Goal: Information Seeking & Learning: Learn about a topic

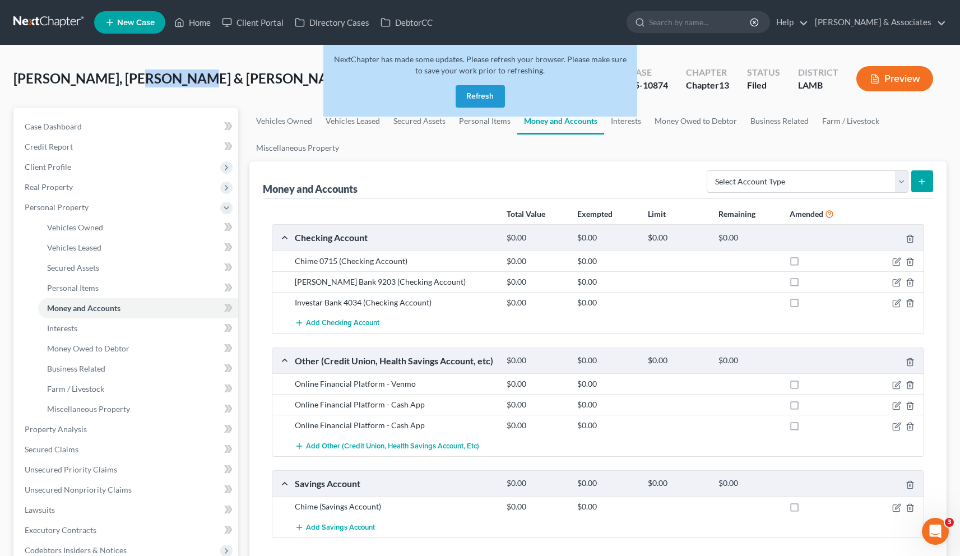
click at [474, 97] on button "Refresh" at bounding box center [479, 96] width 49 height 22
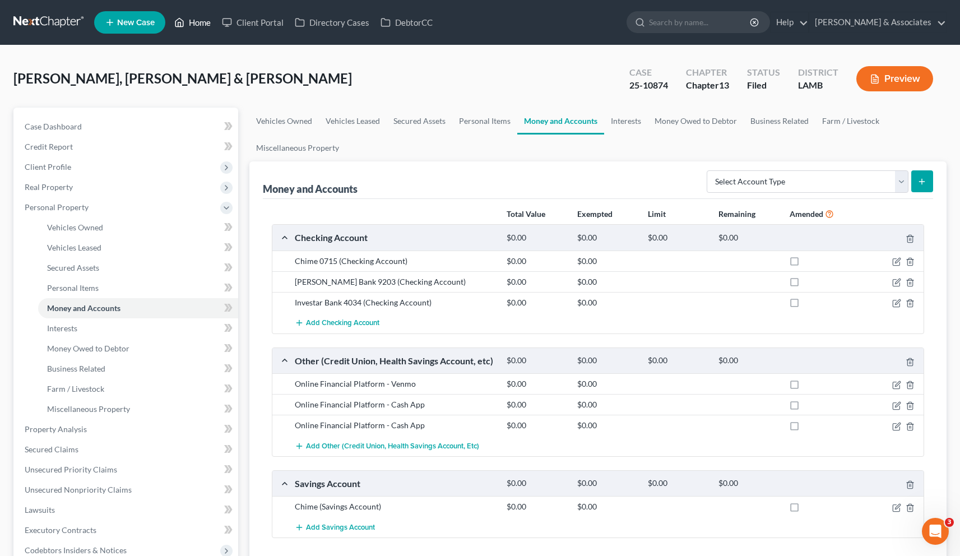
click at [199, 27] on link "Home" at bounding box center [193, 22] width 48 height 20
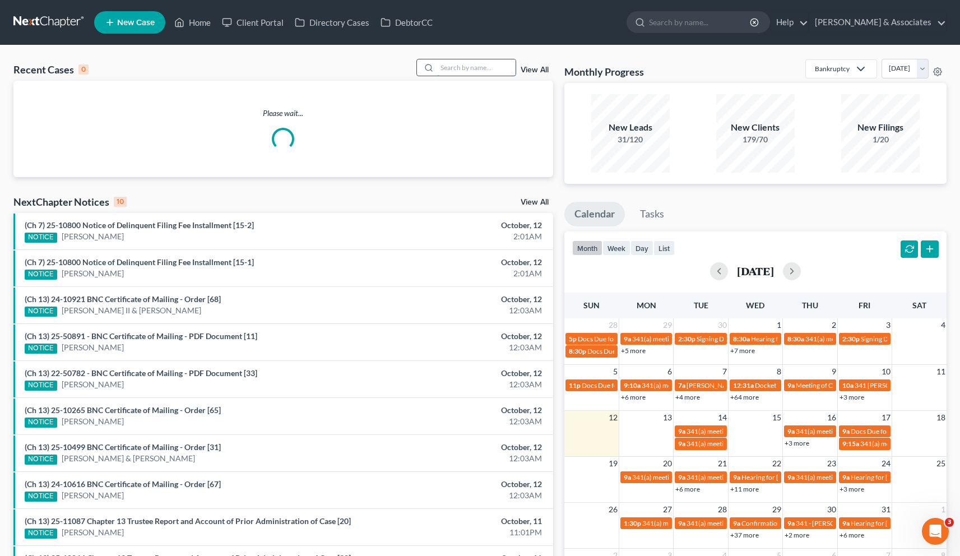
click at [483, 72] on input "search" at bounding box center [476, 67] width 78 height 16
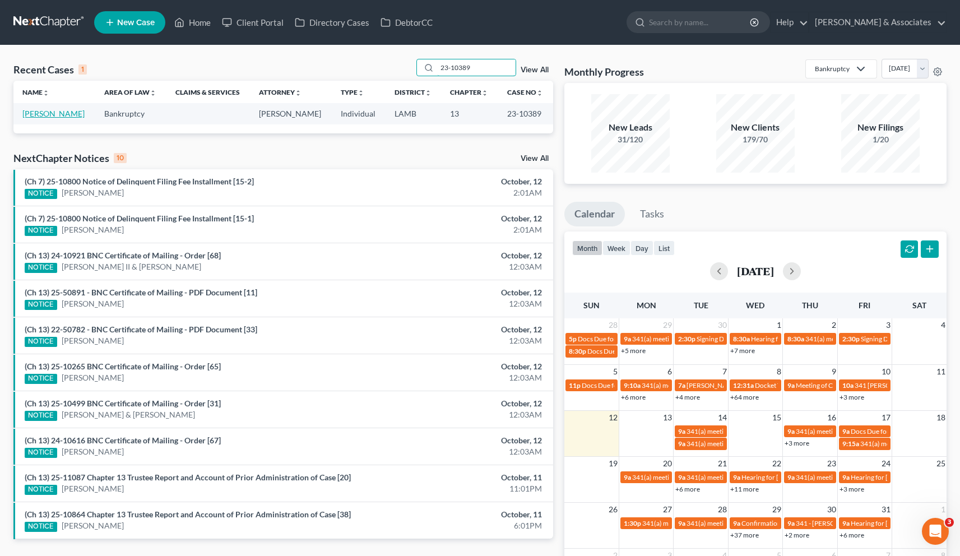
type input "23-10389"
click at [45, 114] on link "[PERSON_NAME]" at bounding box center [53, 114] width 62 height 10
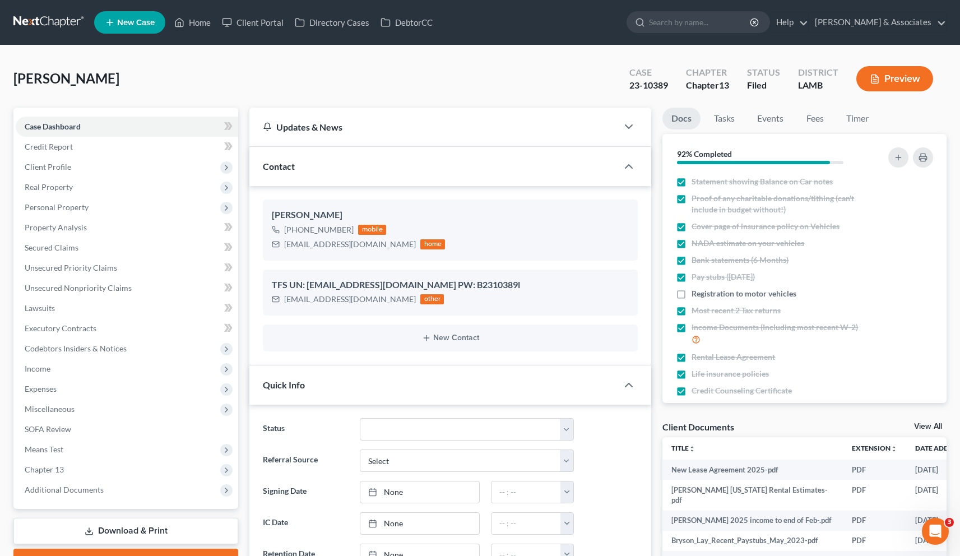
scroll to position [1119, 0]
click at [72, 490] on span "Additional Documents" at bounding box center [64, 490] width 79 height 10
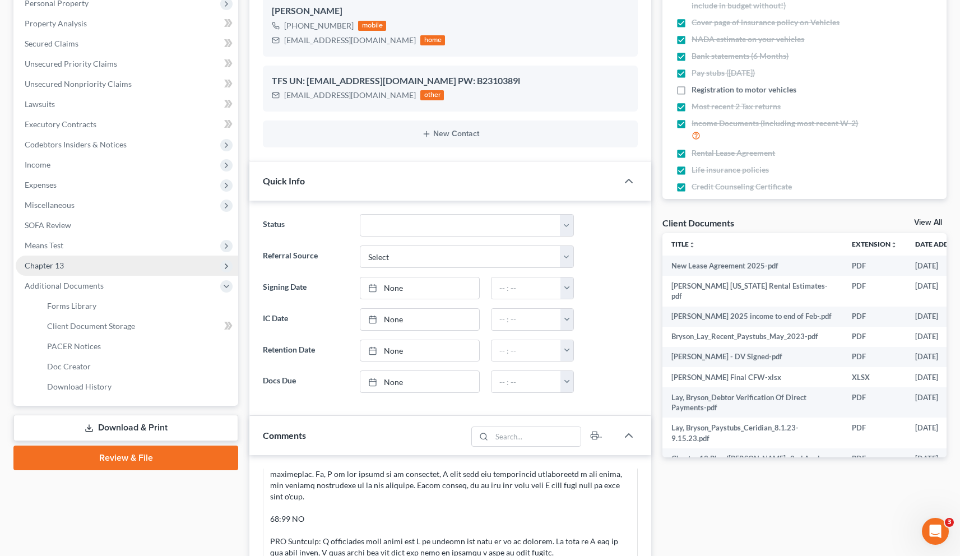
scroll to position [210, 0]
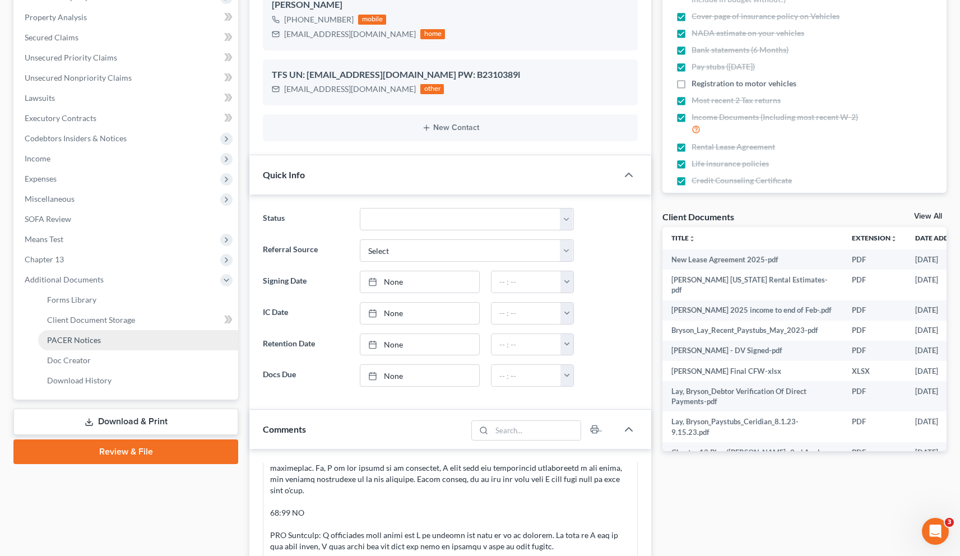
click at [89, 341] on span "PACER Notices" at bounding box center [74, 340] width 54 height 10
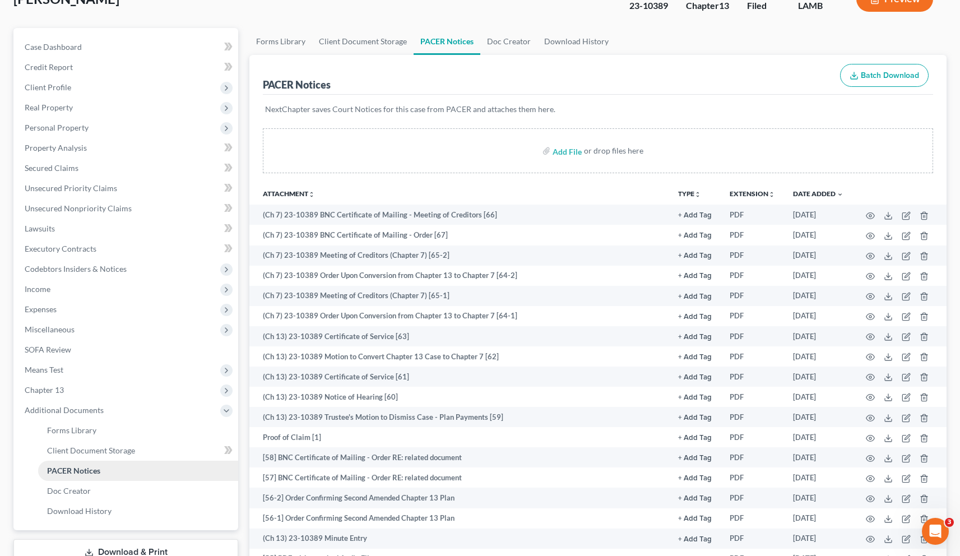
scroll to position [90, 0]
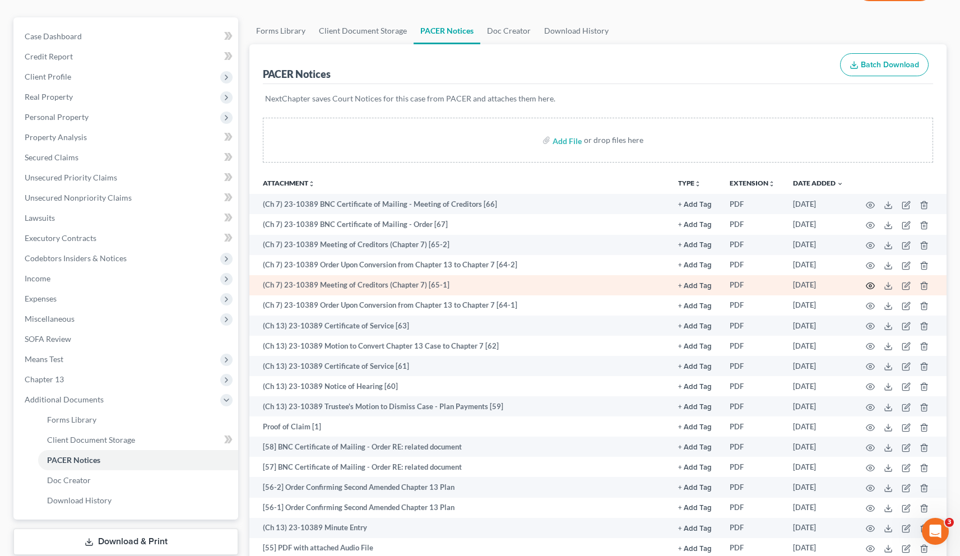
click at [872, 283] on icon "button" at bounding box center [869, 285] width 9 height 9
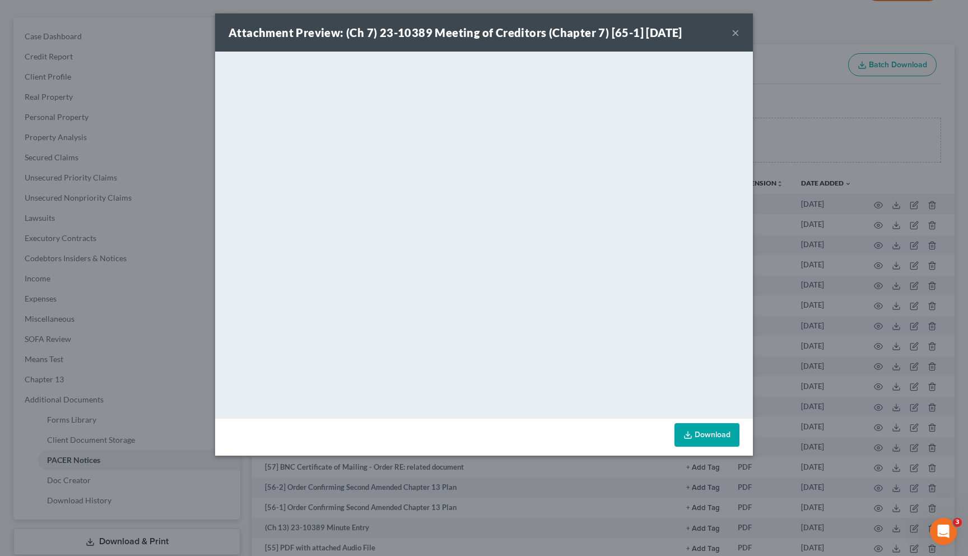
click at [737, 34] on button "×" at bounding box center [736, 32] width 8 height 13
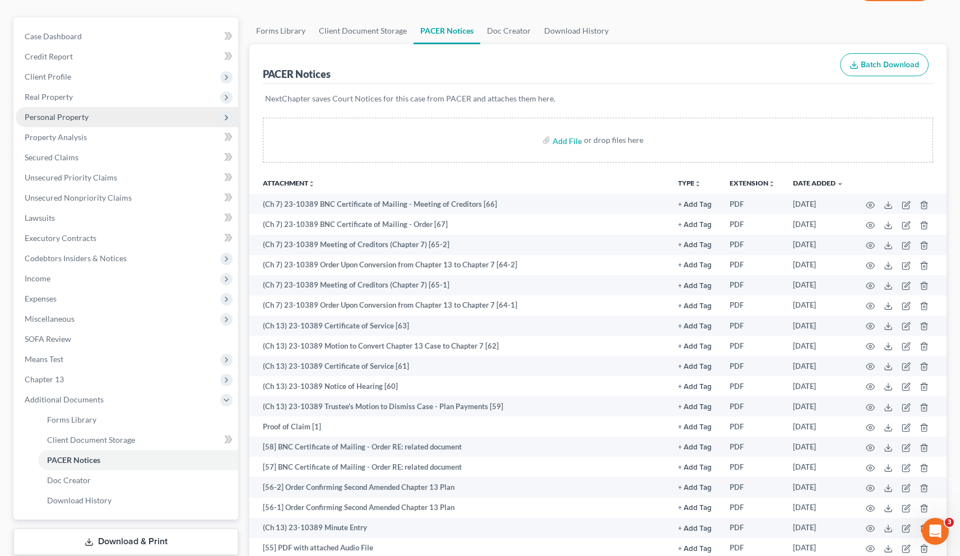
click at [53, 115] on span "Personal Property" at bounding box center [57, 117] width 64 height 10
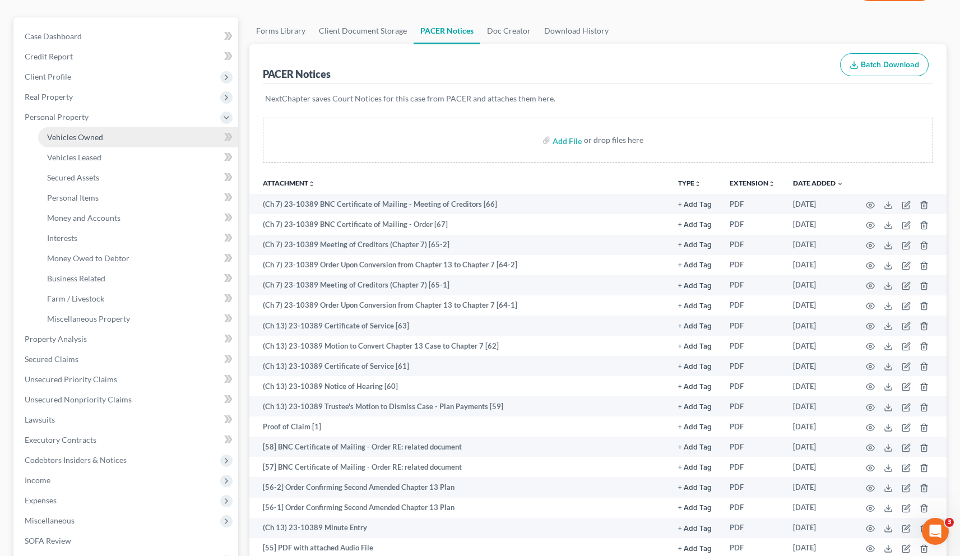
click at [57, 138] on span "Vehicles Owned" at bounding box center [75, 137] width 56 height 10
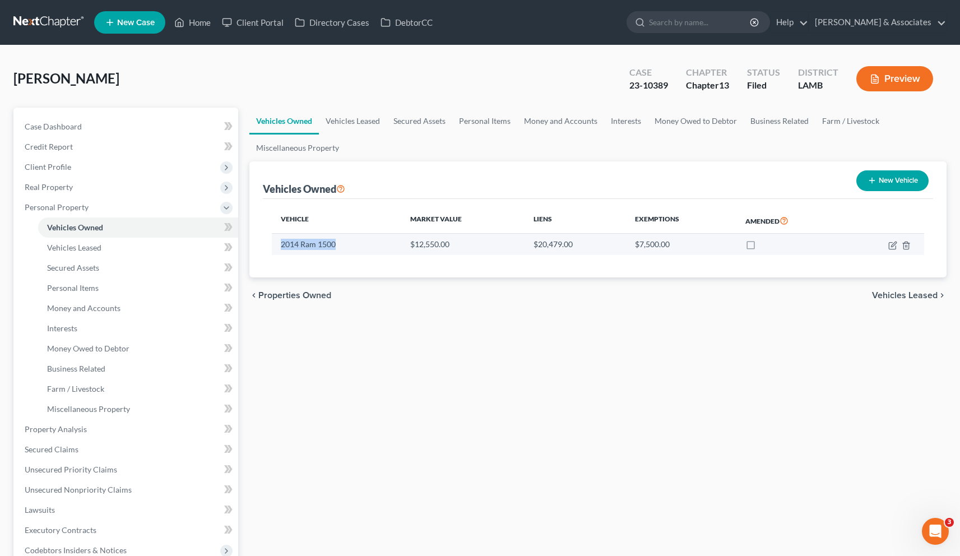
drag, startPoint x: 327, startPoint y: 246, endPoint x: 280, endPoint y: 244, distance: 47.1
click at [280, 244] on td "2014 Ram 1500" at bounding box center [336, 244] width 129 height 21
copy td "2014 Ram 1500"
click at [193, 23] on link "Home" at bounding box center [193, 22] width 48 height 20
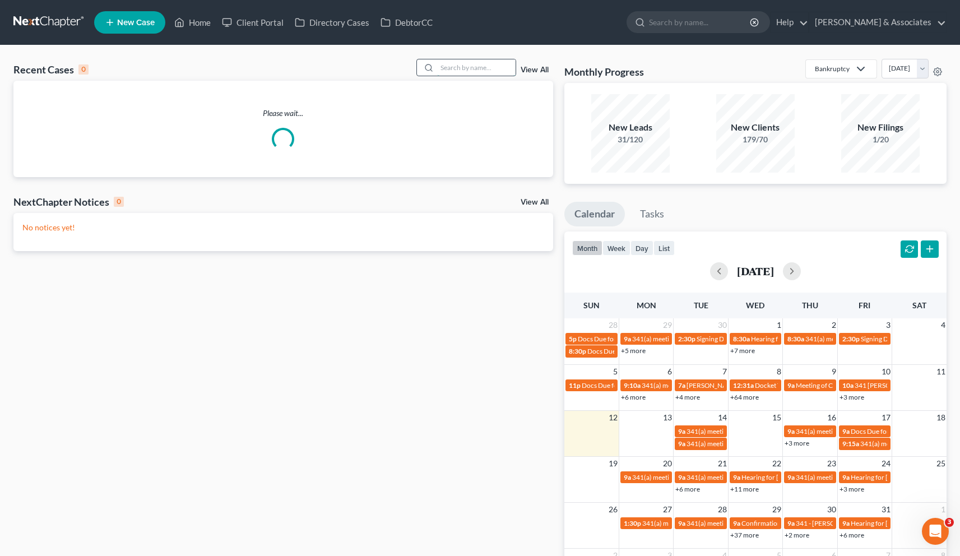
click at [483, 69] on input "search" at bounding box center [476, 67] width 78 height 16
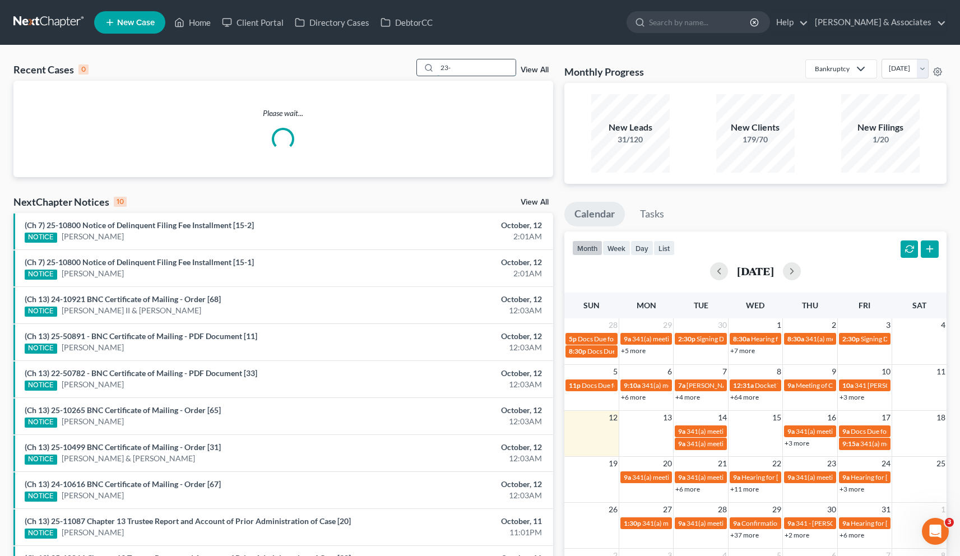
paste input "10632"
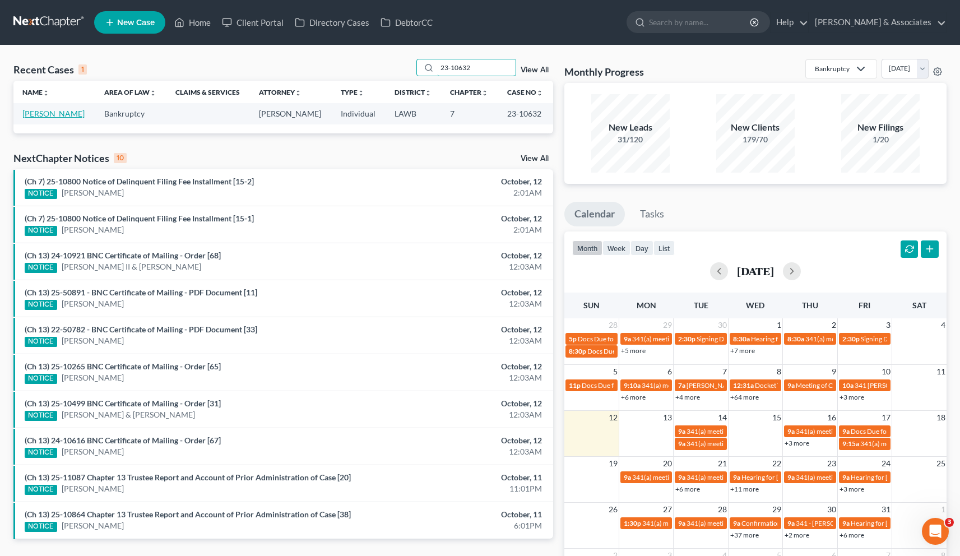
type input "23-10632"
click at [47, 114] on link "[PERSON_NAME]" at bounding box center [53, 114] width 62 height 10
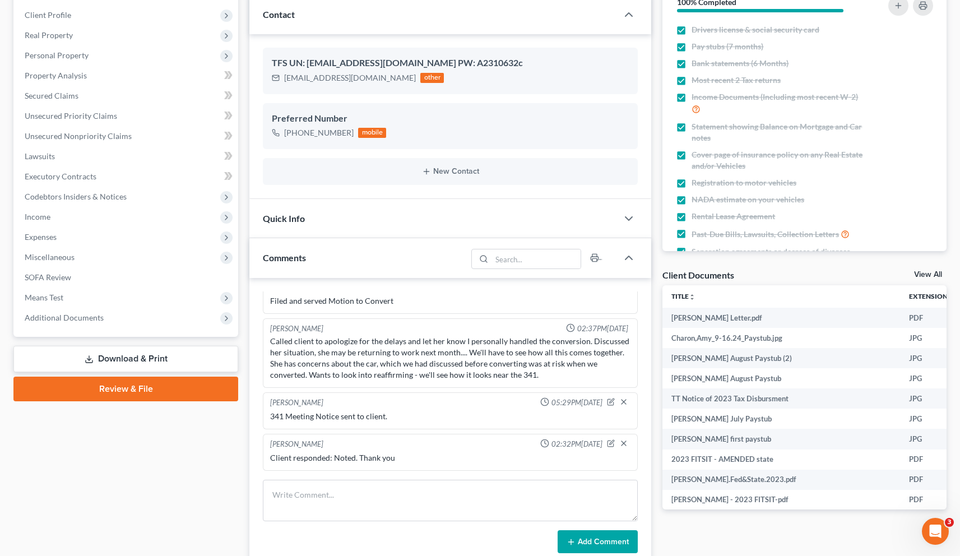
scroll to position [197, 0]
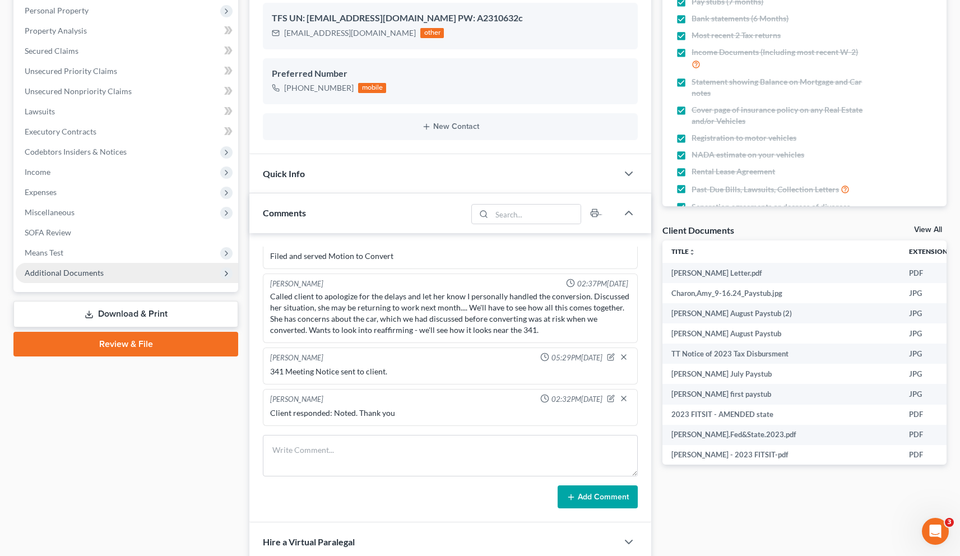
click at [66, 269] on span "Additional Documents" at bounding box center [64, 273] width 79 height 10
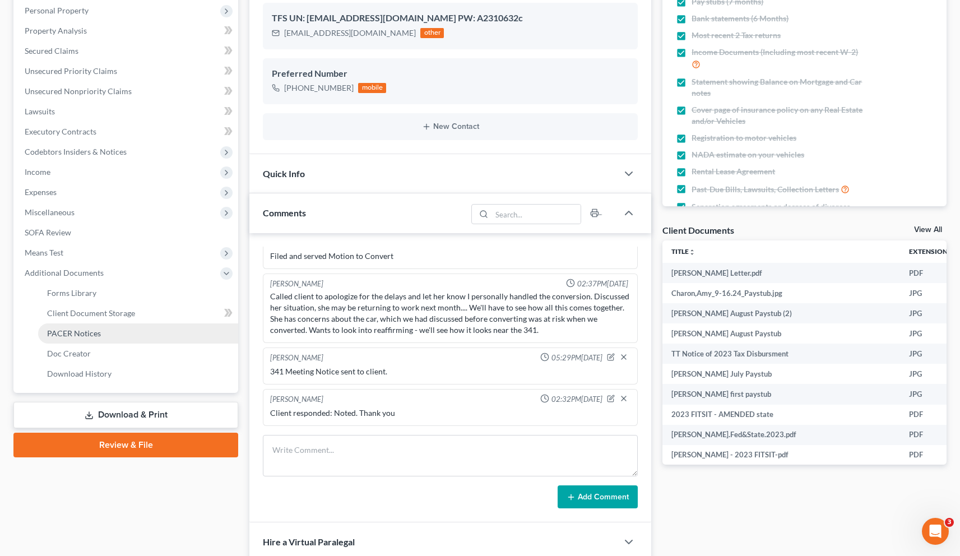
click at [75, 332] on span "PACER Notices" at bounding box center [74, 333] width 54 height 10
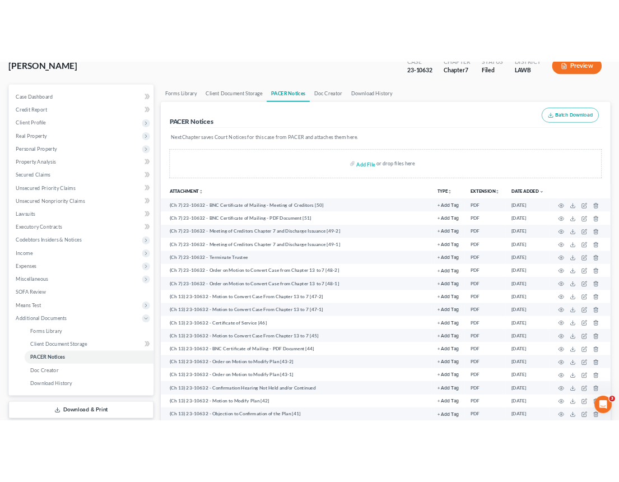
scroll to position [75, 0]
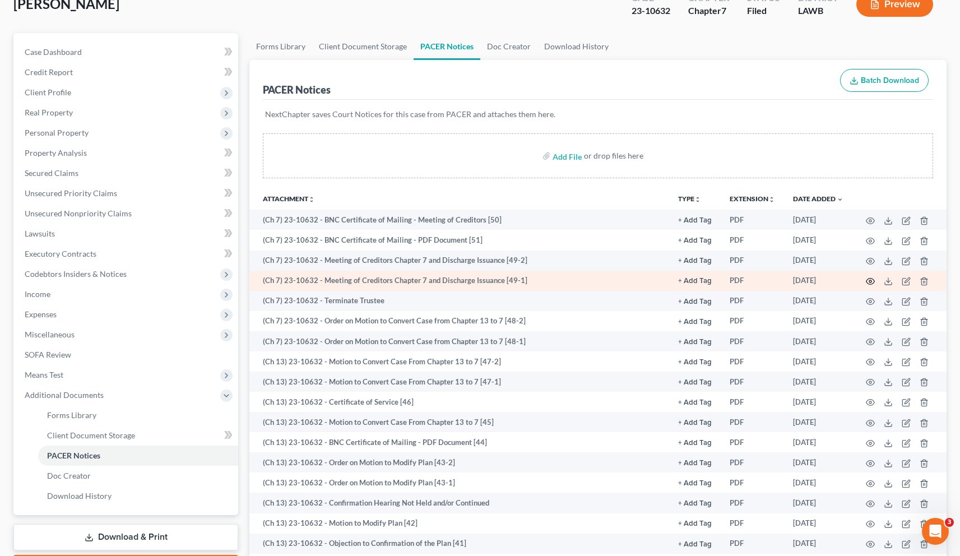
click at [867, 278] on icon "button" at bounding box center [869, 281] width 9 height 9
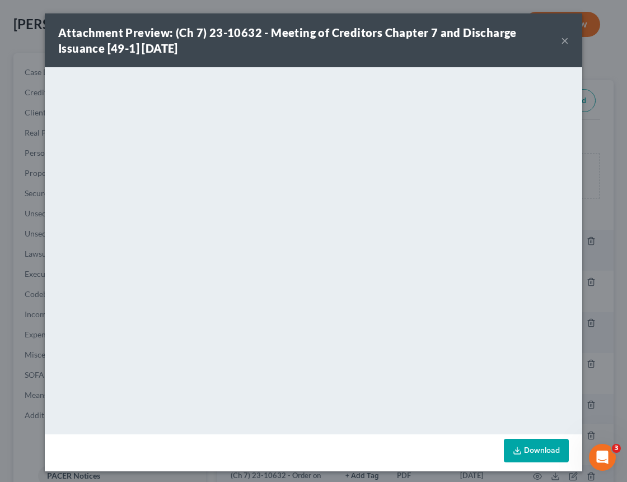
click at [562, 38] on button "×" at bounding box center [565, 40] width 8 height 13
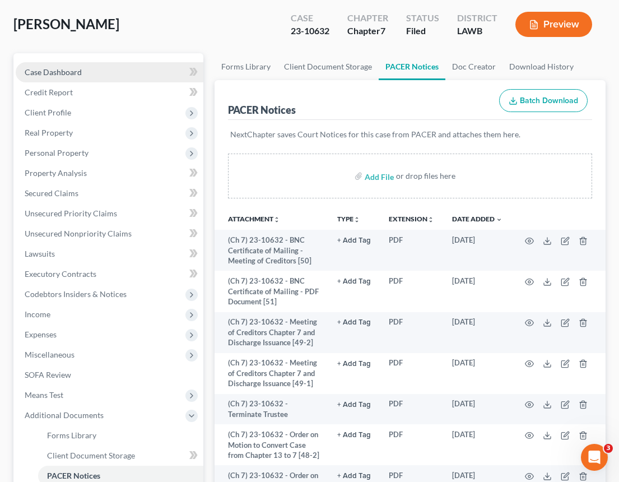
click at [63, 74] on span "Case Dashboard" at bounding box center [53, 72] width 57 height 10
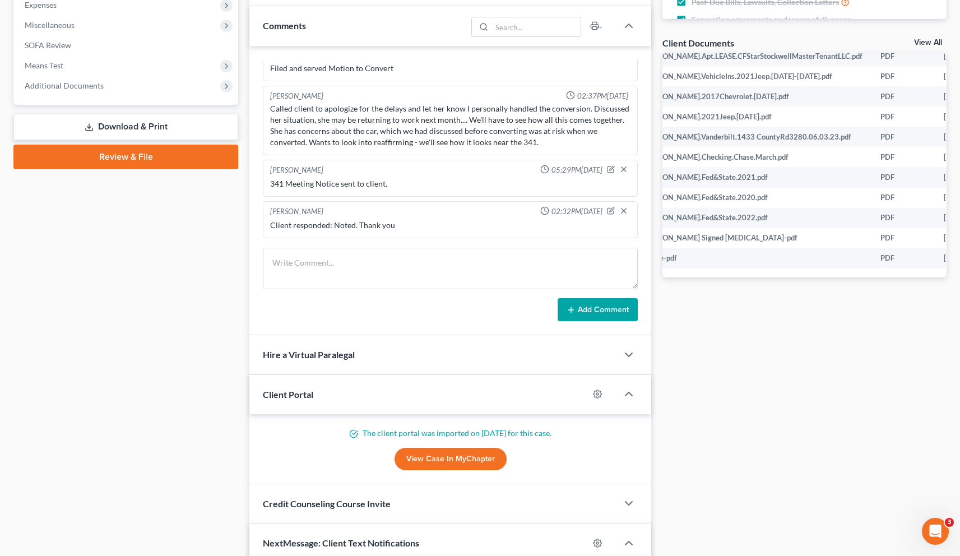
scroll to position [771, 0]
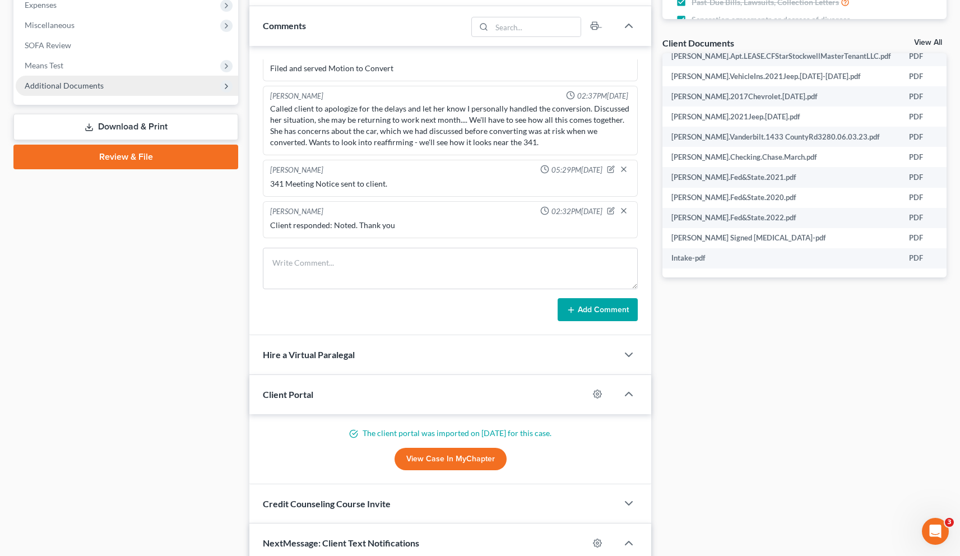
click at [67, 87] on span "Additional Documents" at bounding box center [64, 86] width 79 height 10
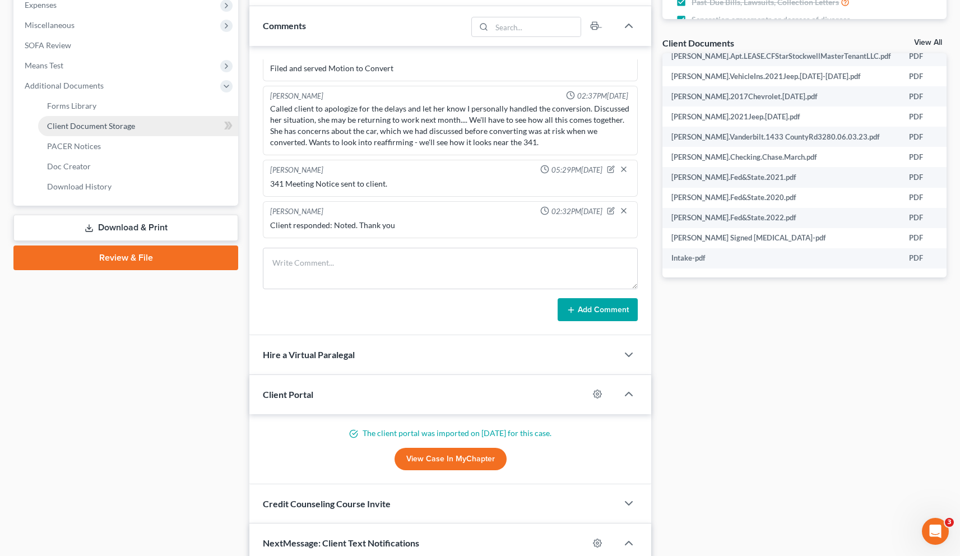
click at [72, 124] on span "Client Document Storage" at bounding box center [91, 126] width 88 height 10
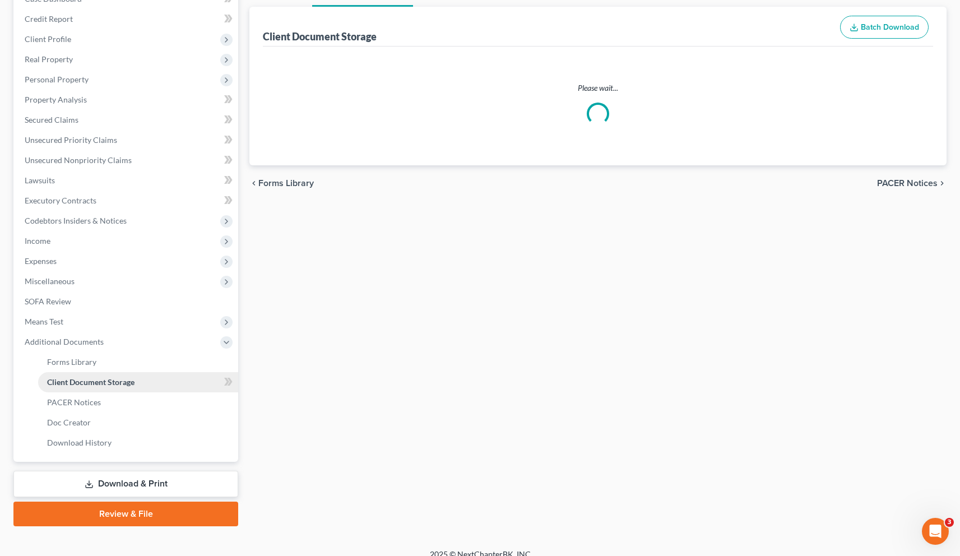
scroll to position [87, 0]
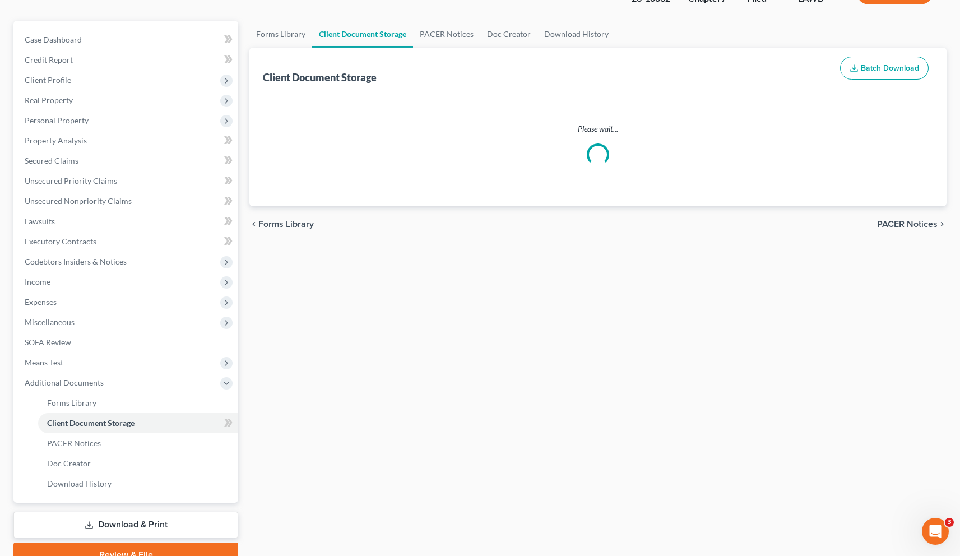
select select "9"
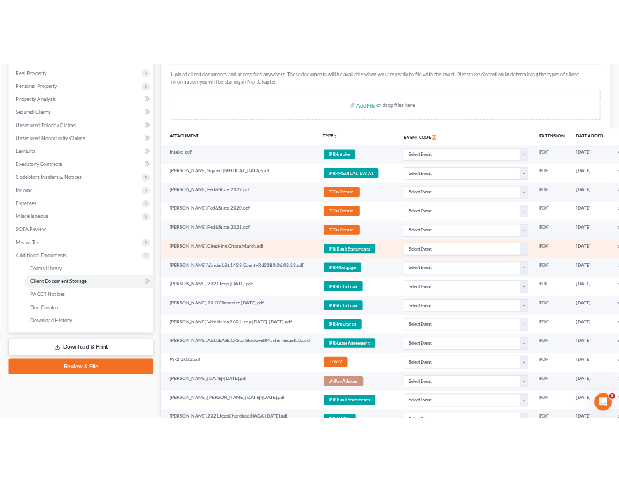
scroll to position [177, 0]
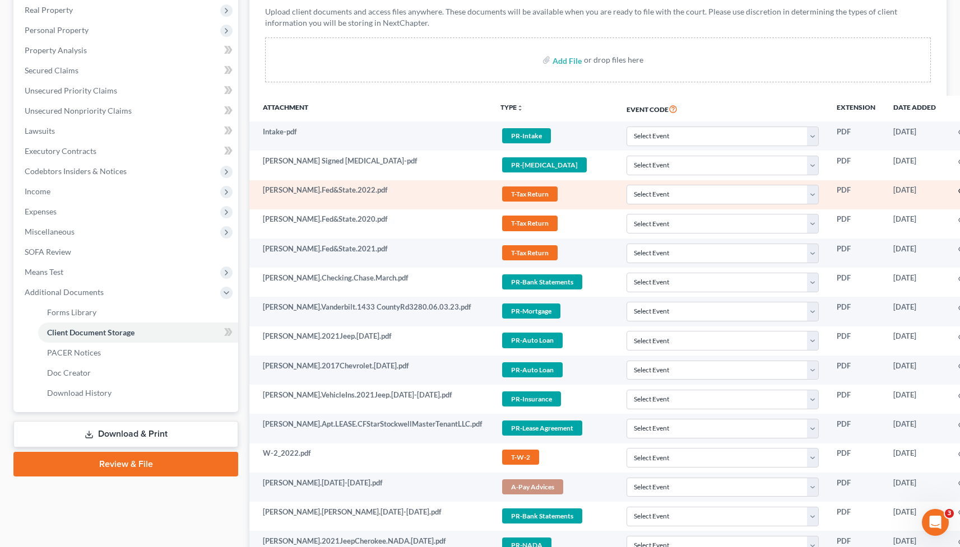
click at [958, 191] on icon "button" at bounding box center [962, 191] width 9 height 9
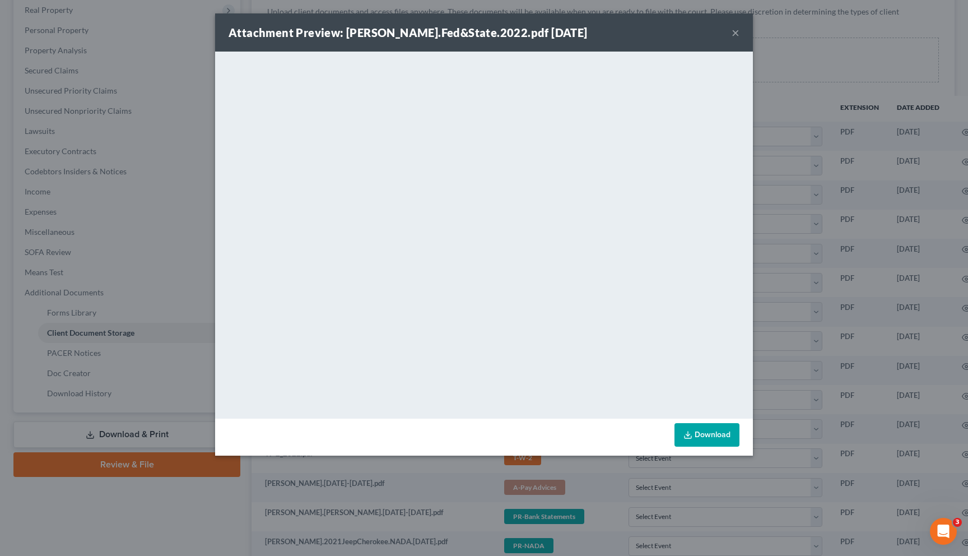
click at [622, 32] on div "Attachment Preview: Charon,Amy.Fed&State.2022.pdf 06/01/2023 ×" at bounding box center [484, 32] width 538 height 38
click at [646, 24] on div "Attachment Preview: Charon,Amy.Fed&State.2022.pdf 06/01/2023 ×" at bounding box center [484, 32] width 538 height 38
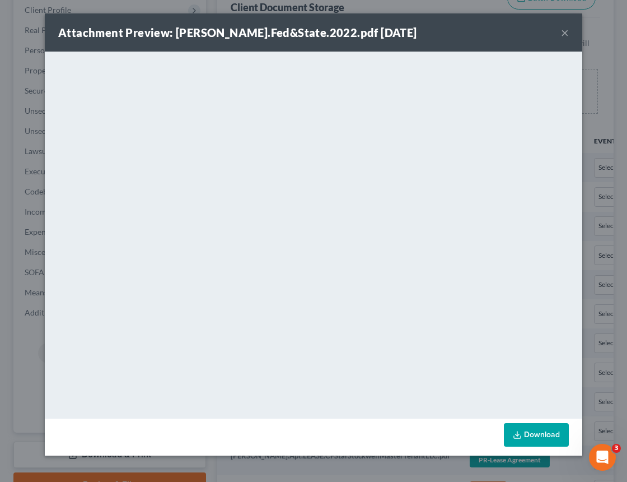
click at [567, 35] on button "×" at bounding box center [565, 32] width 8 height 13
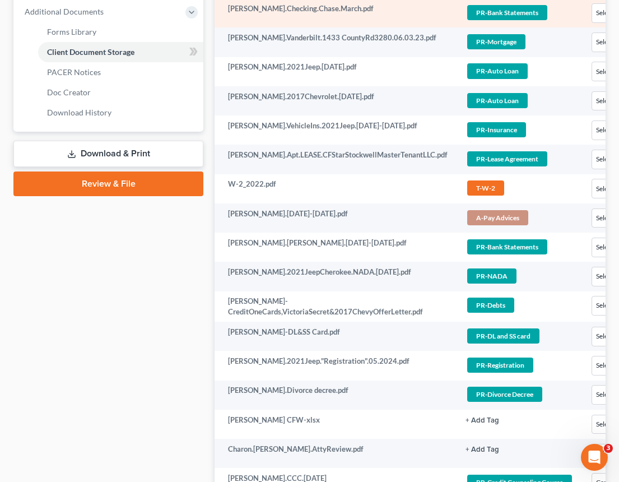
scroll to position [478, 0]
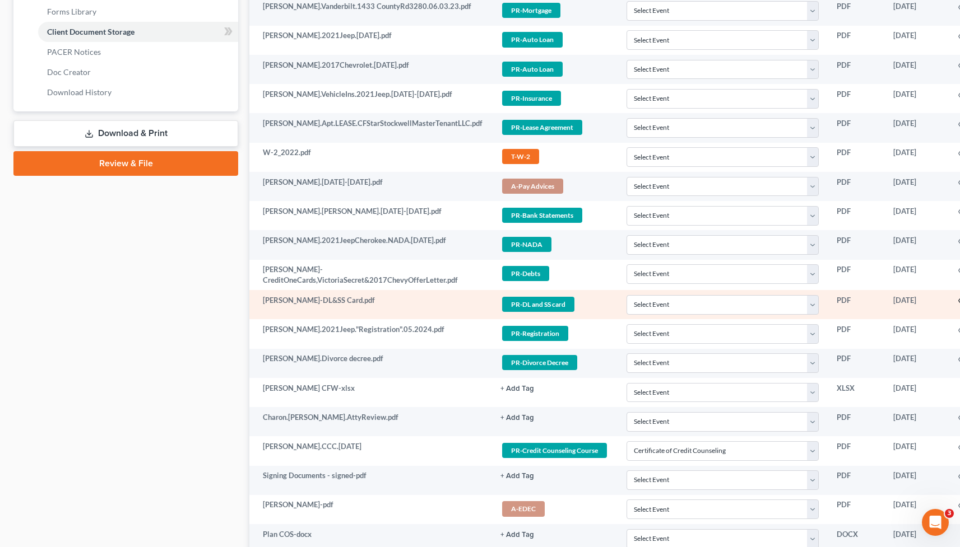
click at [958, 300] on icon "button" at bounding box center [962, 300] width 9 height 9
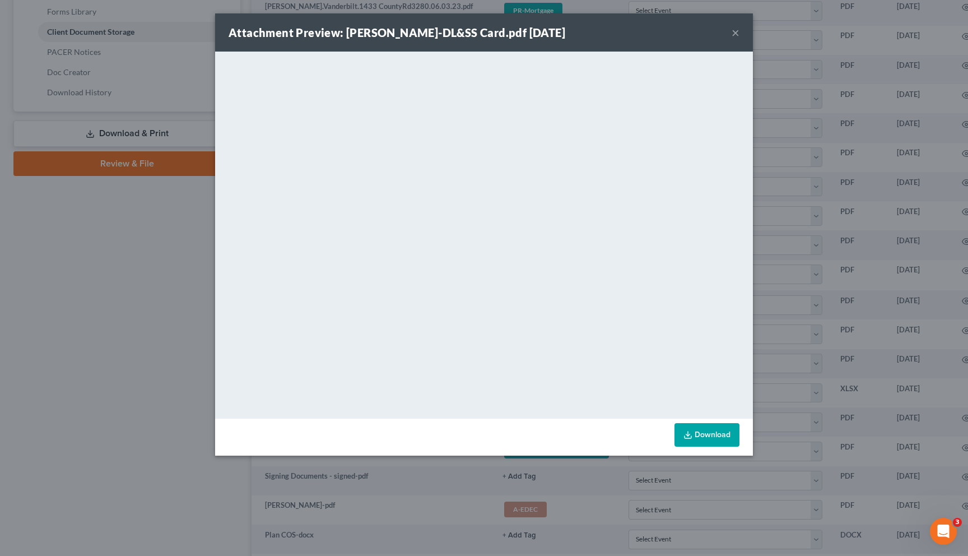
click at [712, 431] on link "Download" at bounding box center [706, 435] width 65 height 24
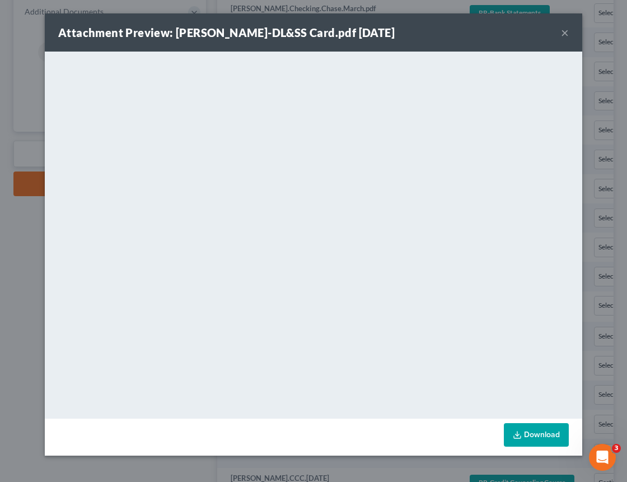
click at [566, 32] on button "×" at bounding box center [565, 32] width 8 height 13
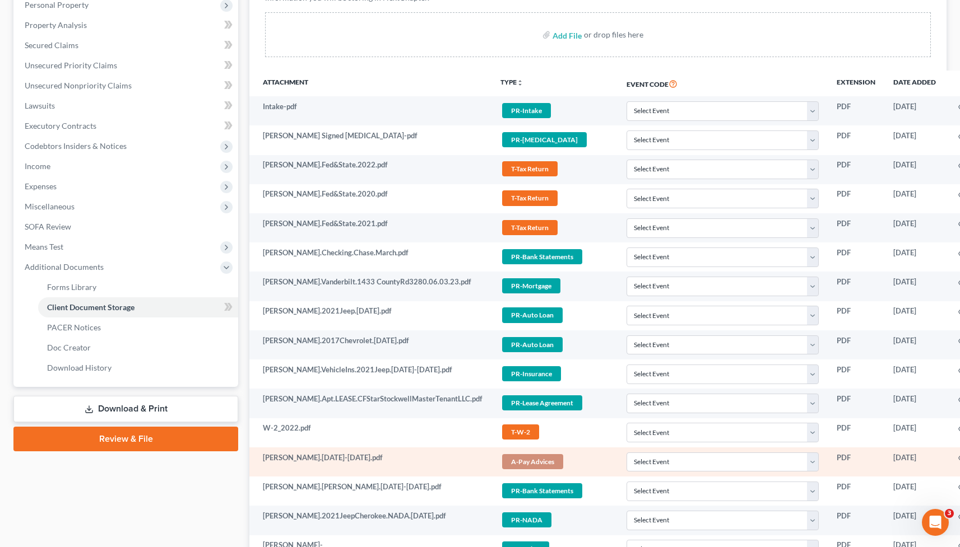
scroll to position [133, 0]
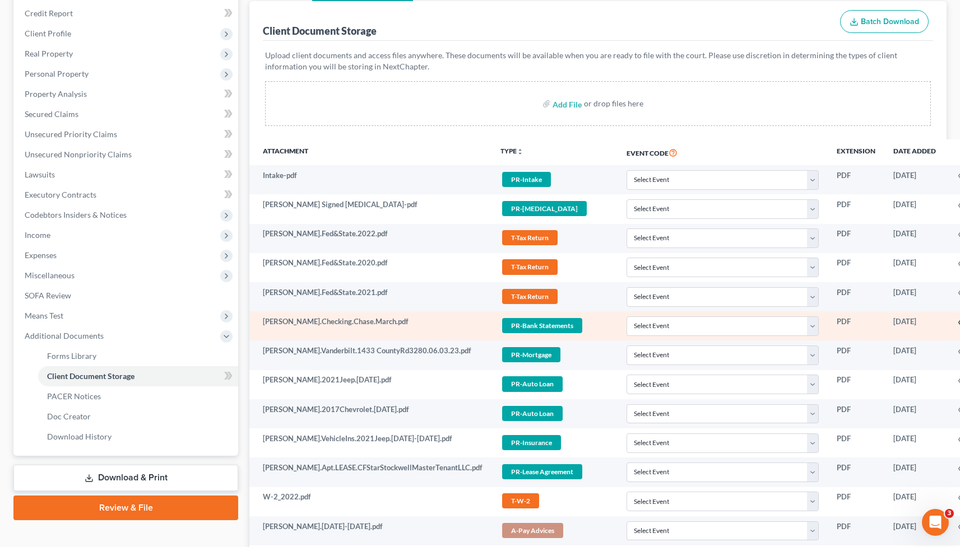
click at [958, 325] on icon "button" at bounding box center [962, 322] width 9 height 9
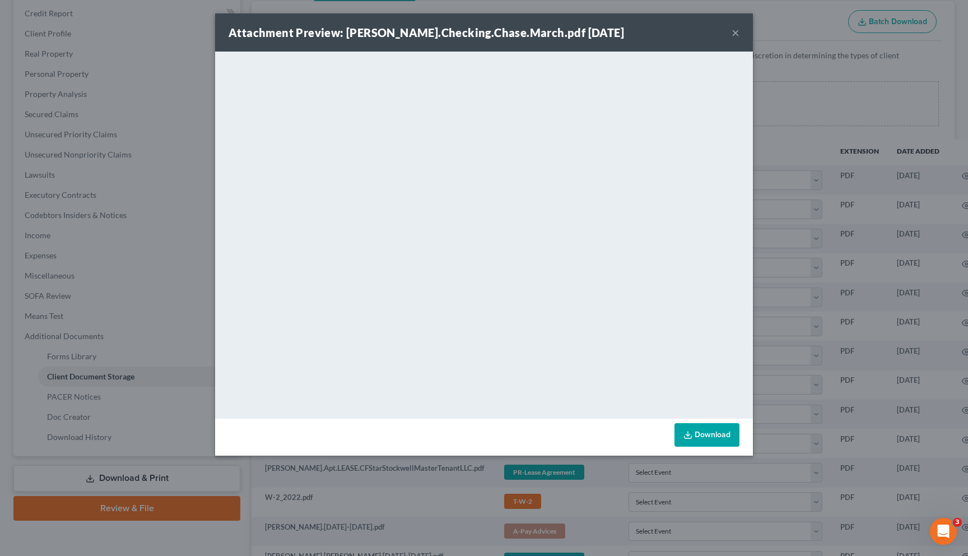
click at [736, 32] on button "×" at bounding box center [736, 32] width 8 height 13
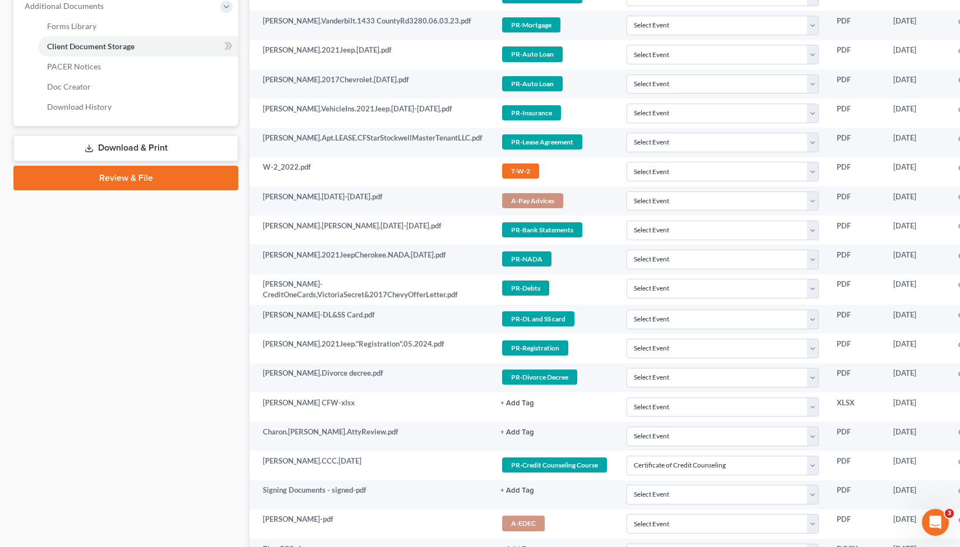
scroll to position [474, 0]
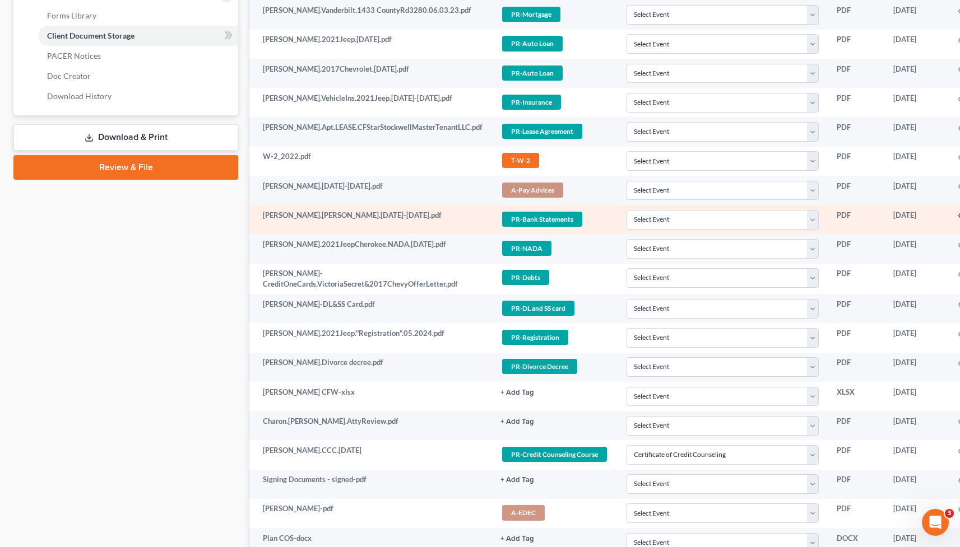
click at [958, 217] on icon "button" at bounding box center [962, 215] width 9 height 9
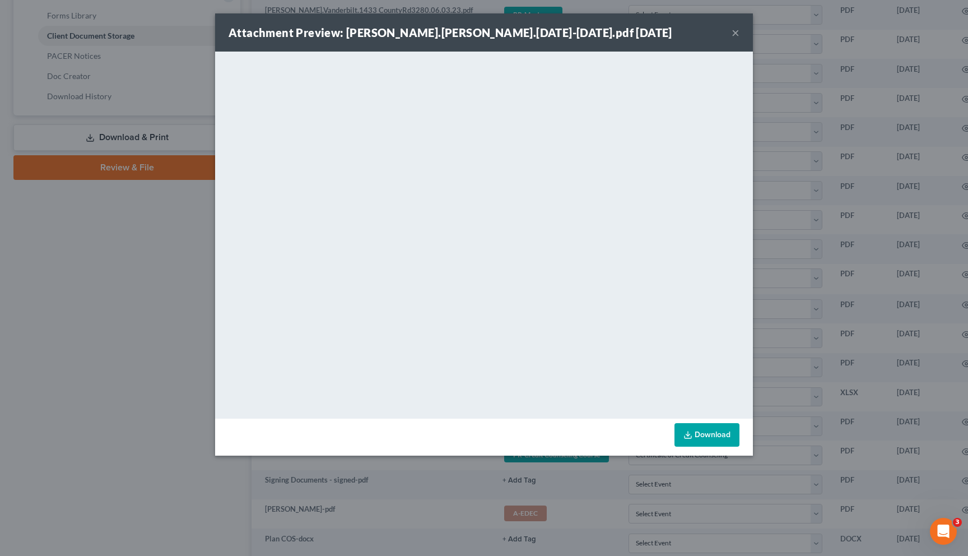
click at [736, 30] on button "×" at bounding box center [736, 32] width 8 height 13
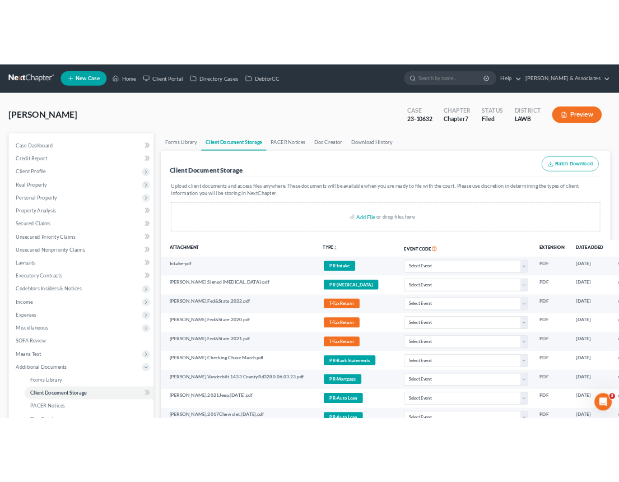
scroll to position [0, 0]
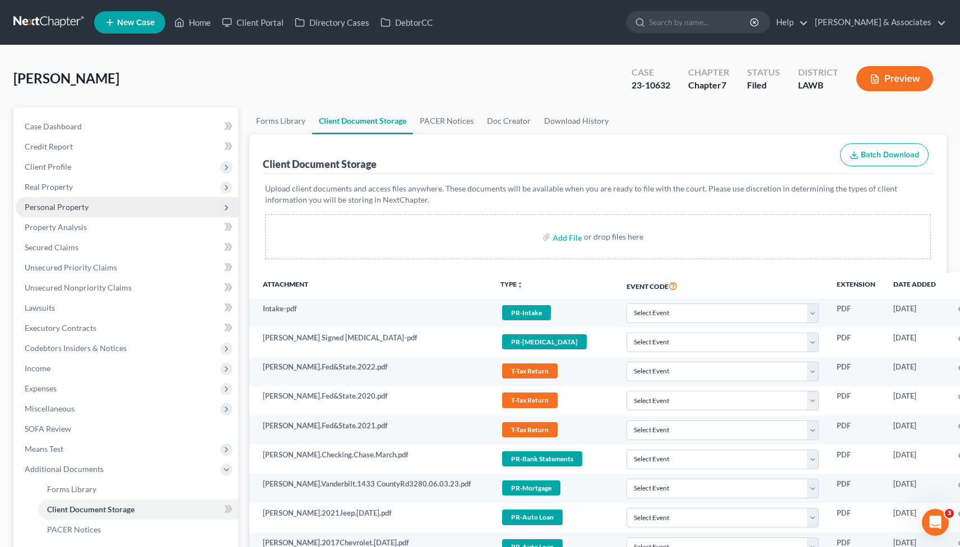
click at [66, 208] on span "Personal Property" at bounding box center [57, 207] width 64 height 10
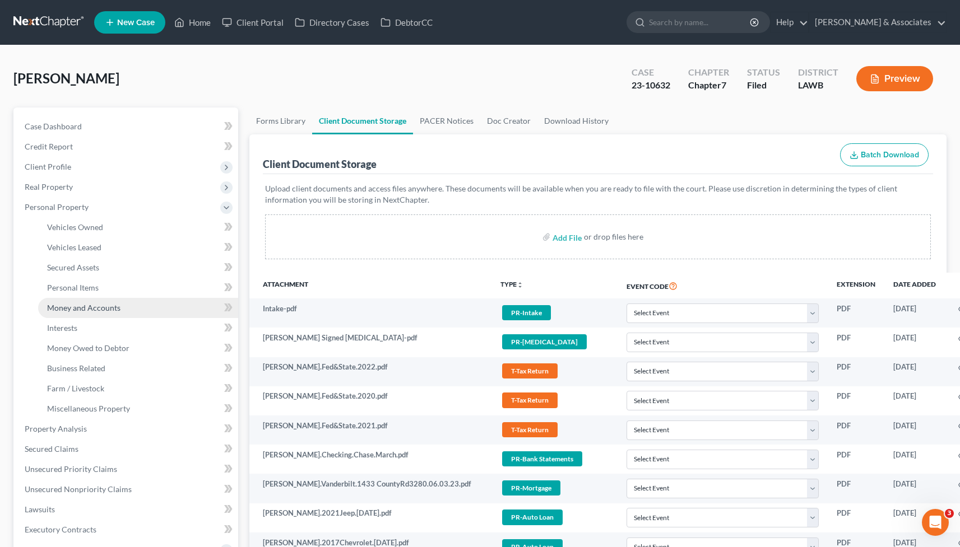
click at [65, 311] on span "Money and Accounts" at bounding box center [83, 308] width 73 height 10
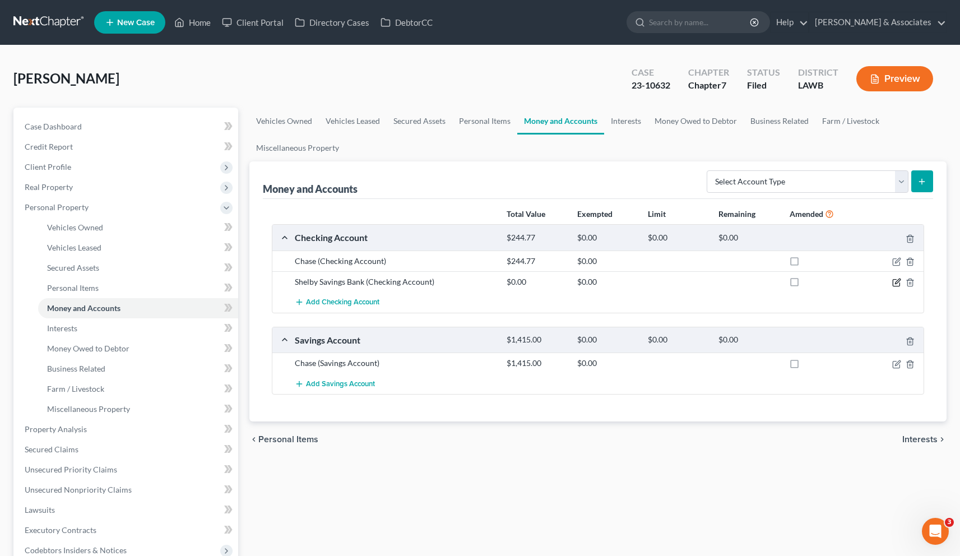
click at [894, 281] on icon "button" at bounding box center [896, 282] width 9 height 9
select select "45"
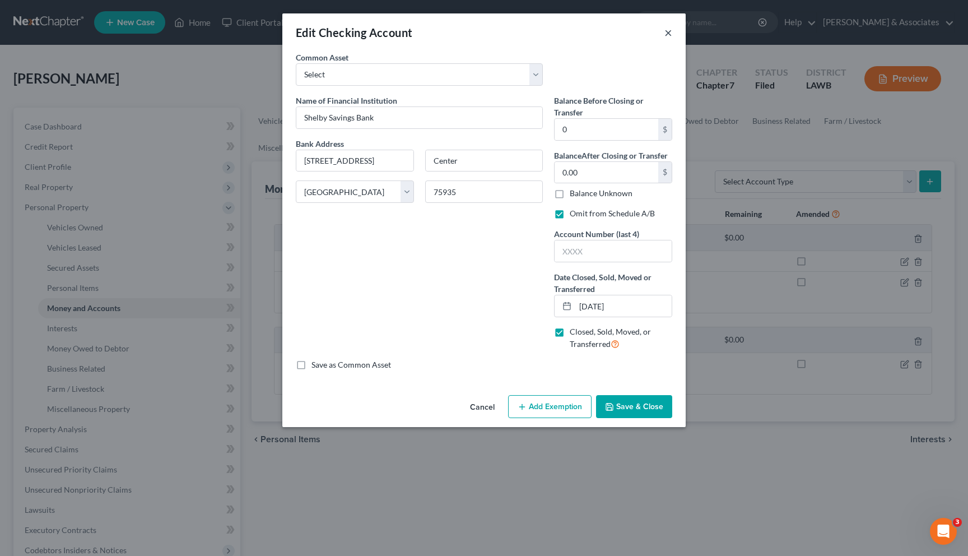
click at [668, 34] on button "×" at bounding box center [668, 32] width 8 height 13
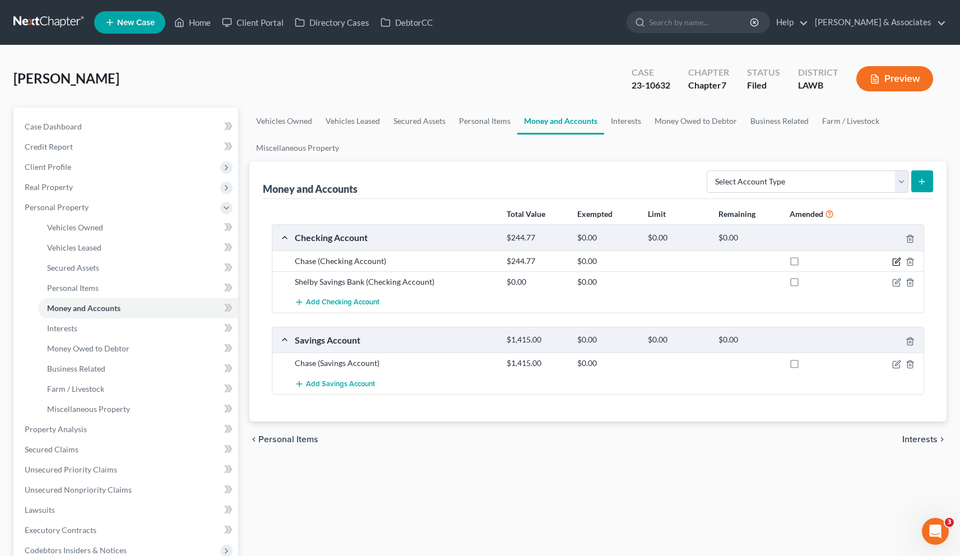
click at [896, 263] on icon "button" at bounding box center [896, 261] width 9 height 9
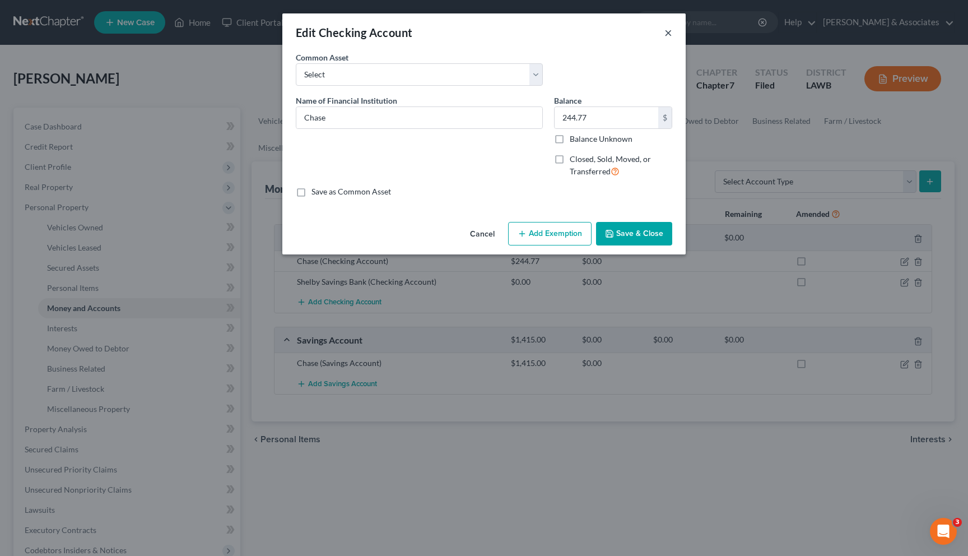
click at [667, 33] on button "×" at bounding box center [668, 32] width 8 height 13
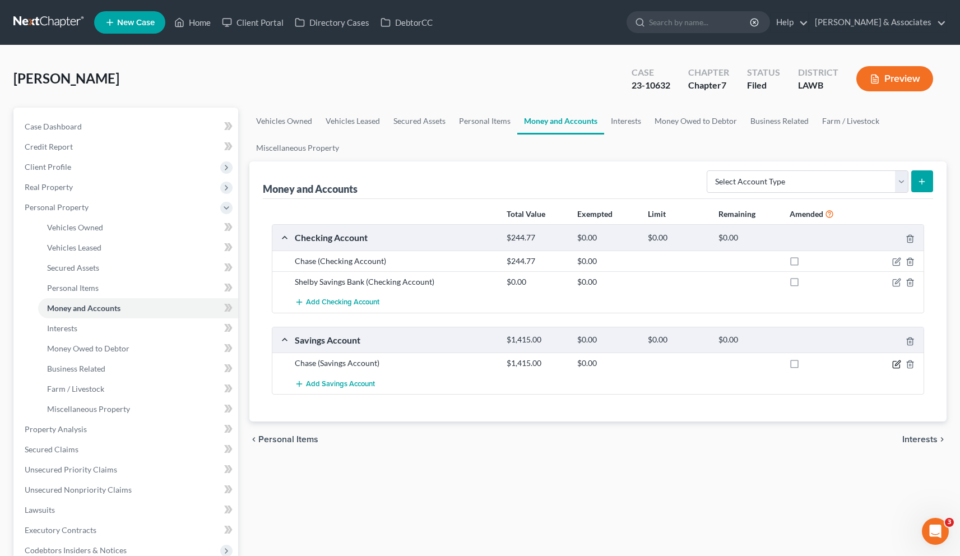
click at [897, 366] on icon "button" at bounding box center [896, 364] width 9 height 9
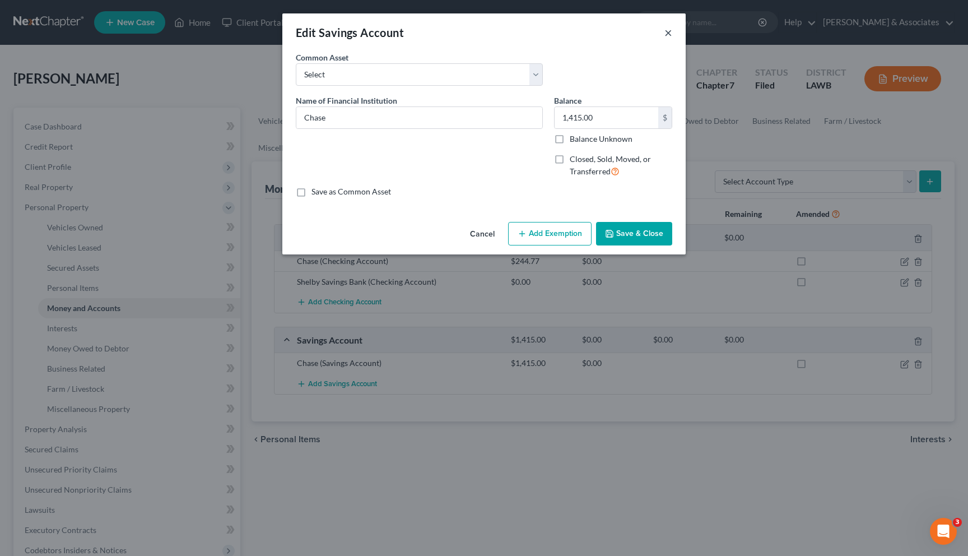
click at [668, 35] on button "×" at bounding box center [668, 32] width 8 height 13
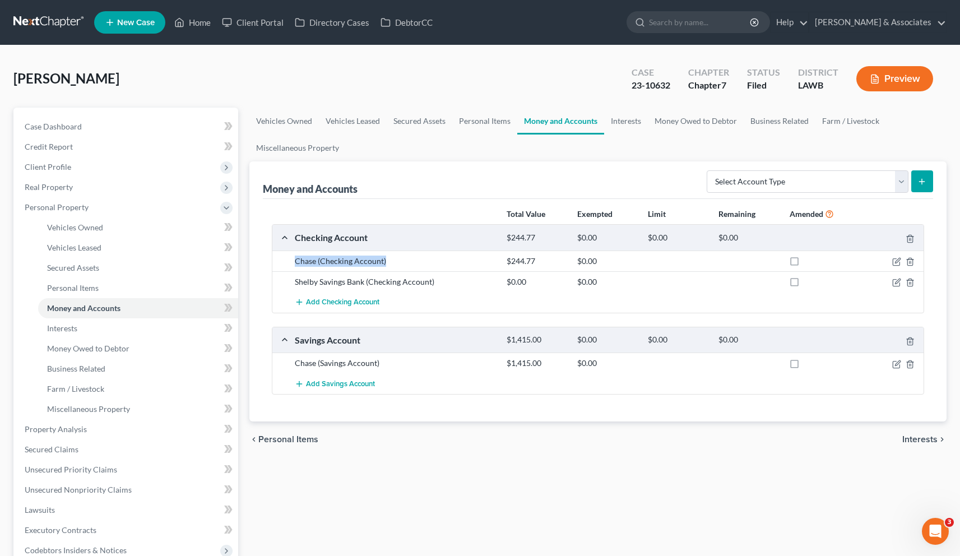
drag, startPoint x: 388, startPoint y: 262, endPoint x: 295, endPoint y: 262, distance: 93.6
click at [295, 262] on div "Chase (Checking Account)" at bounding box center [395, 260] width 212 height 11
copy div "Chase (Checking Account)"
drag, startPoint x: 384, startPoint y: 367, endPoint x: 295, endPoint y: 363, distance: 88.6
click at [295, 363] on div "Chase (Savings Account)" at bounding box center [395, 362] width 212 height 11
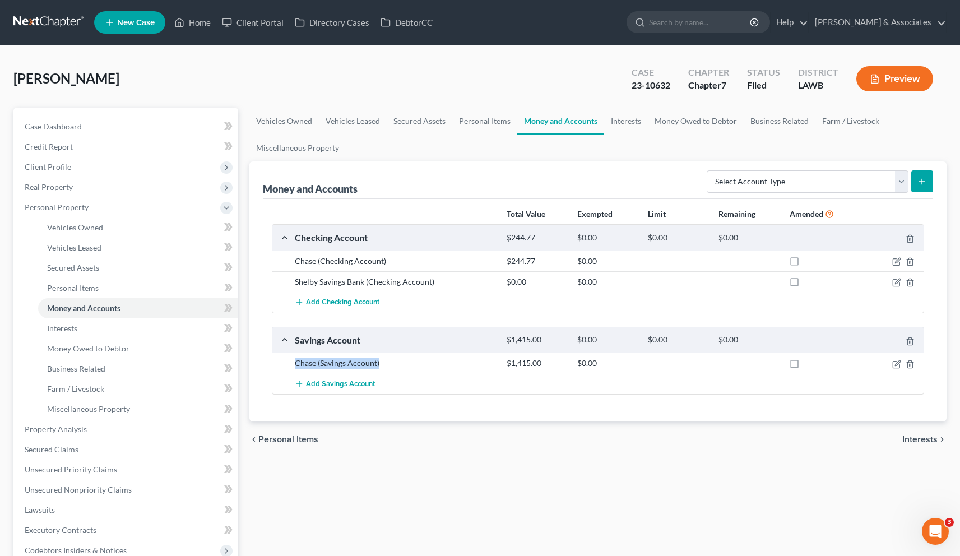
copy div "Chase (Savings Account)"
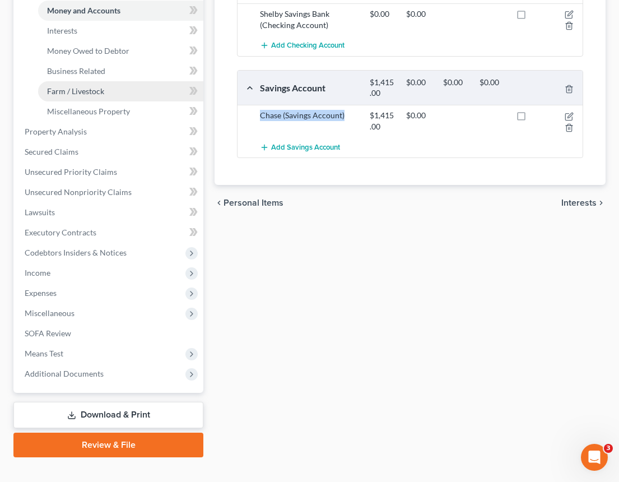
scroll to position [334, 0]
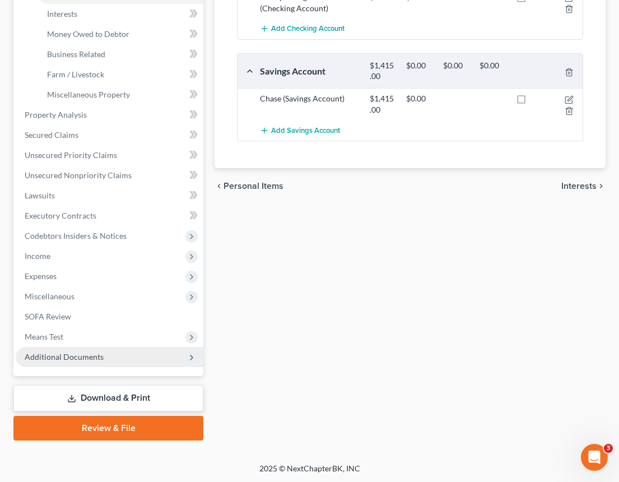
click at [62, 355] on span "Additional Documents" at bounding box center [64, 357] width 79 height 10
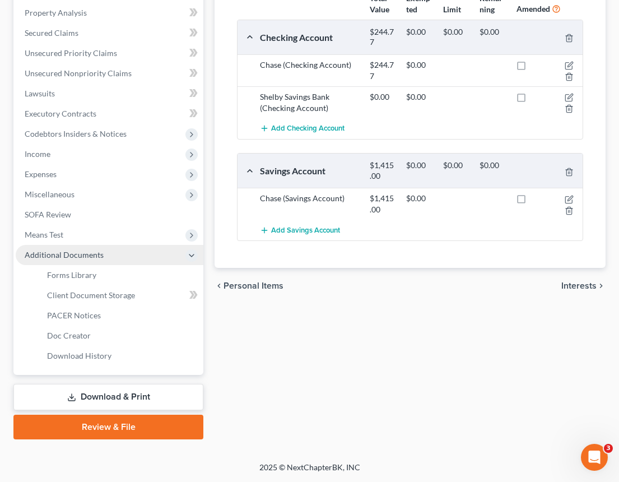
scroll to position [234, 0]
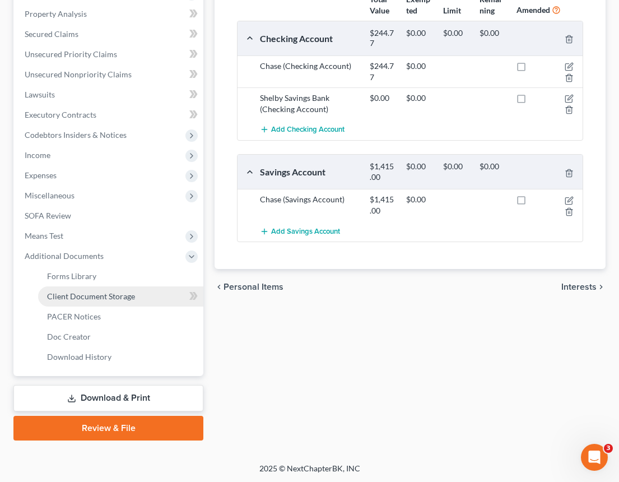
click at [69, 298] on span "Client Document Storage" at bounding box center [91, 296] width 88 height 10
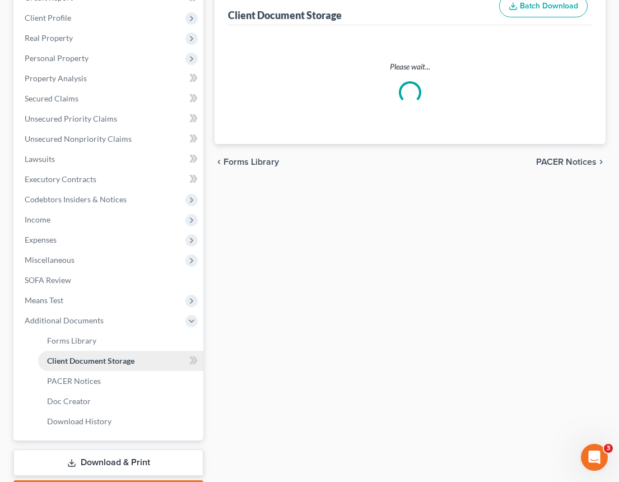
scroll to position [102, 0]
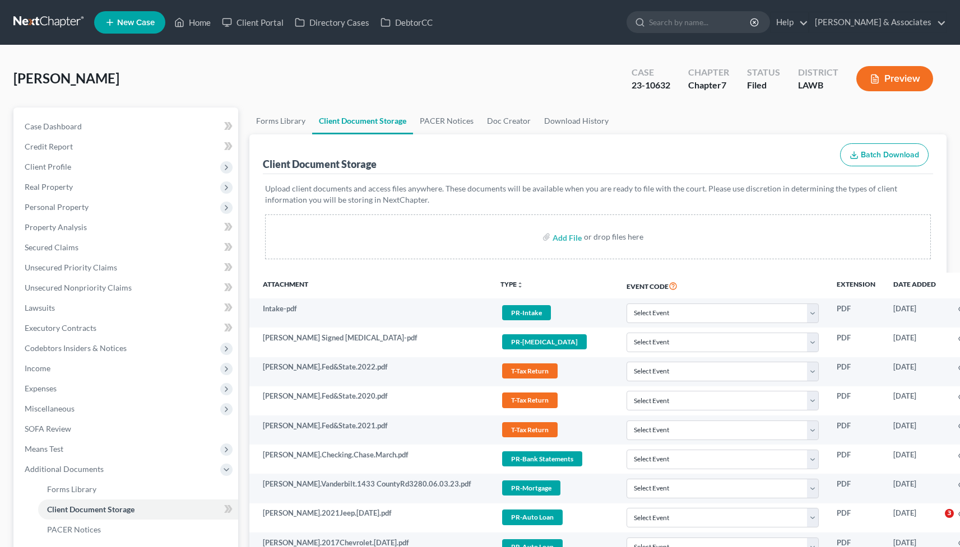
select select "9"
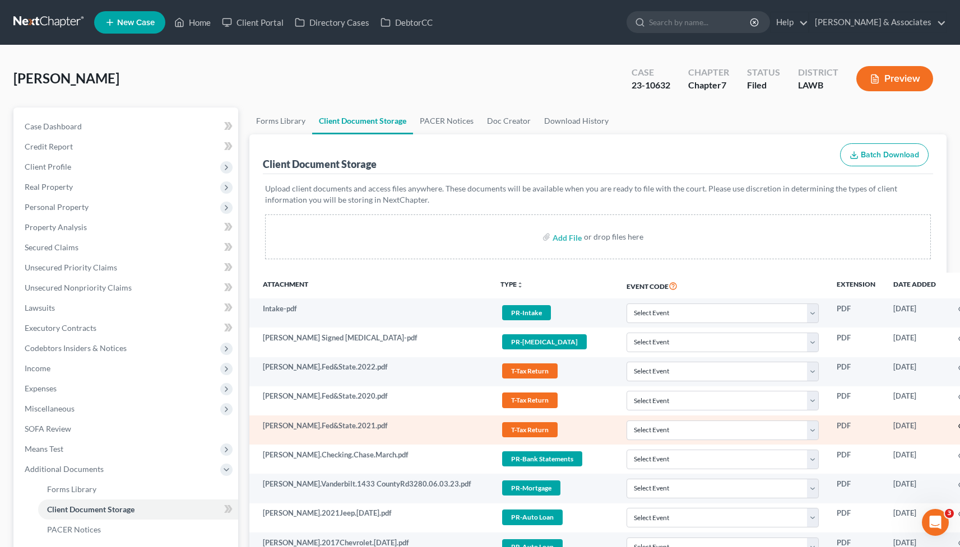
click at [958, 425] on icon "button" at bounding box center [962, 426] width 9 height 9
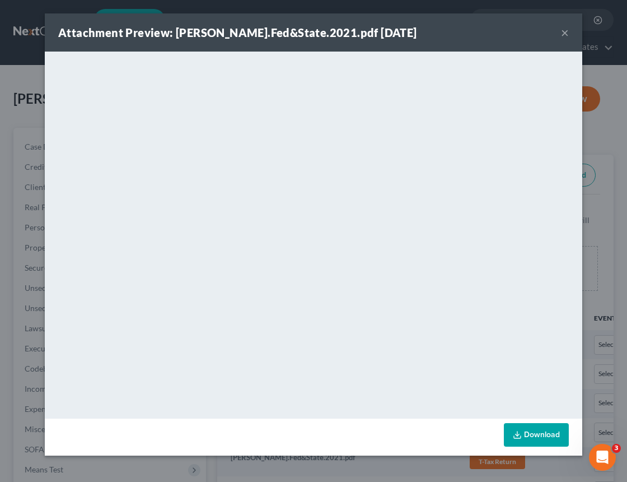
click at [566, 32] on button "×" at bounding box center [565, 32] width 8 height 13
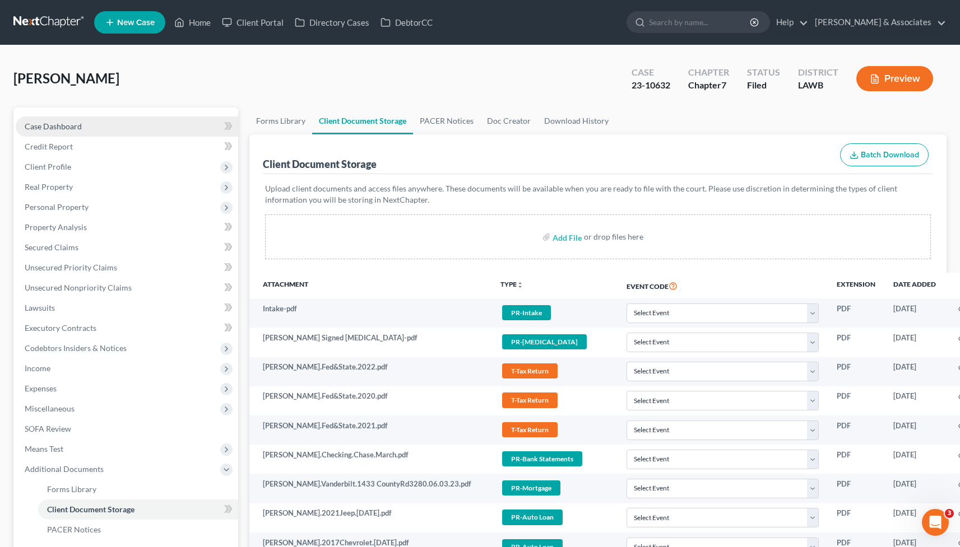
click at [76, 128] on span "Case Dashboard" at bounding box center [53, 127] width 57 height 10
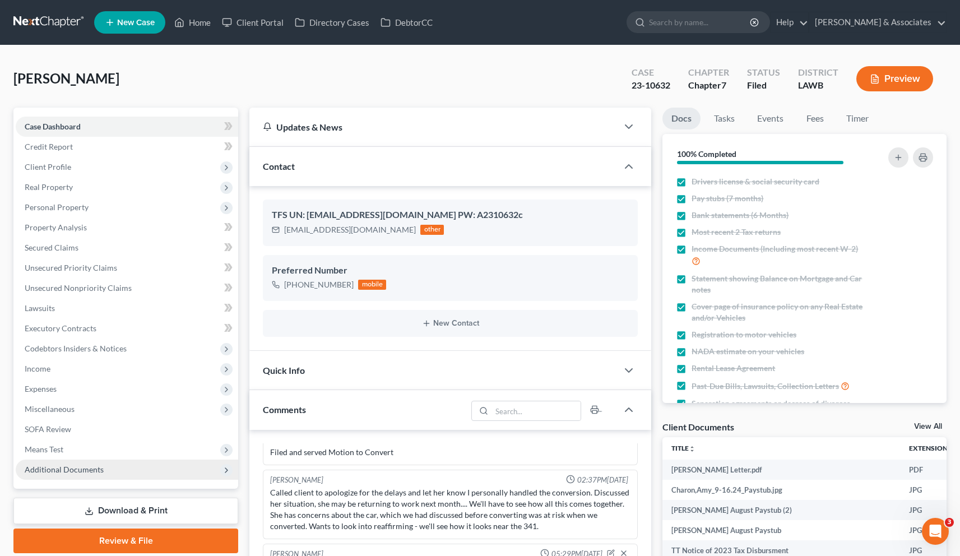
click at [80, 467] on span "Additional Documents" at bounding box center [64, 469] width 79 height 10
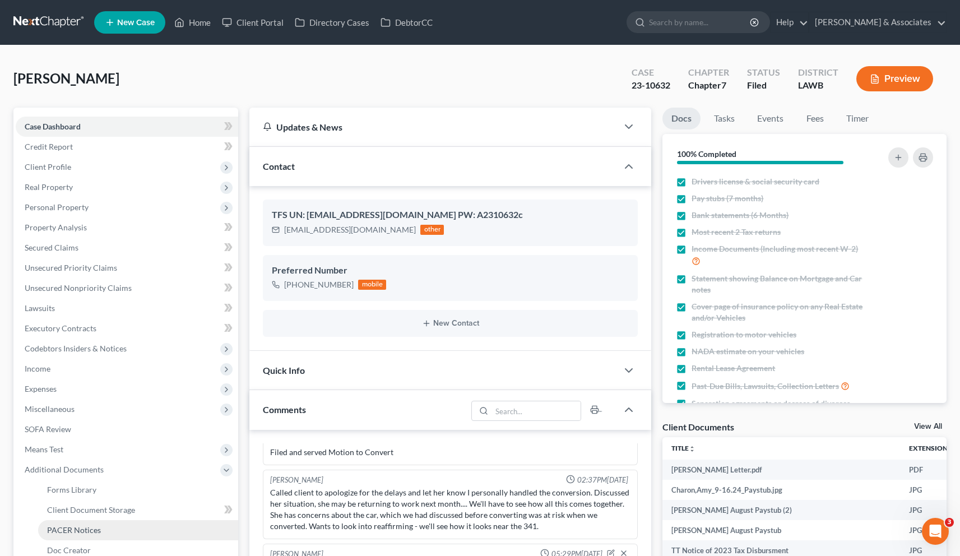
click at [83, 525] on span "PACER Notices" at bounding box center [74, 530] width 54 height 10
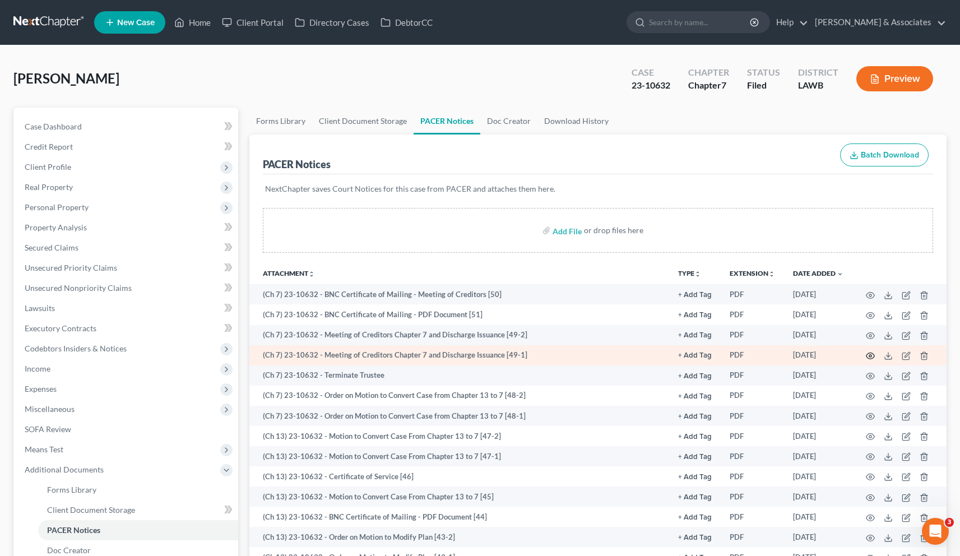
click at [871, 356] on icon "button" at bounding box center [869, 355] width 9 height 9
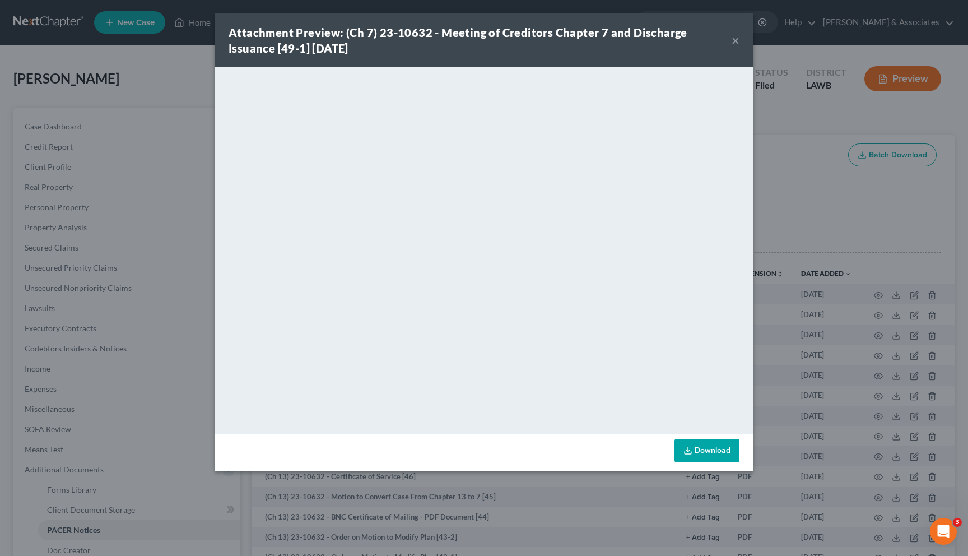
click at [734, 37] on button "×" at bounding box center [736, 40] width 8 height 13
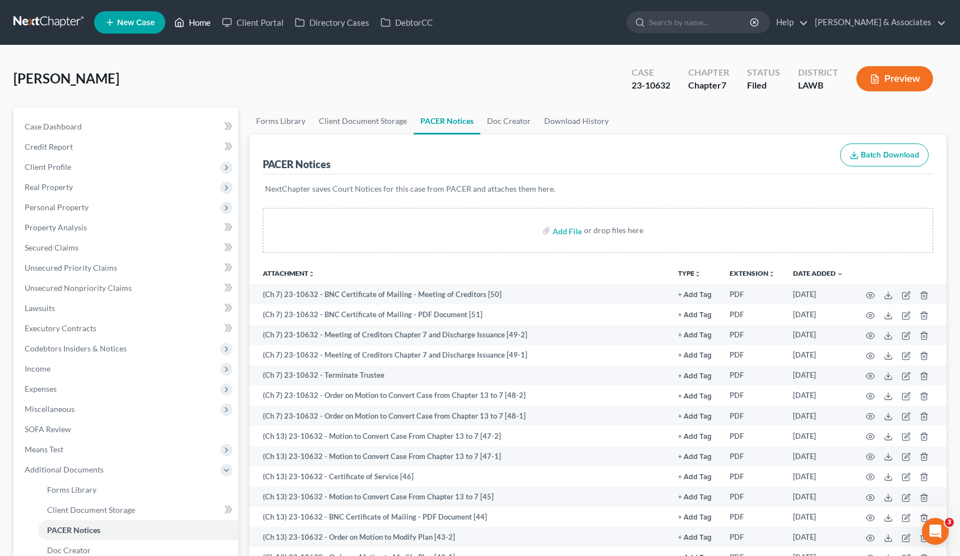
click at [202, 24] on link "Home" at bounding box center [193, 22] width 48 height 20
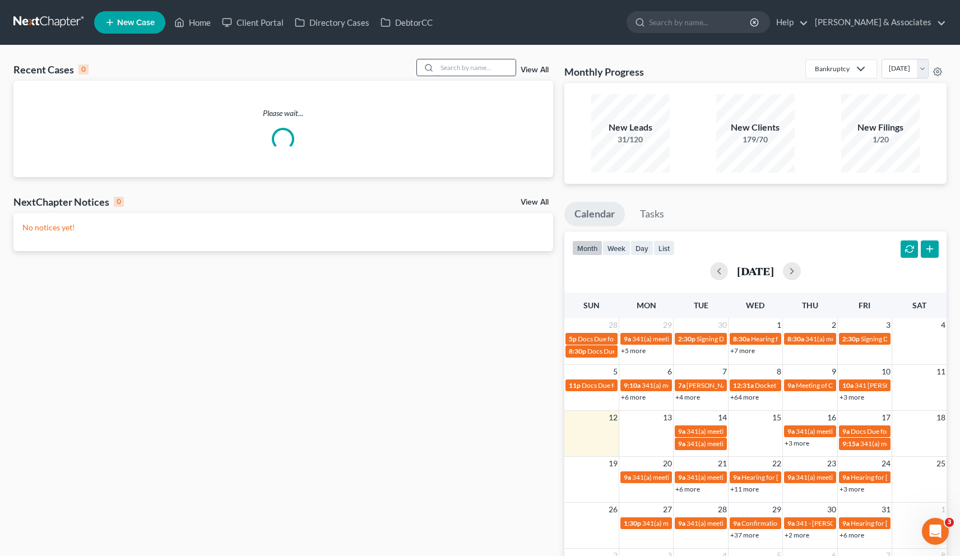
click at [449, 66] on input "search" at bounding box center [476, 67] width 78 height 16
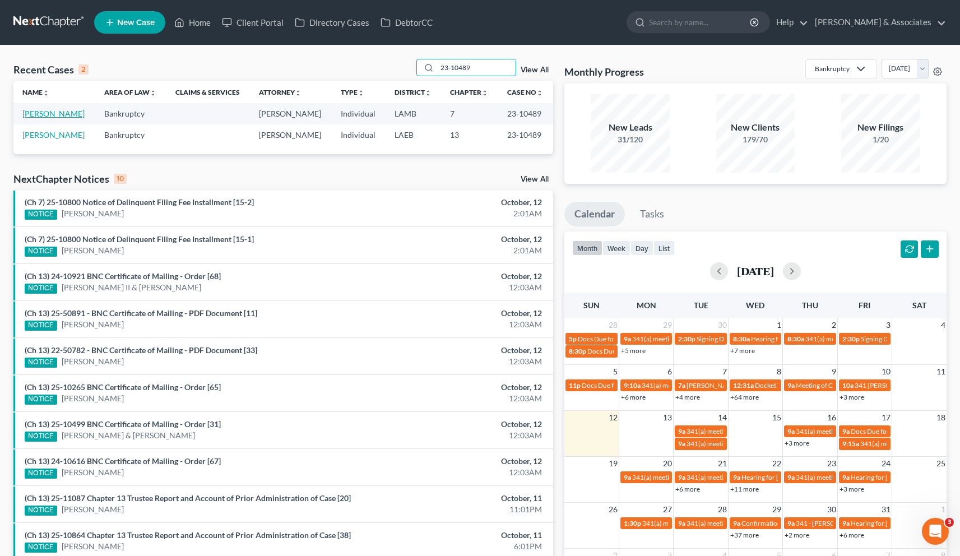
type input "23-10489"
click at [65, 116] on link "[PERSON_NAME]" at bounding box center [53, 114] width 62 height 10
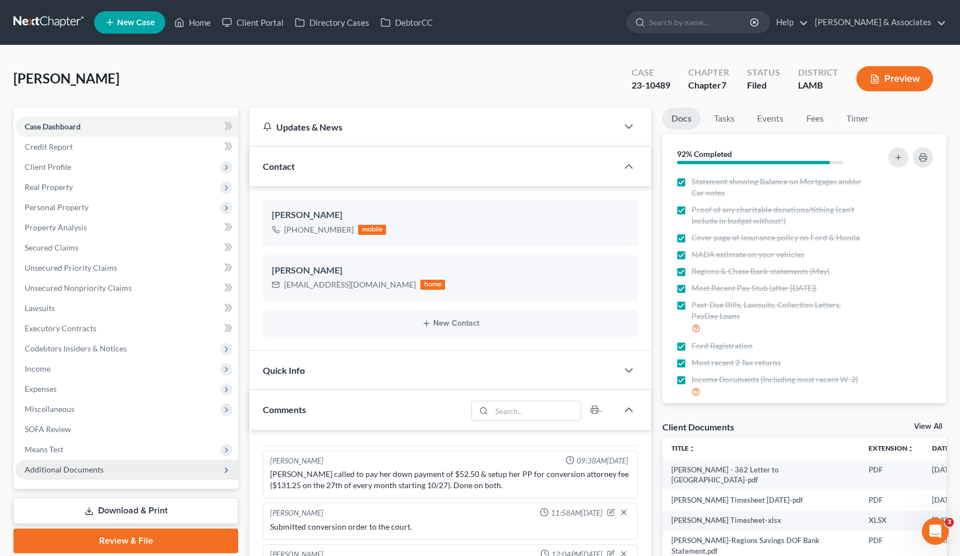
scroll to position [189, 0]
click at [69, 469] on span "Additional Documents" at bounding box center [64, 469] width 79 height 10
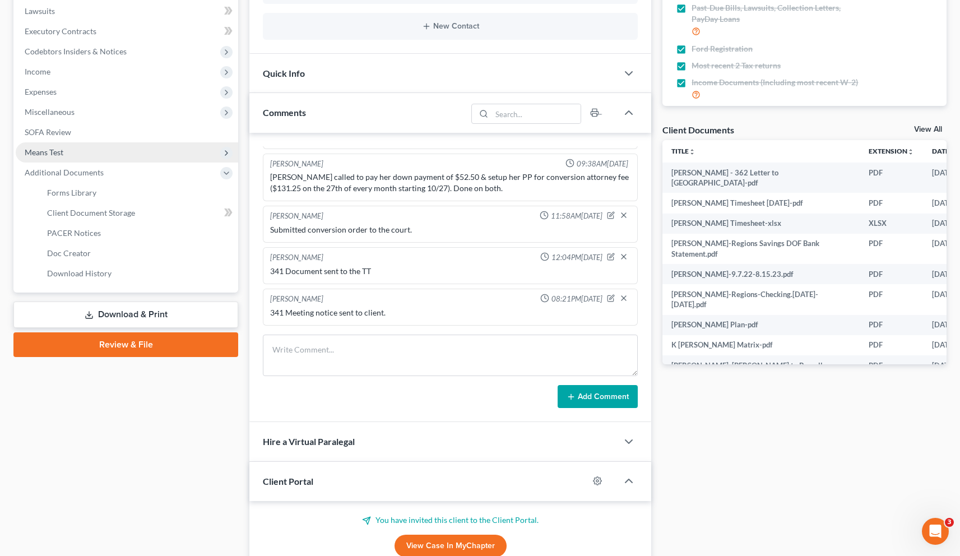
scroll to position [300, 0]
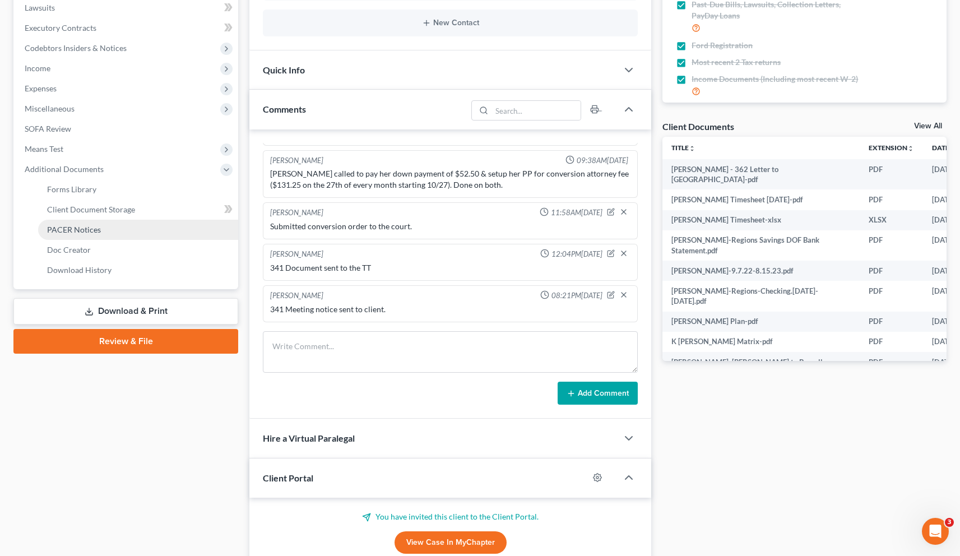
click at [81, 231] on span "PACER Notices" at bounding box center [74, 230] width 54 height 10
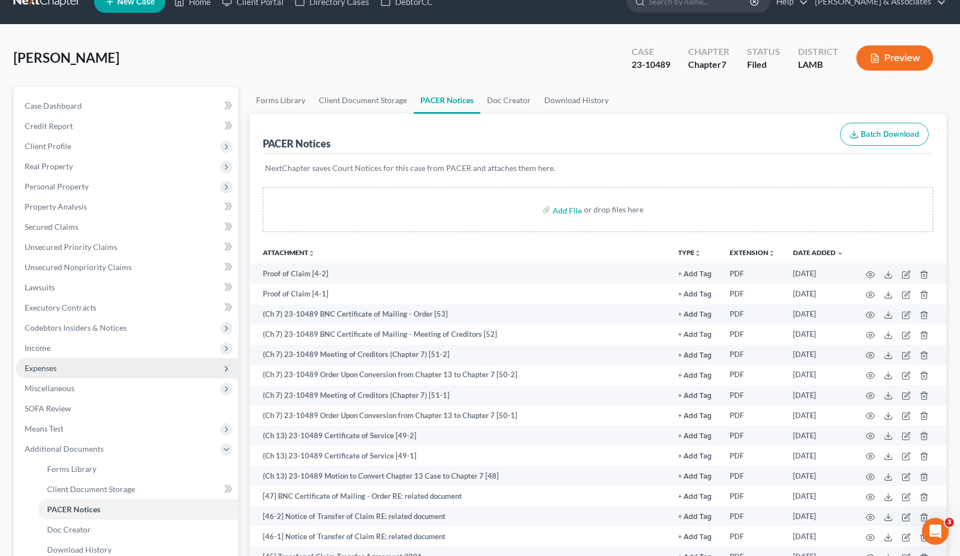
scroll to position [26, 0]
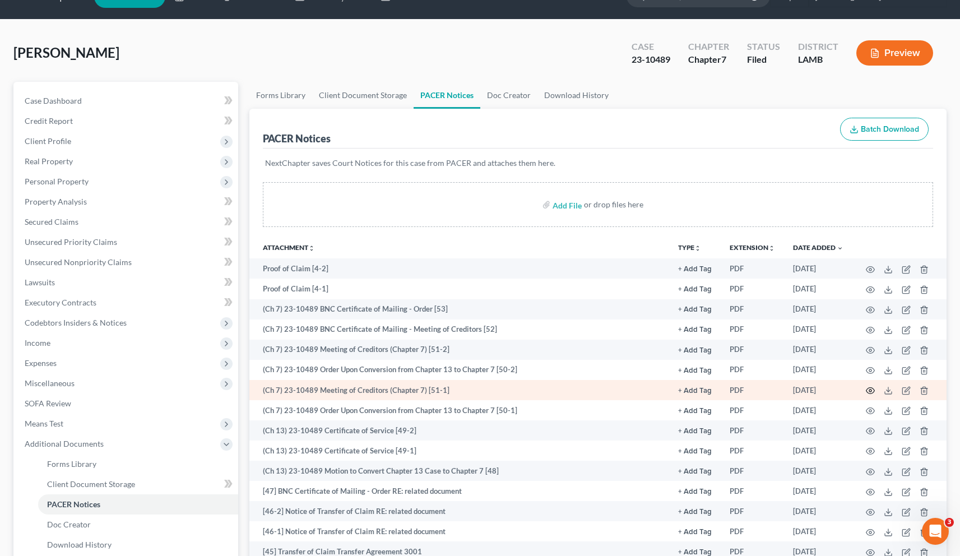
click at [871, 390] on circle "button" at bounding box center [870, 390] width 2 height 2
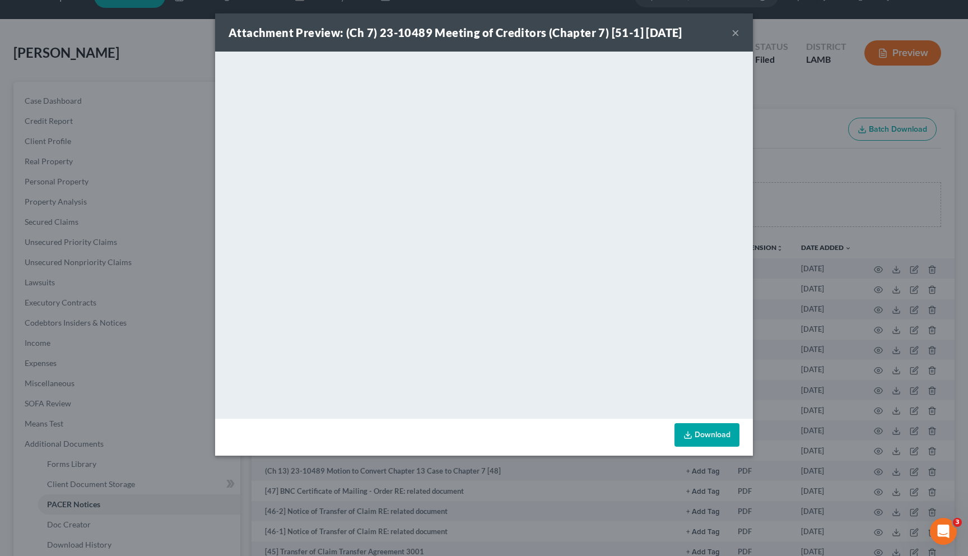
click at [734, 29] on button "×" at bounding box center [736, 32] width 8 height 13
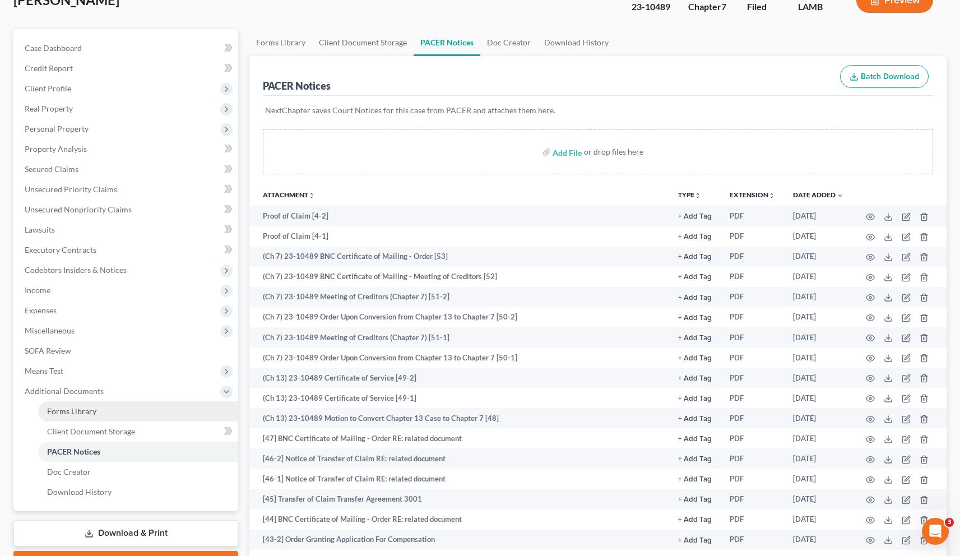
scroll to position [95, 0]
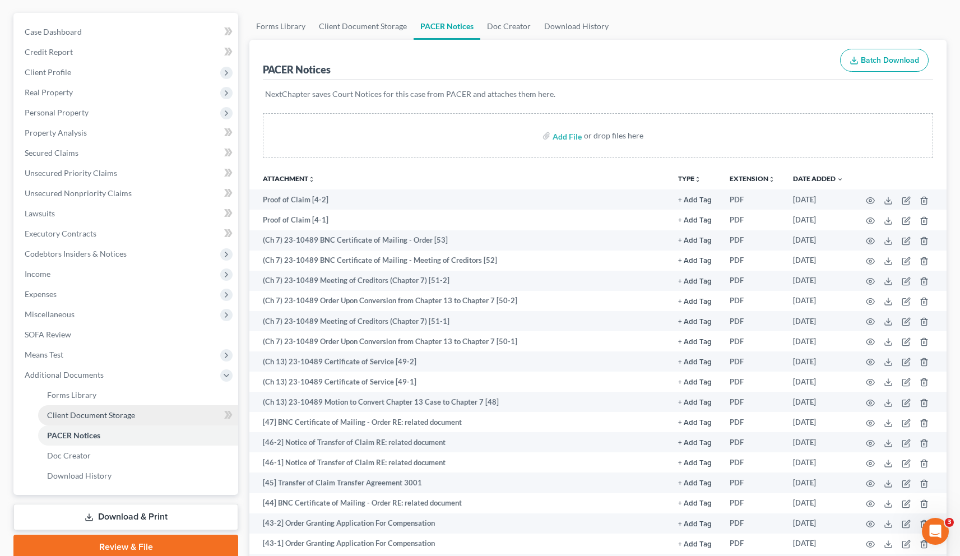
click at [101, 411] on span "Client Document Storage" at bounding box center [91, 415] width 88 height 10
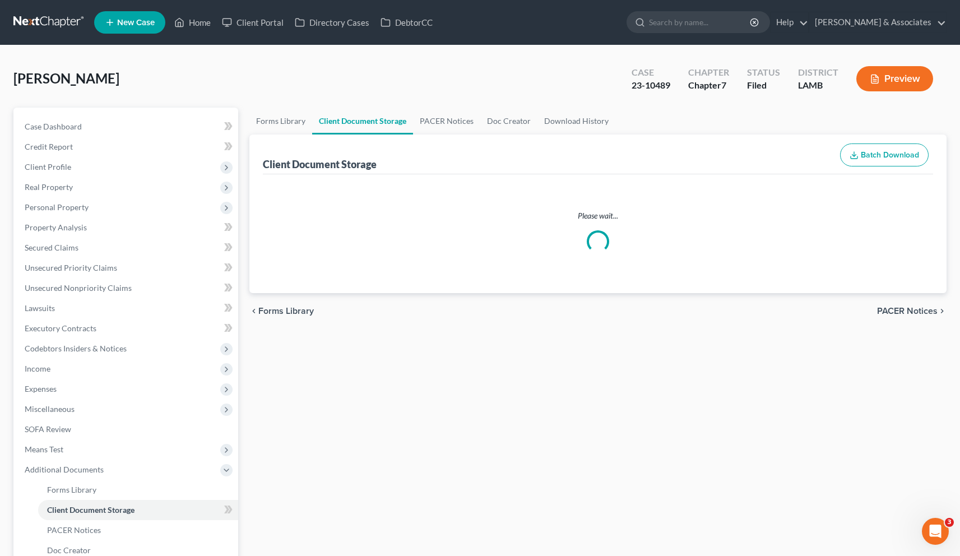
select select "13"
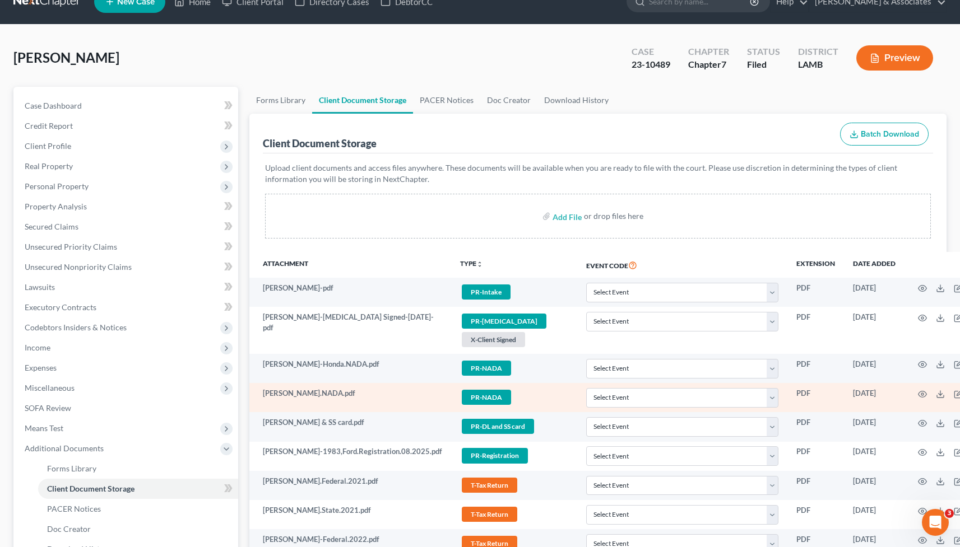
scroll to position [28, 0]
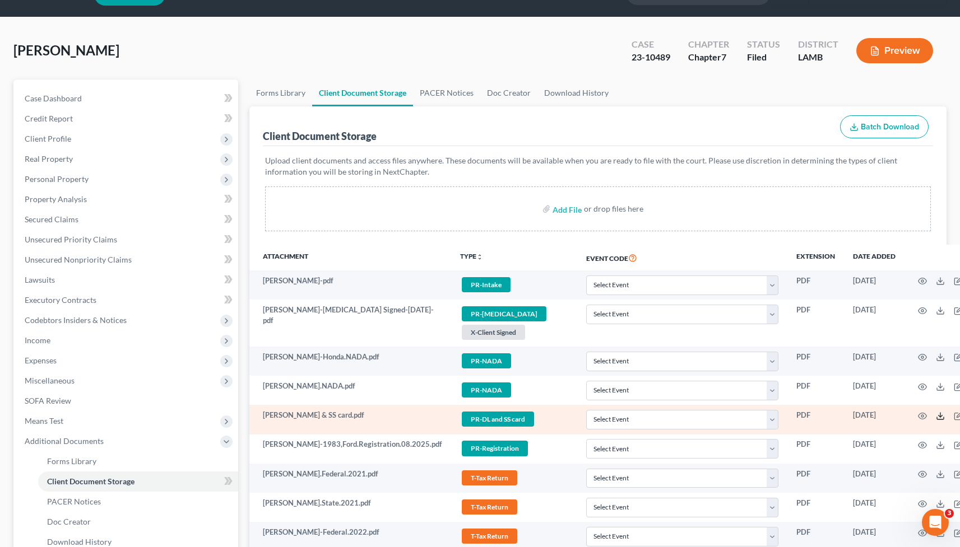
click at [936, 417] on icon at bounding box center [940, 416] width 9 height 9
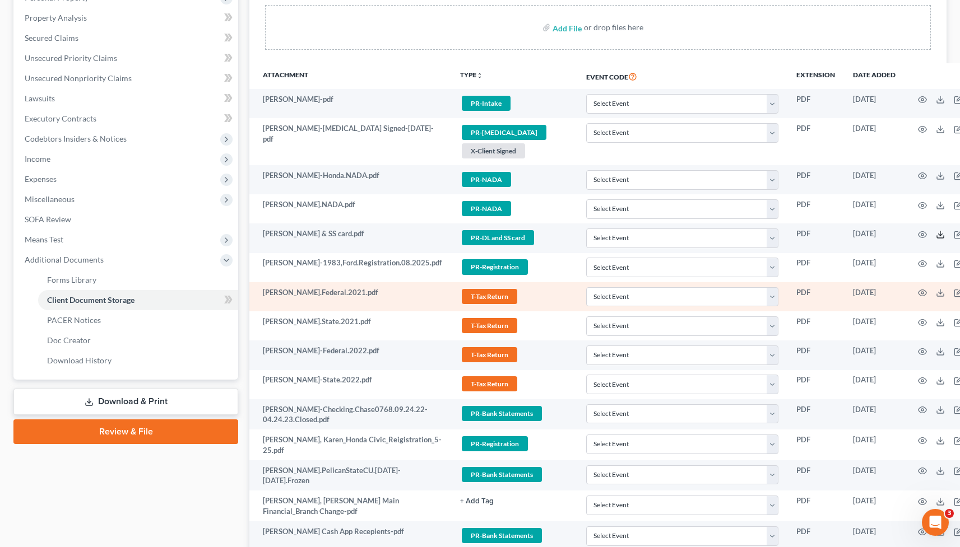
scroll to position [222, 0]
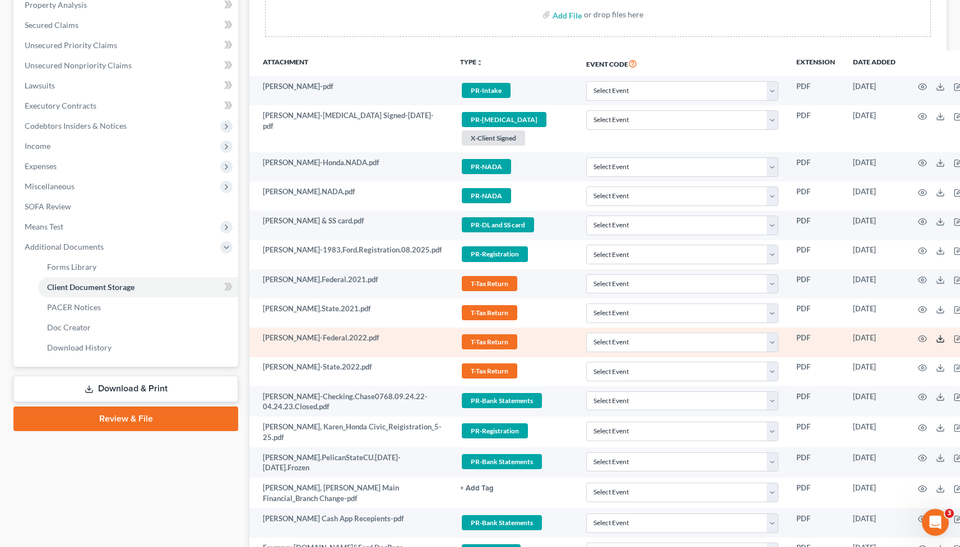
click at [938, 339] on polyline at bounding box center [940, 339] width 4 height 2
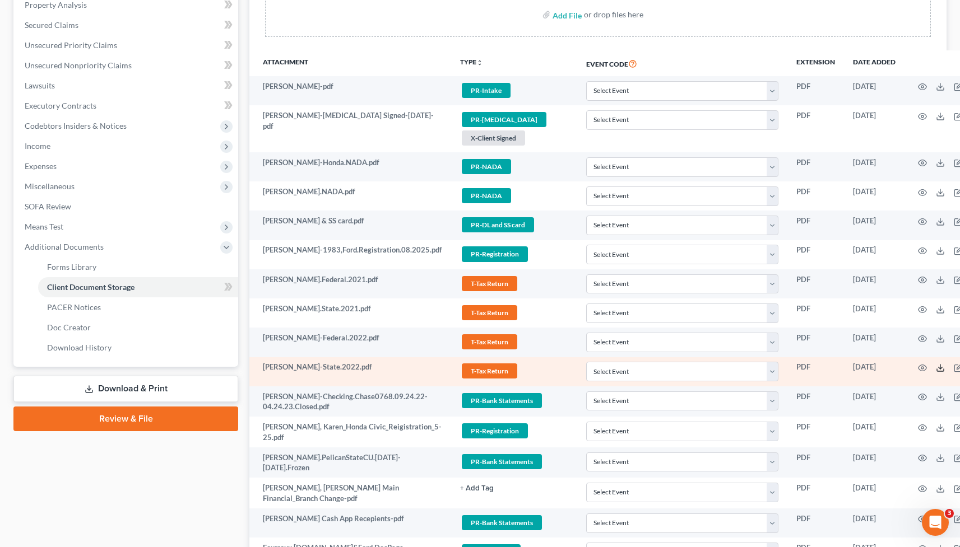
click at [936, 370] on icon at bounding box center [940, 368] width 9 height 9
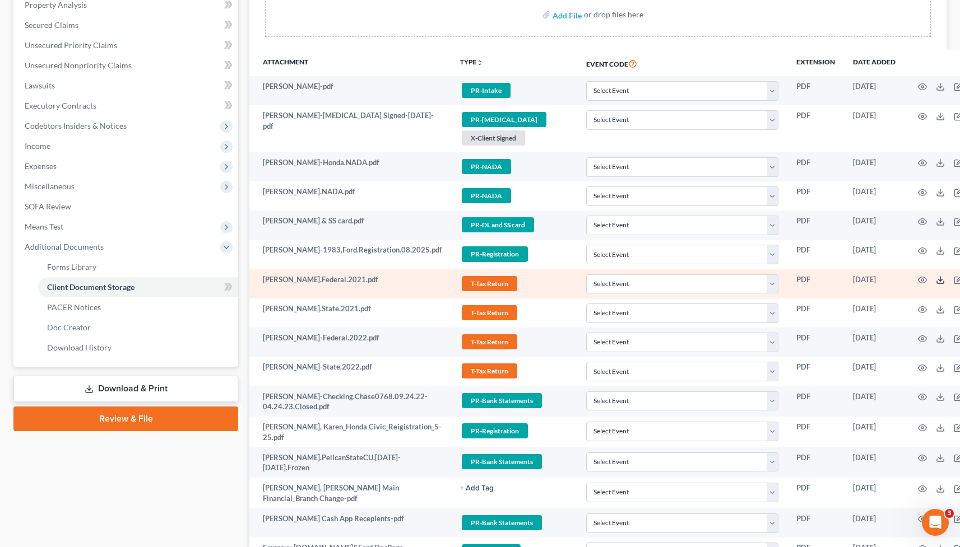
click at [936, 280] on icon at bounding box center [940, 280] width 9 height 9
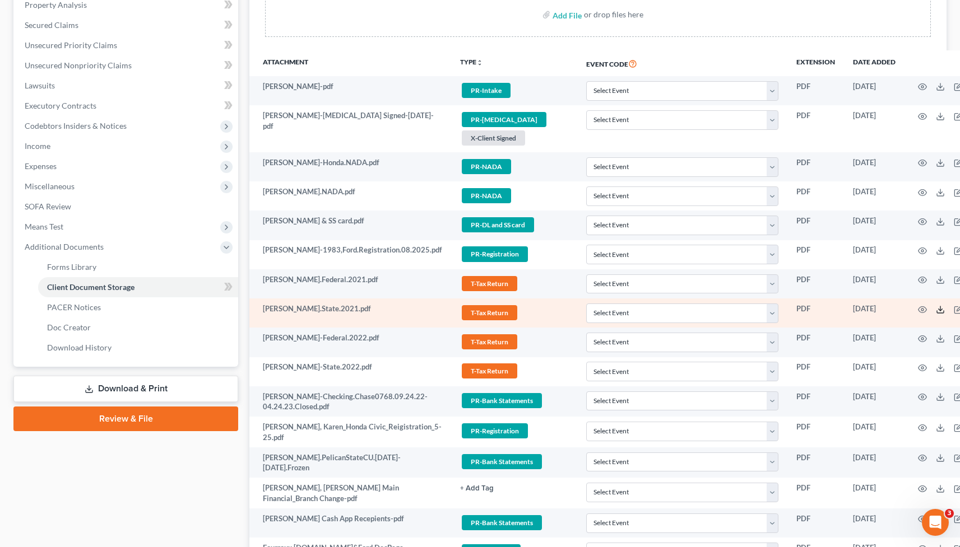
click at [936, 310] on icon at bounding box center [940, 309] width 9 height 9
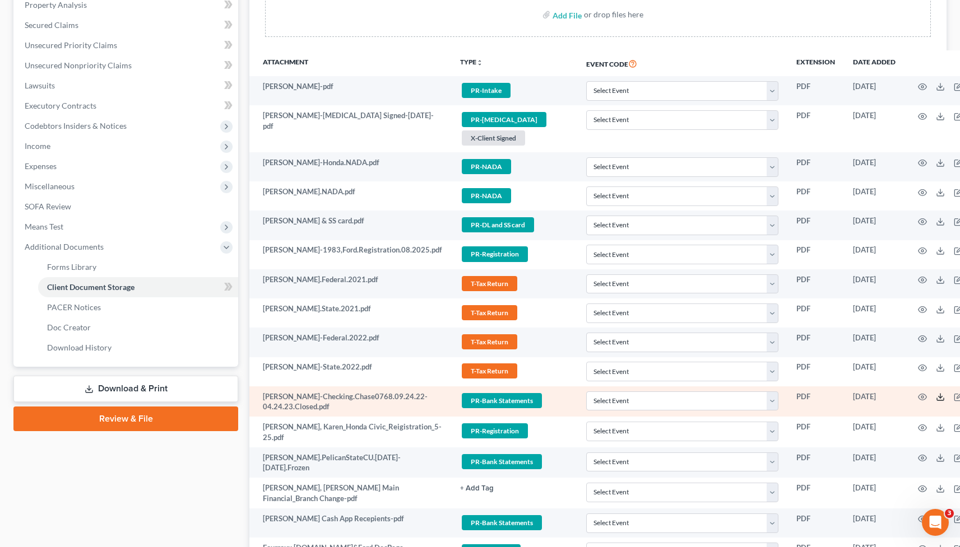
click at [936, 399] on icon at bounding box center [940, 397] width 9 height 9
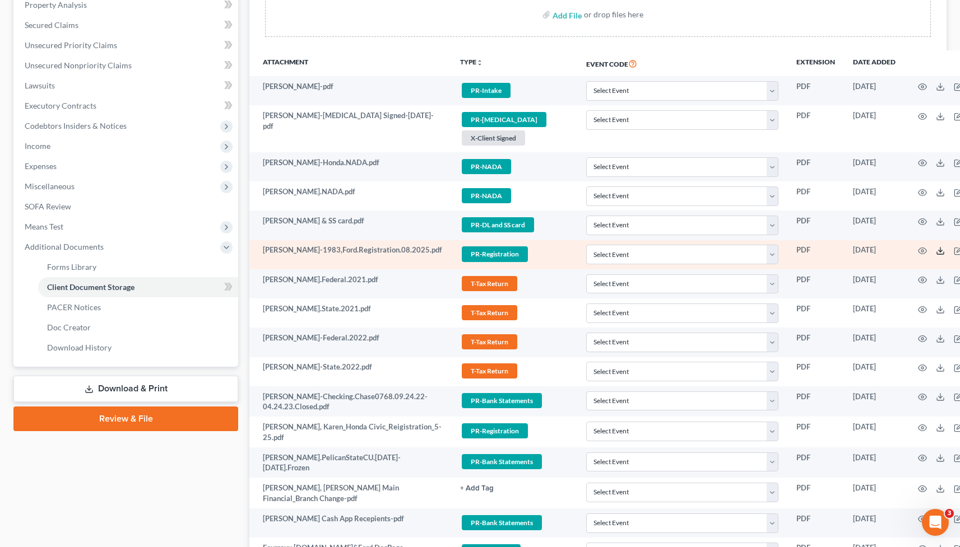
click at [940, 248] on line at bounding box center [940, 250] width 0 height 4
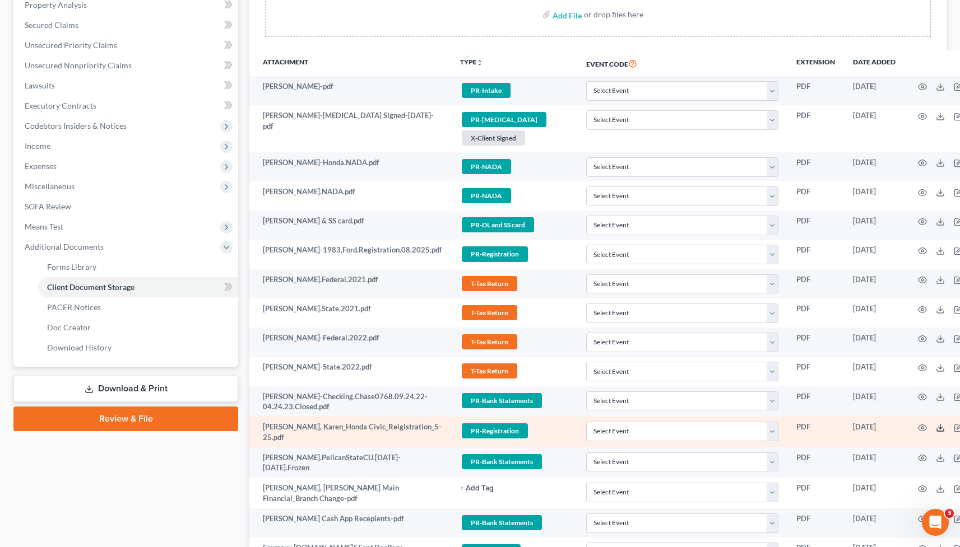
click at [938, 429] on polyline at bounding box center [940, 428] width 4 height 2
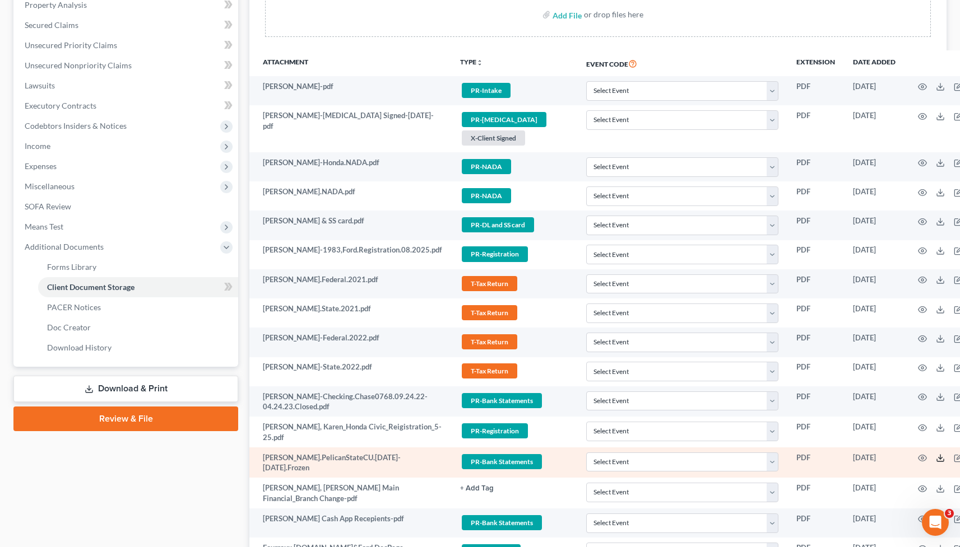
click at [936, 459] on icon at bounding box center [940, 458] width 9 height 9
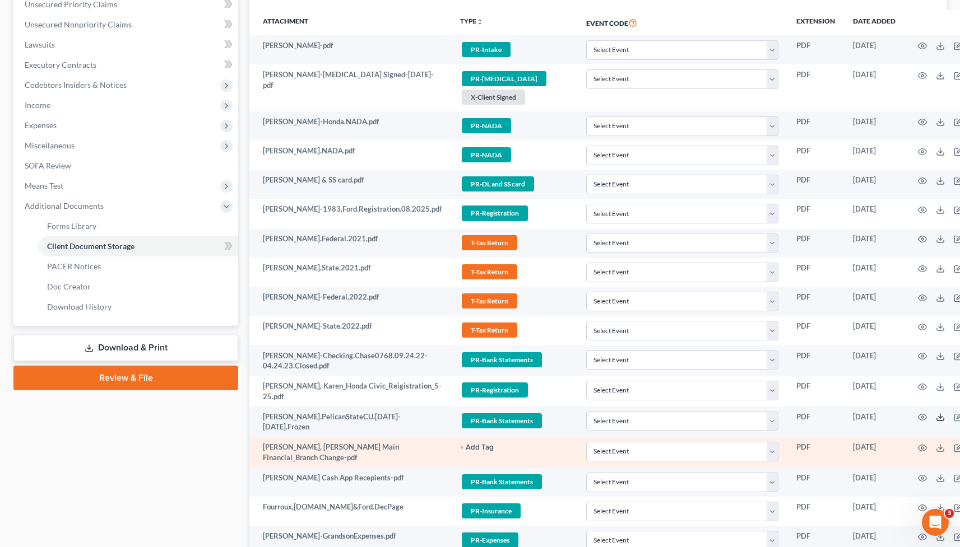
scroll to position [267, 0]
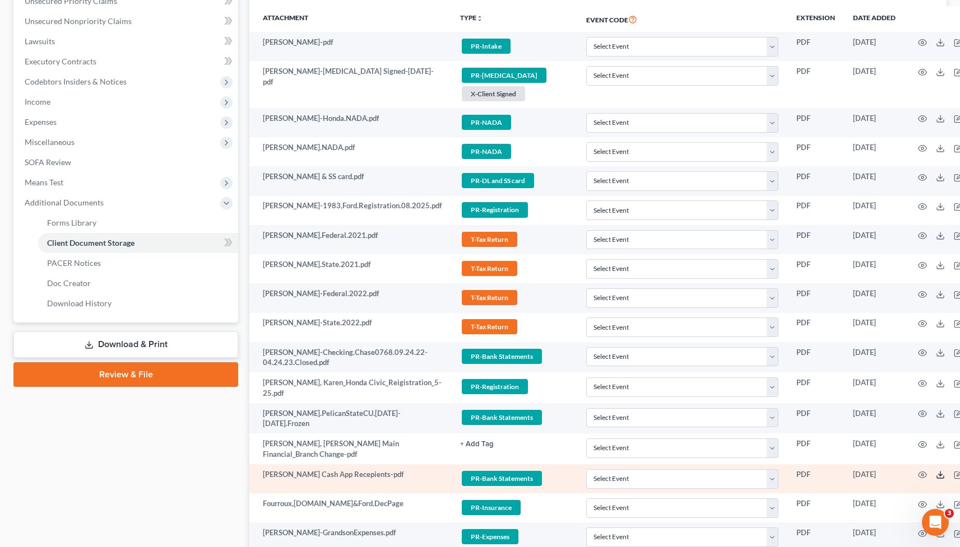
click at [936, 478] on icon at bounding box center [940, 475] width 9 height 9
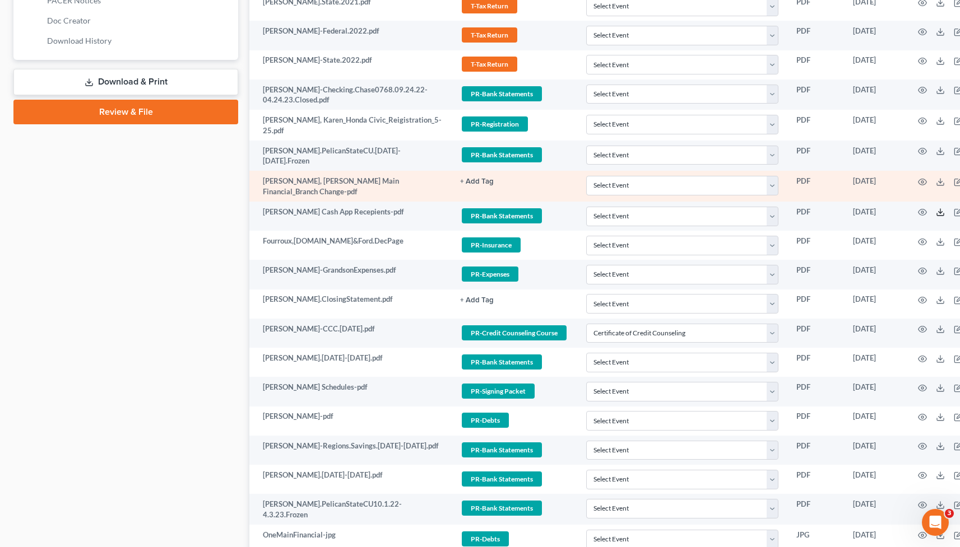
scroll to position [537, 0]
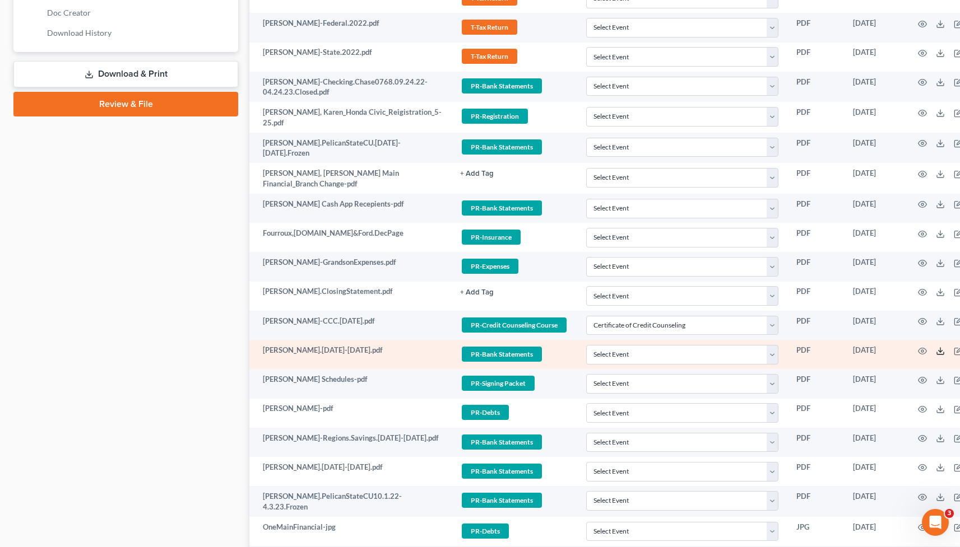
click at [938, 352] on polyline at bounding box center [940, 351] width 4 height 2
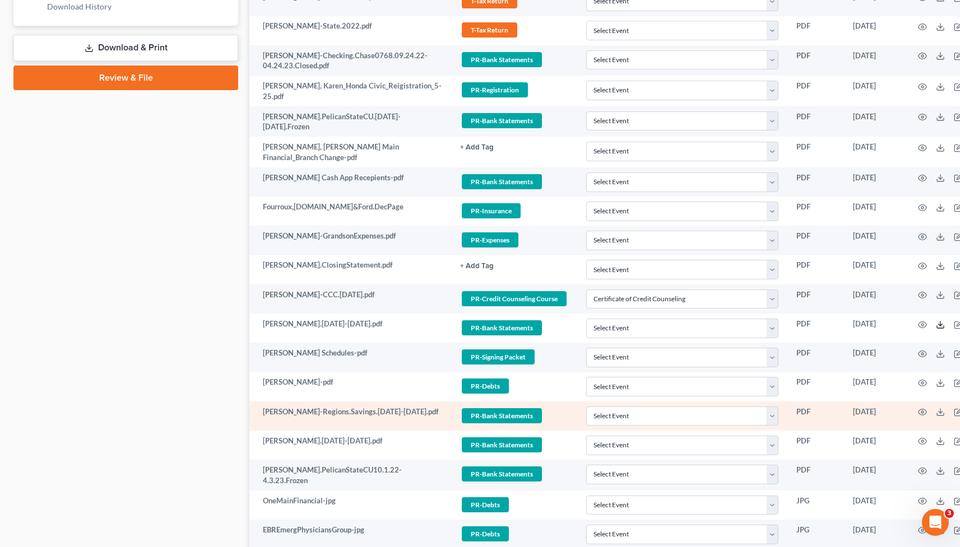
scroll to position [579, 0]
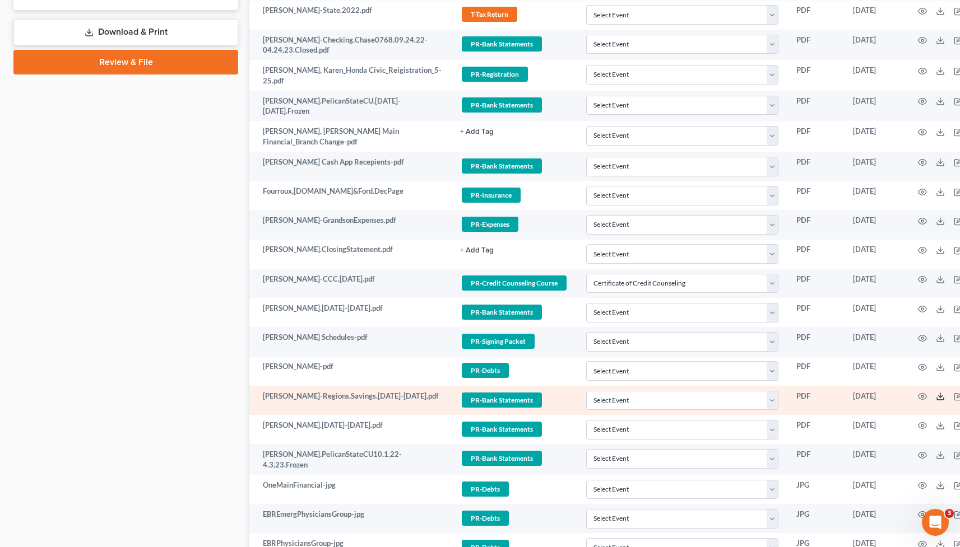
click at [936, 400] on icon at bounding box center [940, 396] width 9 height 9
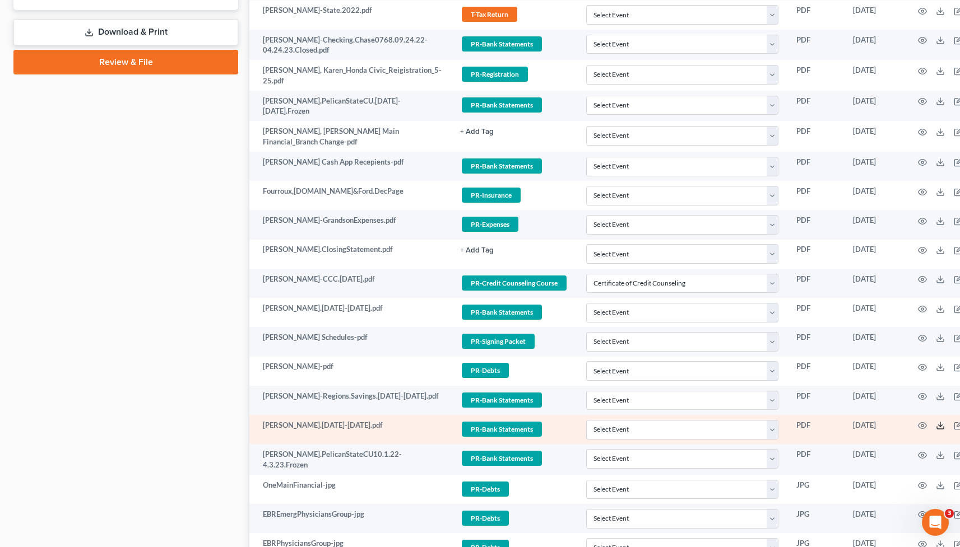
click at [936, 428] on icon at bounding box center [940, 425] width 9 height 9
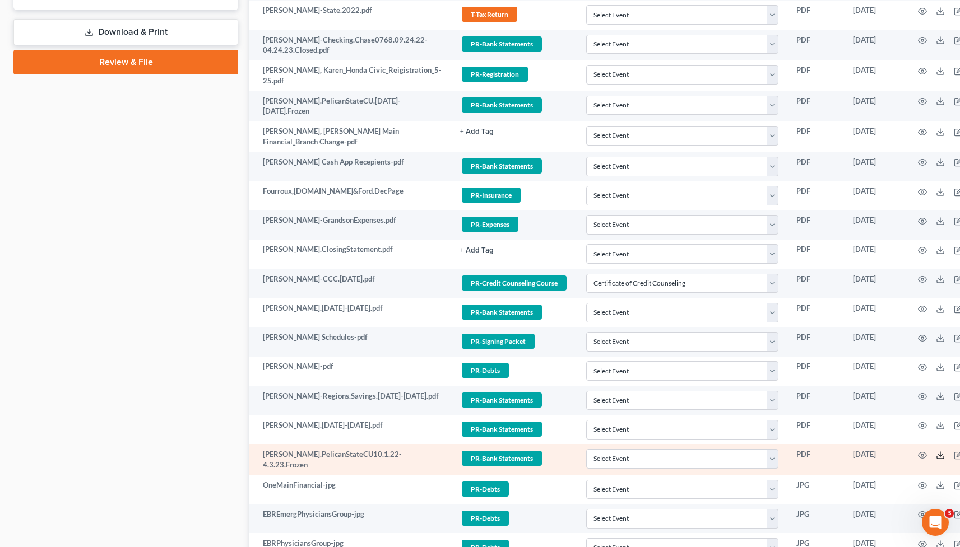
click at [936, 459] on icon at bounding box center [940, 455] width 9 height 9
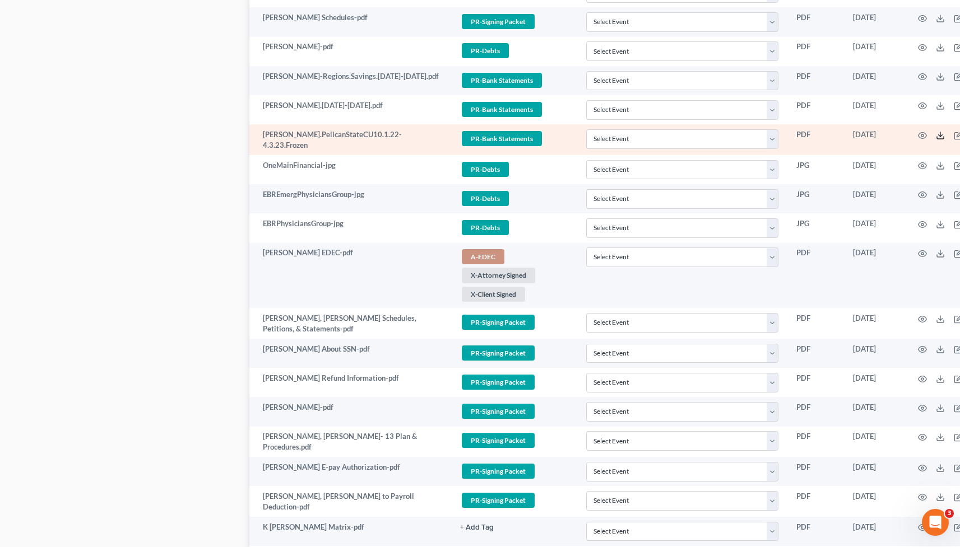
scroll to position [925, 0]
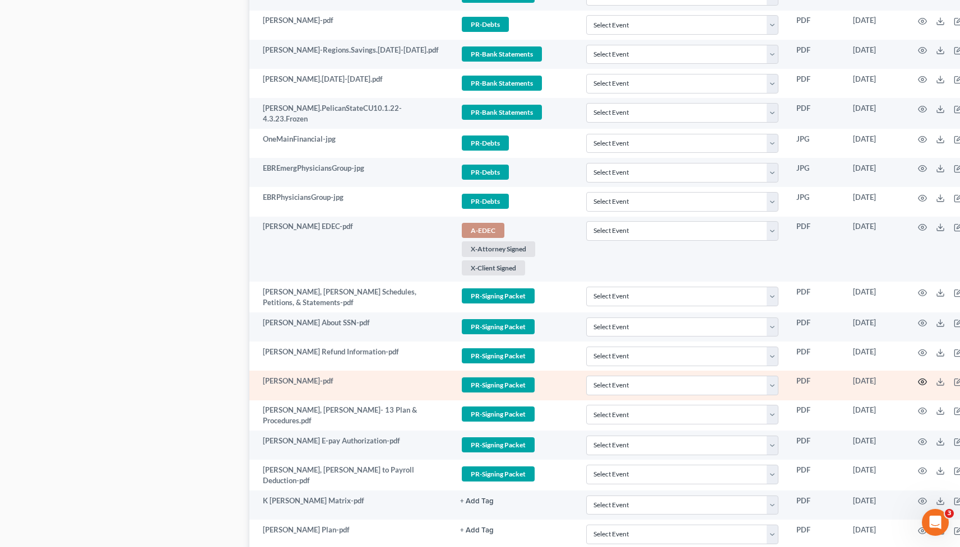
click at [918, 384] on icon "button" at bounding box center [922, 382] width 9 height 9
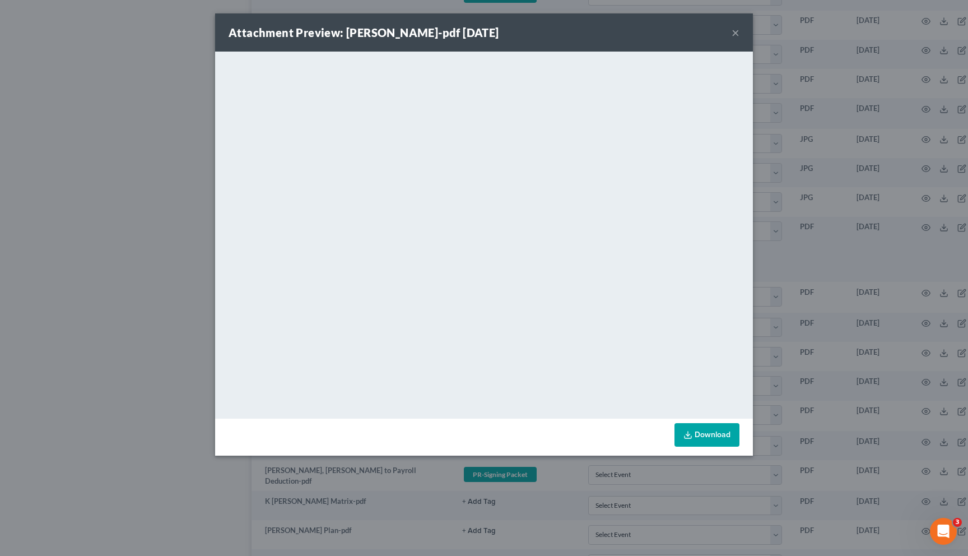
click at [160, 142] on div "Attachment Preview: [PERSON_NAME]-pdf [DATE] × <object ng-attr-data='[URL][DOMA…" at bounding box center [484, 278] width 968 height 556
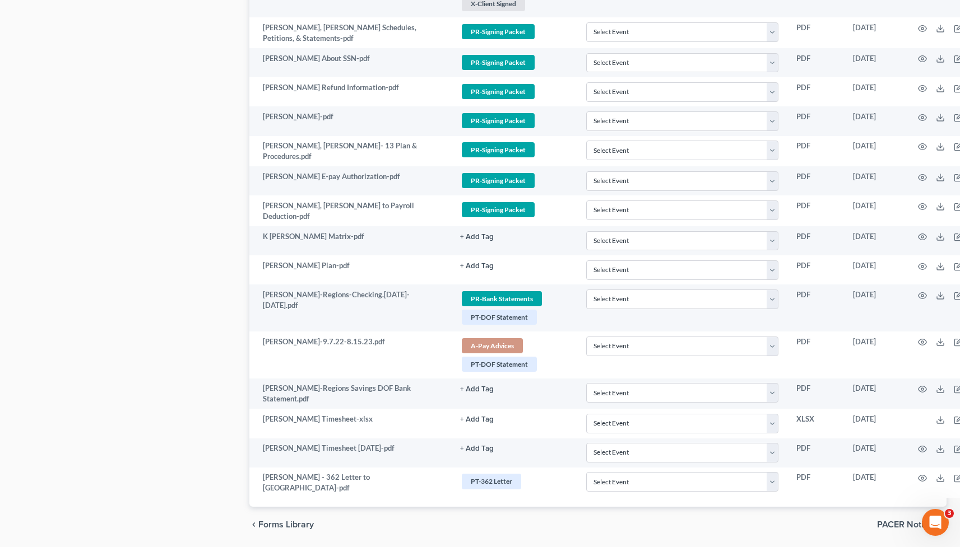
scroll to position [1191, 0]
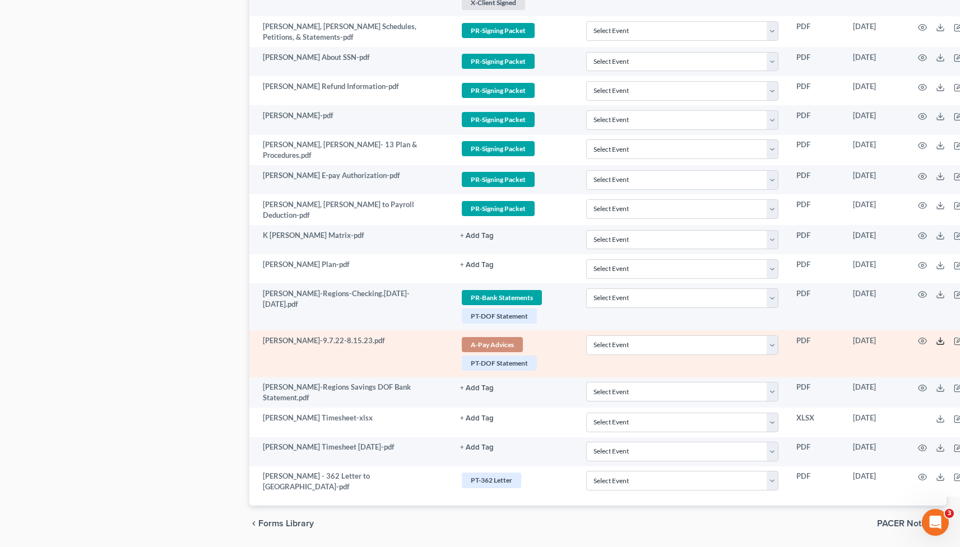
click at [936, 345] on icon at bounding box center [940, 341] width 9 height 9
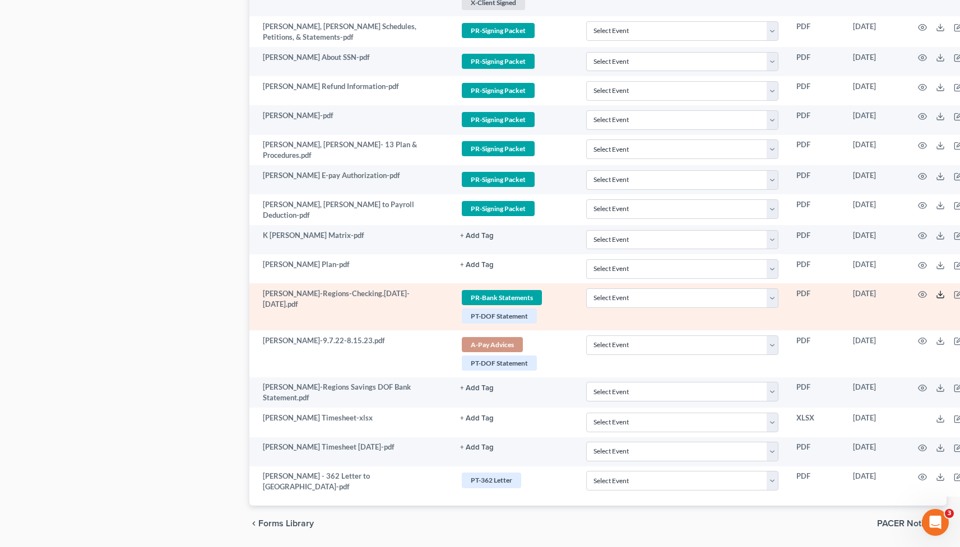
click at [936, 295] on icon at bounding box center [940, 294] width 9 height 9
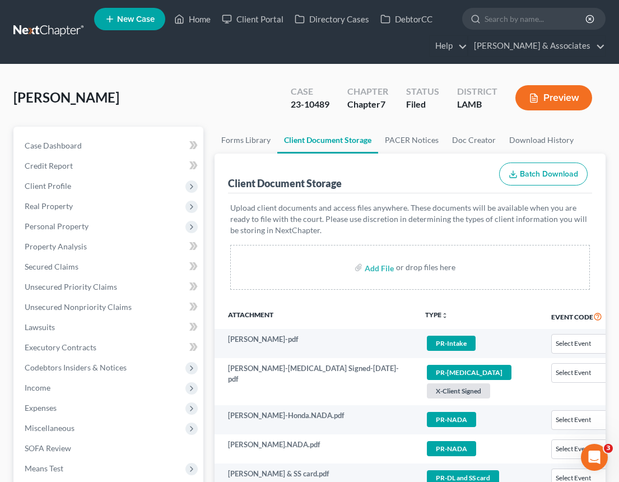
scroll to position [0, 0]
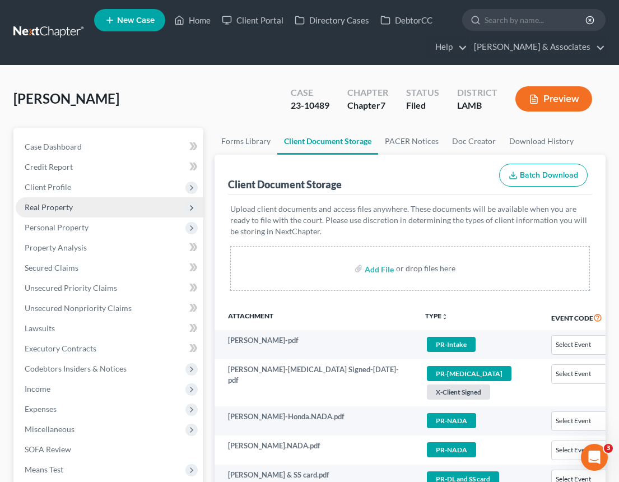
click at [67, 204] on span "Real Property" at bounding box center [49, 207] width 48 height 10
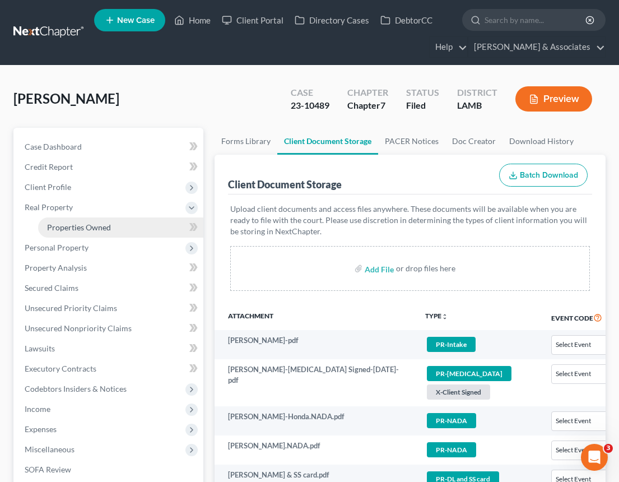
click at [75, 225] on span "Properties Owned" at bounding box center [79, 227] width 64 height 10
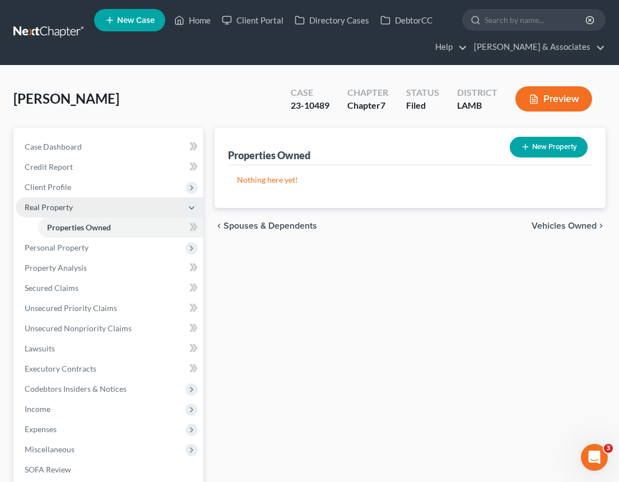
click at [190, 212] on icon at bounding box center [191, 208] width 12 height 12
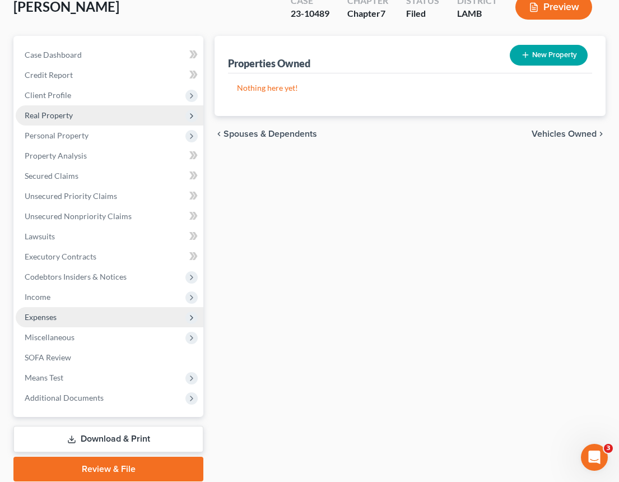
scroll to position [133, 0]
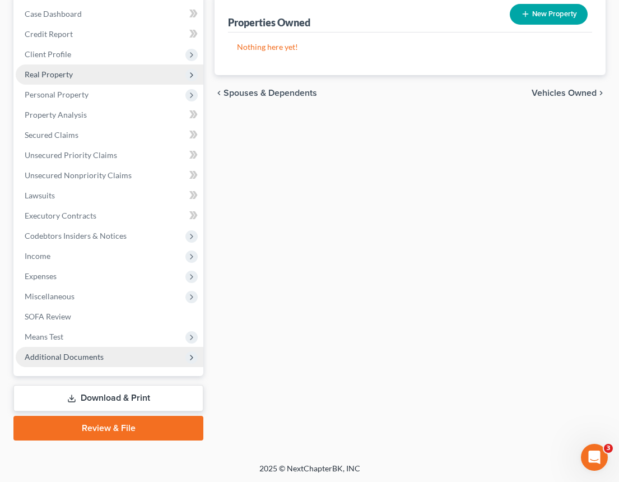
click at [70, 356] on span "Additional Documents" at bounding box center [64, 357] width 79 height 10
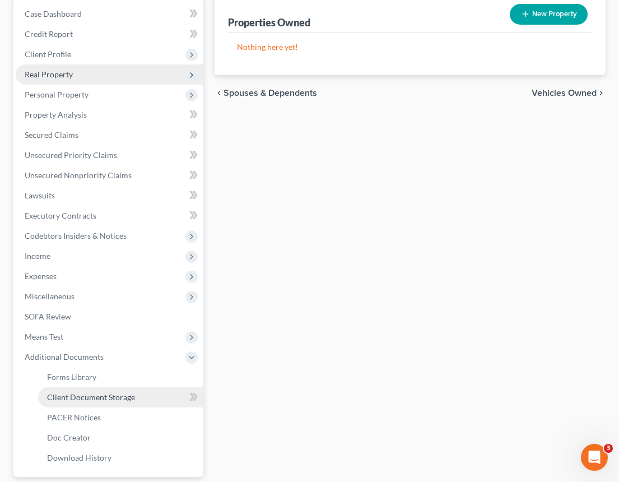
click at [70, 396] on span "Client Document Storage" at bounding box center [91, 397] width 88 height 10
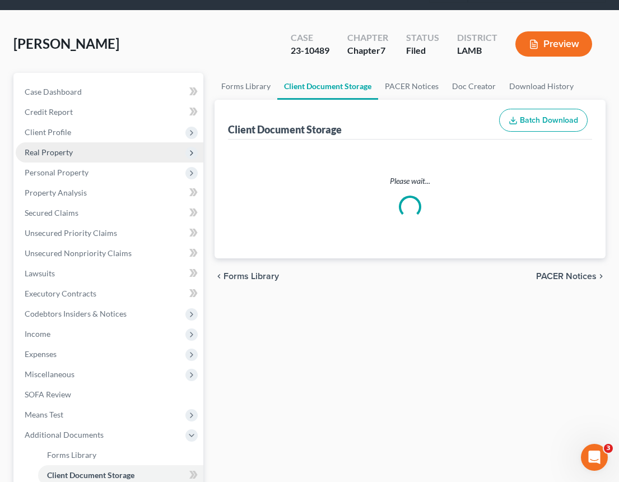
scroll to position [23, 0]
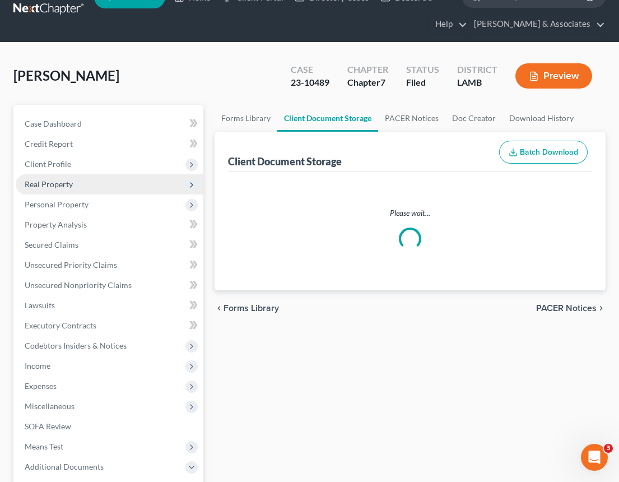
select select "13"
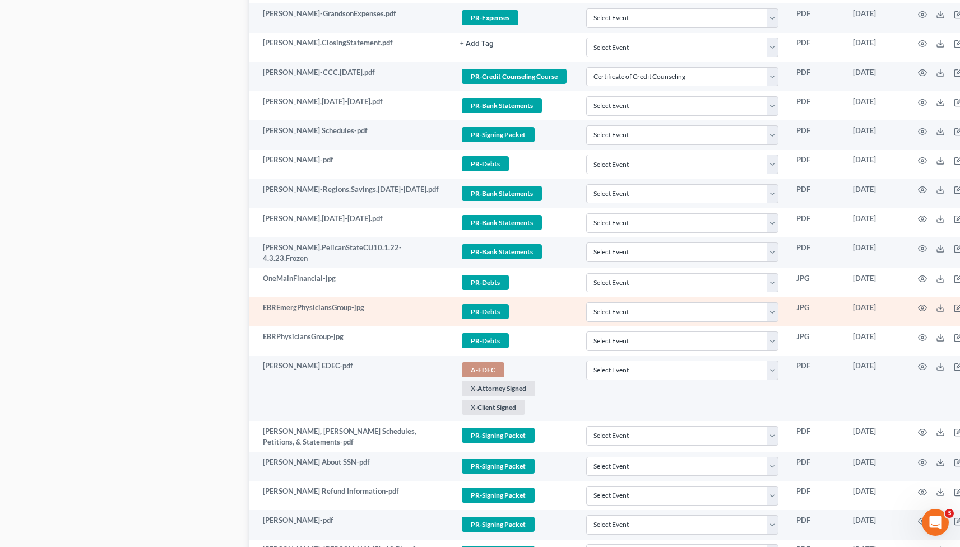
scroll to position [763, 0]
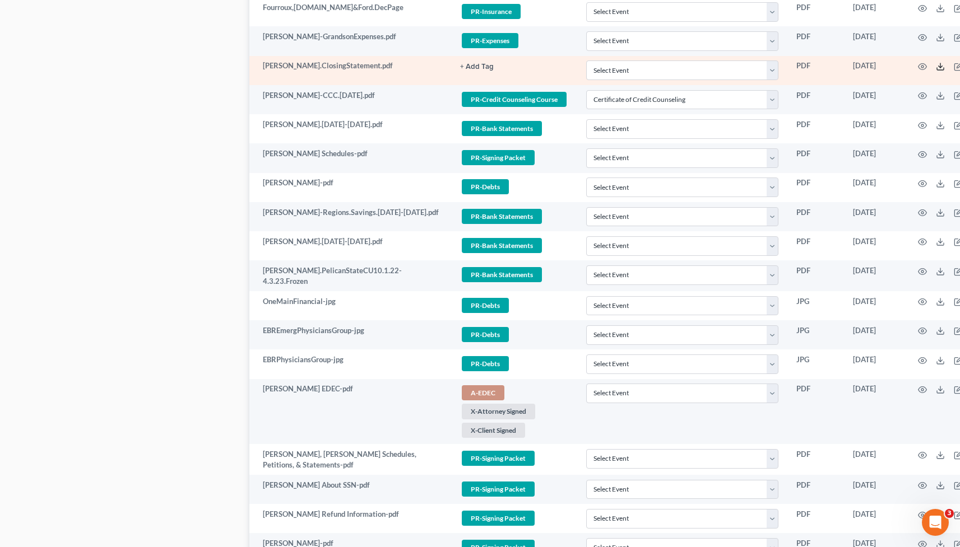
click at [936, 66] on icon at bounding box center [940, 66] width 9 height 9
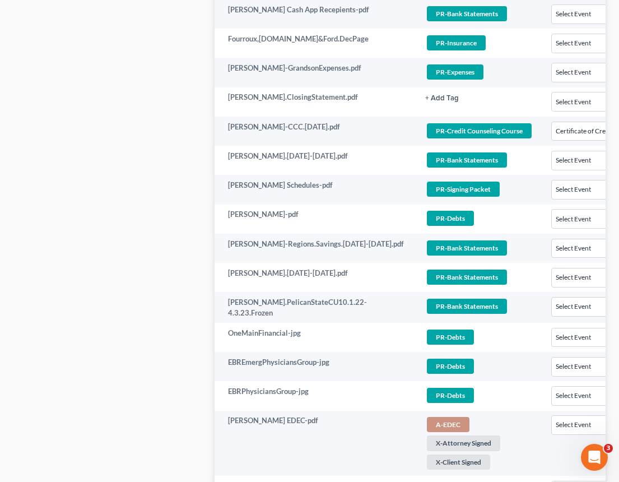
click at [169, 331] on div "Case Dashboard Payments Invoices Payments Payments Credit Report Client Profile" at bounding box center [108, 183] width 201 height 1637
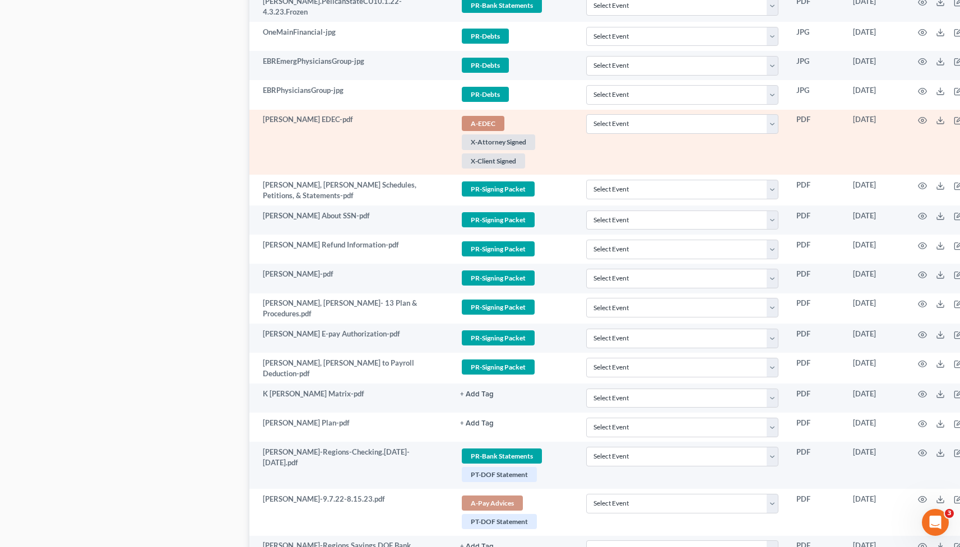
scroll to position [1230, 0]
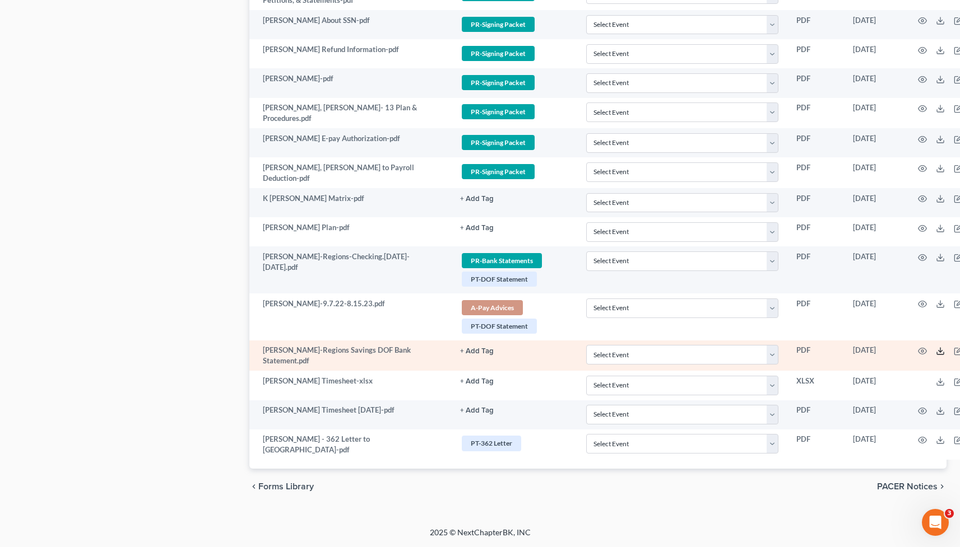
click at [940, 351] on line at bounding box center [940, 350] width 0 height 4
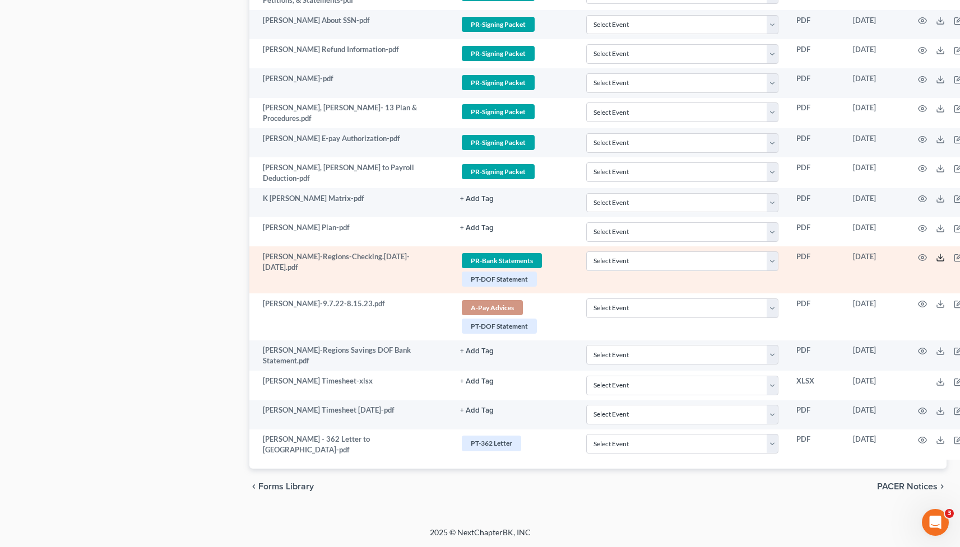
click at [936, 257] on icon at bounding box center [940, 257] width 9 height 9
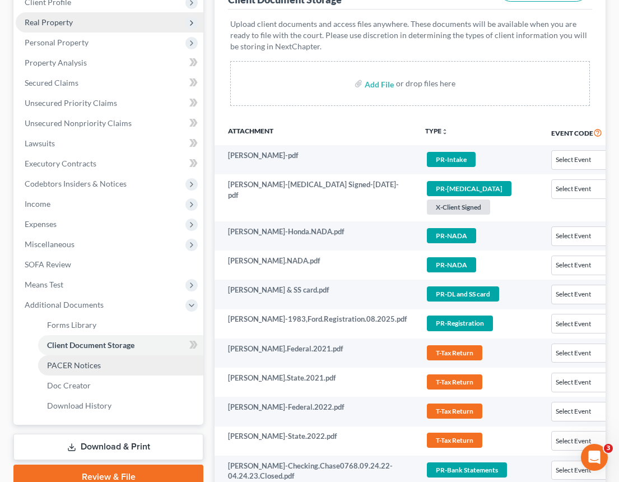
scroll to position [0, 0]
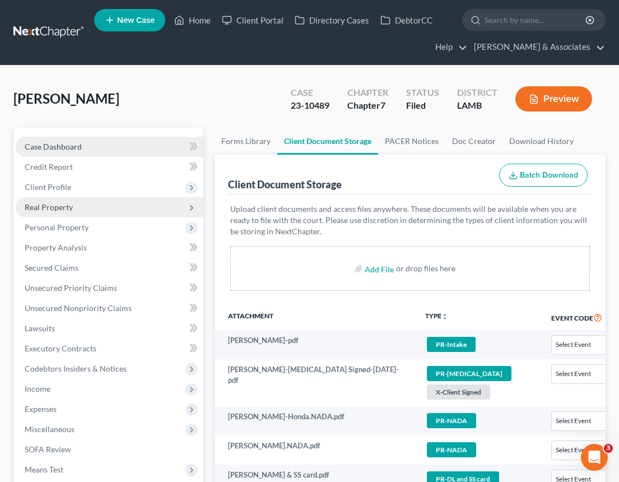
click at [55, 148] on span "Case Dashboard" at bounding box center [53, 147] width 57 height 10
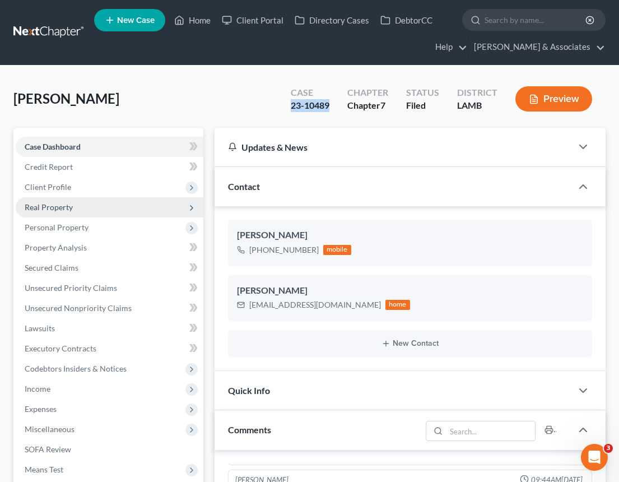
drag, startPoint x: 291, startPoint y: 106, endPoint x: 332, endPoint y: 109, distance: 41.5
click at [332, 109] on div "Case 23-10489" at bounding box center [310, 99] width 57 height 33
copy div "23-10489"
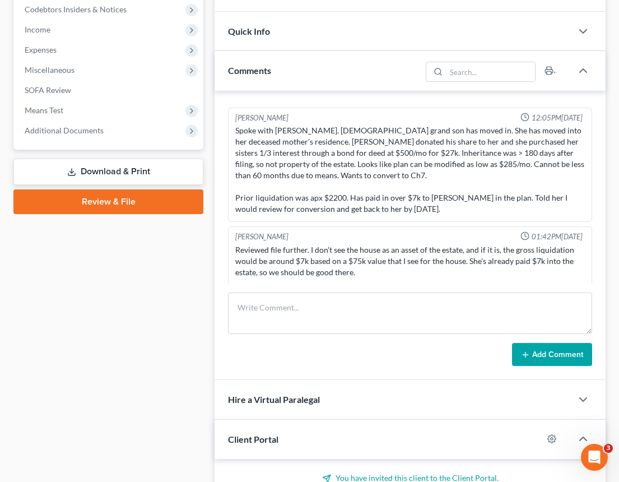
scroll to position [4024, 0]
drag, startPoint x: 302, startPoint y: 155, endPoint x: 473, endPoint y: 155, distance: 170.9
click at [473, 155] on div "Spoke with [PERSON_NAME]. [DEMOGRAPHIC_DATA] grand son has moved in. She has mo…" at bounding box center [410, 170] width 350 height 90
click at [460, 189] on div "Spoke with [PERSON_NAME]. [DEMOGRAPHIC_DATA] grand son has moved in. She has mo…" at bounding box center [410, 170] width 350 height 90
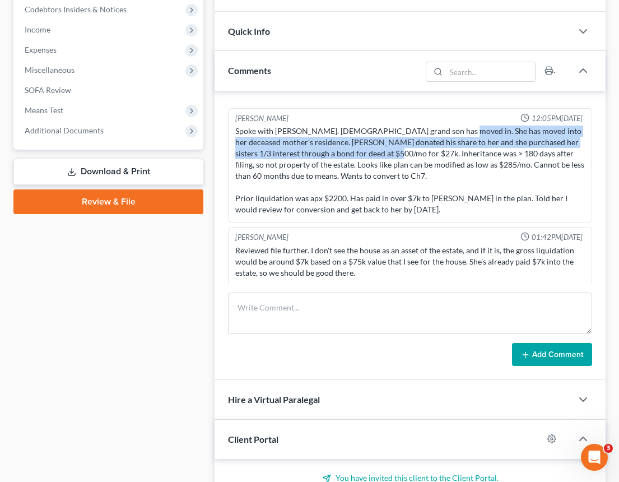
drag, startPoint x: 439, startPoint y: 143, endPoint x: 393, endPoint y: 166, distance: 51.1
click at [393, 166] on div "Spoke with [PERSON_NAME]. [DEMOGRAPHIC_DATA] grand son has moved in. She has mo…" at bounding box center [410, 170] width 350 height 90
copy div "She has moved into her deceased mother's residence. [PERSON_NAME] donated his s…"
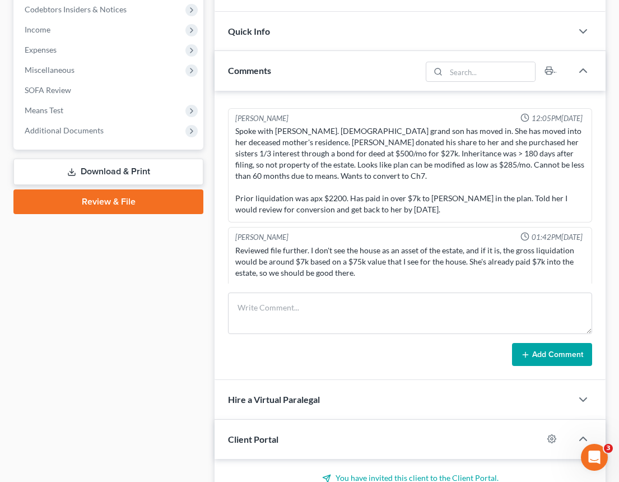
click at [399, 165] on div "Spoke with [PERSON_NAME]. [DEMOGRAPHIC_DATA] grand son has moved in. She has mo…" at bounding box center [410, 170] width 350 height 90
drag, startPoint x: 394, startPoint y: 164, endPoint x: 334, endPoint y: 174, distance: 60.9
click at [334, 174] on div "Spoke with [PERSON_NAME]. [DEMOGRAPHIC_DATA] grand son has moved in. She has mo…" at bounding box center [410, 170] width 350 height 90
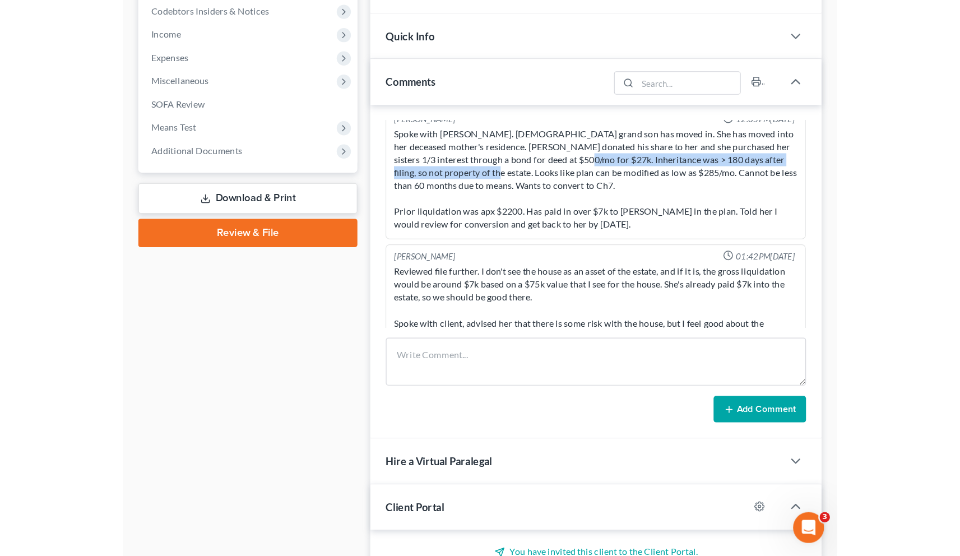
scroll to position [3983, 0]
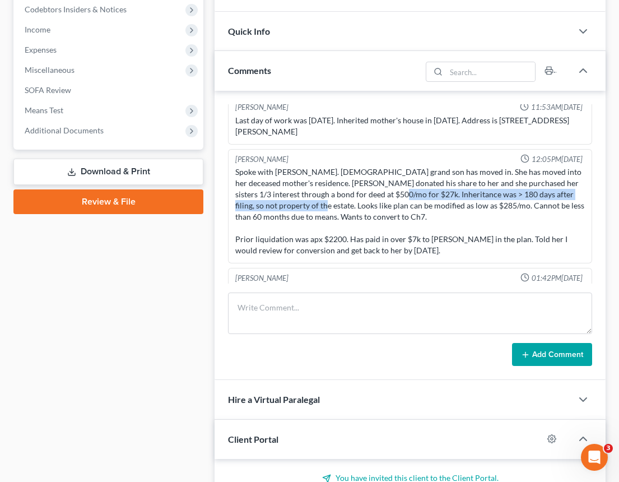
click at [426, 210] on div "Spoke with [PERSON_NAME]. [DEMOGRAPHIC_DATA] grand son has moved in. She has mo…" at bounding box center [410, 211] width 350 height 90
click at [397, 208] on div "Spoke with [PERSON_NAME]. [DEMOGRAPHIC_DATA] grand son has moved in. She has mo…" at bounding box center [410, 211] width 350 height 90
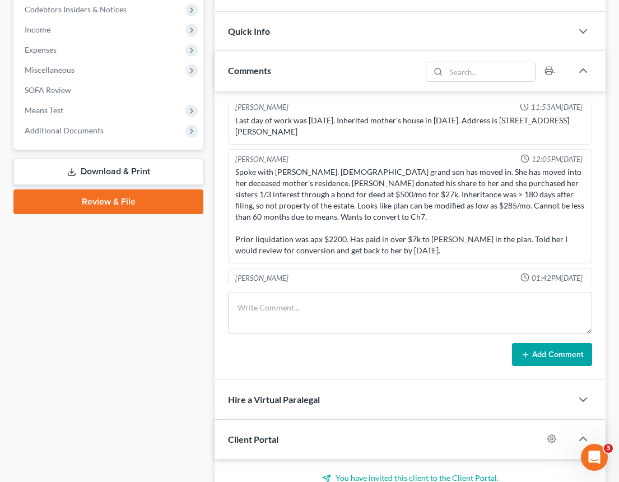
click at [392, 207] on div "Spoke with [PERSON_NAME]. [DEMOGRAPHIC_DATA] grand son has moved in. She has mo…" at bounding box center [410, 211] width 350 height 90
copy div "Inheritance was > 180 days after filing, so not property of the estate."
drag, startPoint x: 311, startPoint y: 218, endPoint x: 315, endPoint y: 0, distance: 217.9
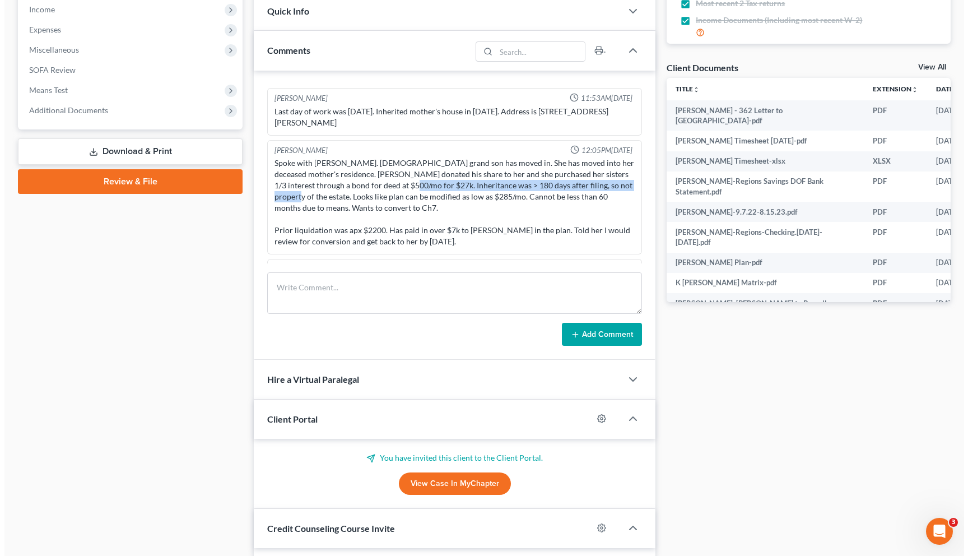
scroll to position [0, 0]
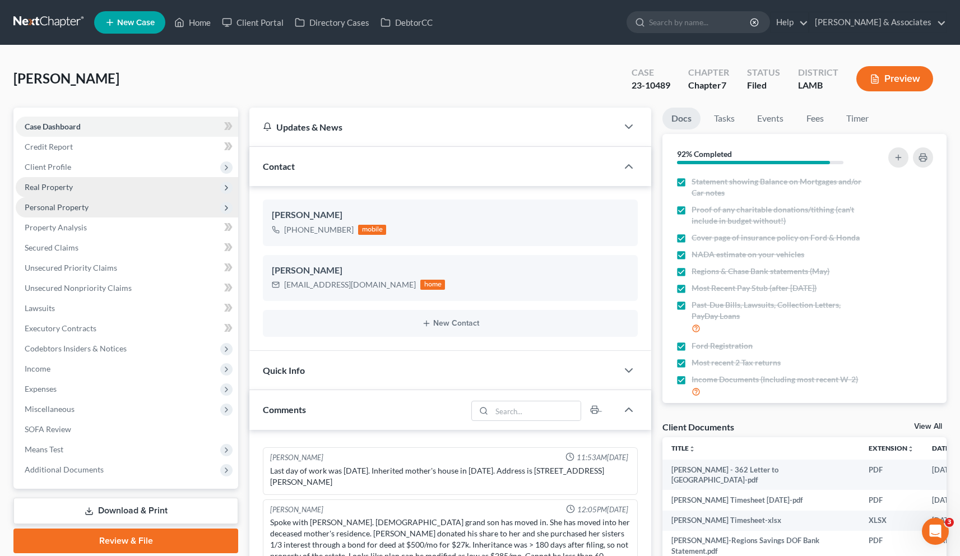
click at [57, 208] on span "Personal Property" at bounding box center [57, 207] width 64 height 10
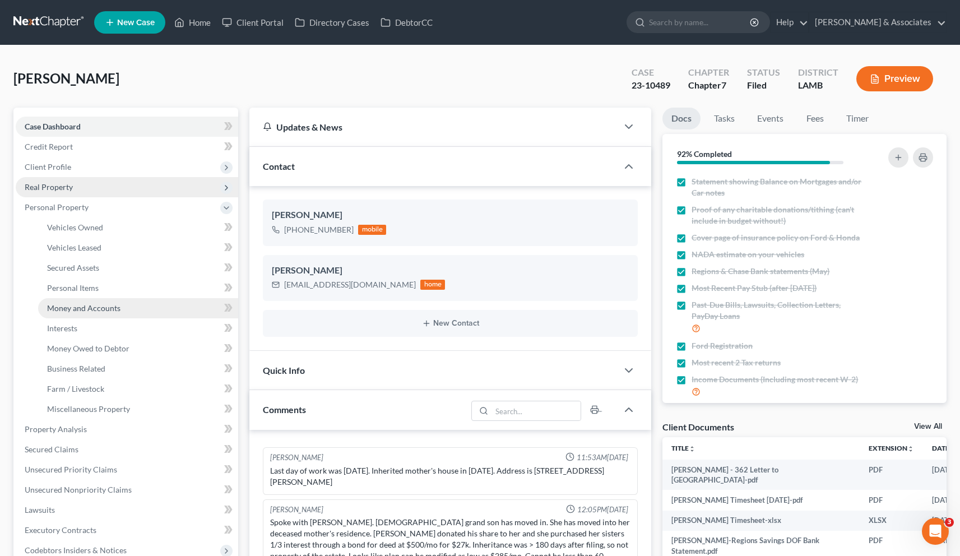
click at [72, 308] on span "Money and Accounts" at bounding box center [83, 308] width 73 height 10
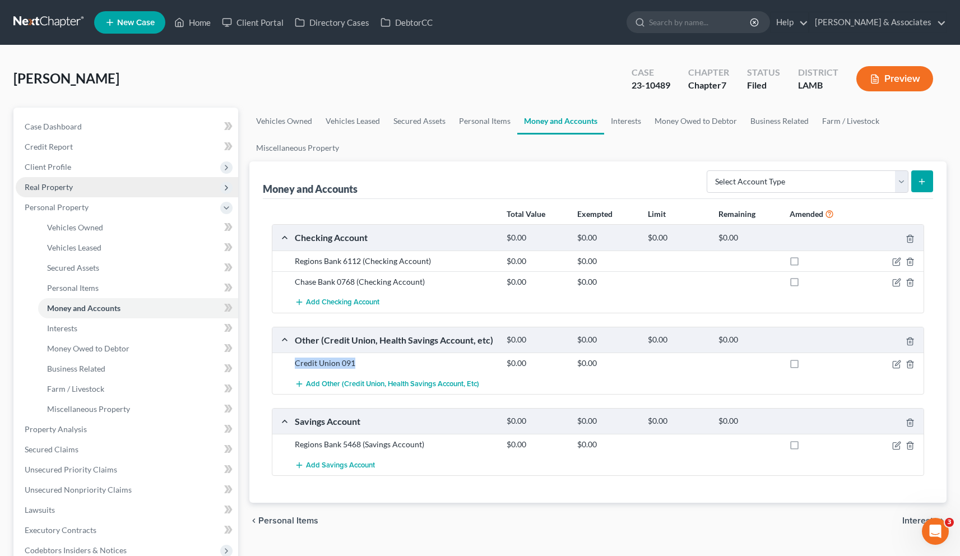
drag, startPoint x: 356, startPoint y: 364, endPoint x: 284, endPoint y: 367, distance: 72.3
click at [284, 367] on div "Credit Union 091 $0.00 $0.00" at bounding box center [597, 362] width 651 height 21
drag, startPoint x: 427, startPoint y: 445, endPoint x: 296, endPoint y: 445, distance: 131.1
click at [296, 445] on div "Regions Bank 5468 (Savings Account)" at bounding box center [395, 444] width 212 height 11
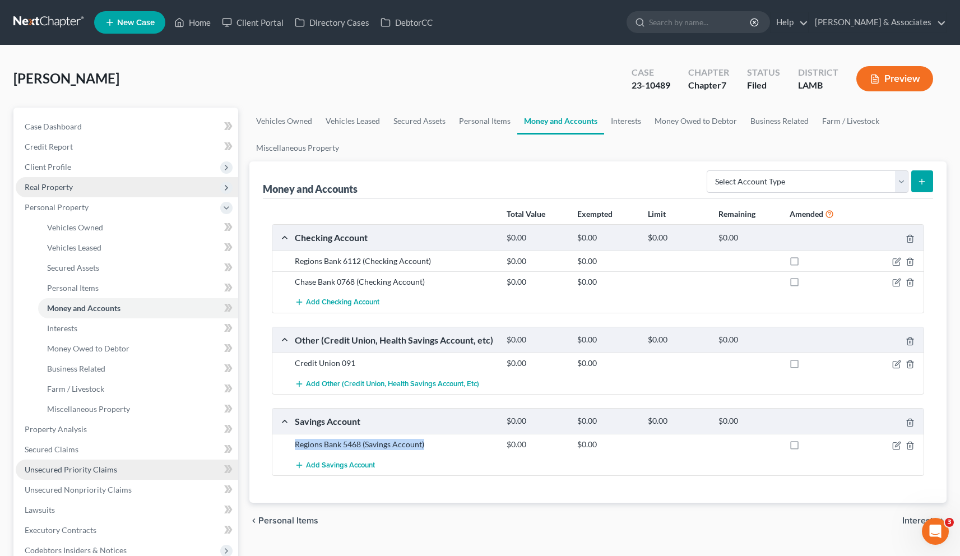
copy div "Regions Bank 5468 (Savings Account)"
click at [69, 127] on span "Case Dashboard" at bounding box center [53, 127] width 57 height 10
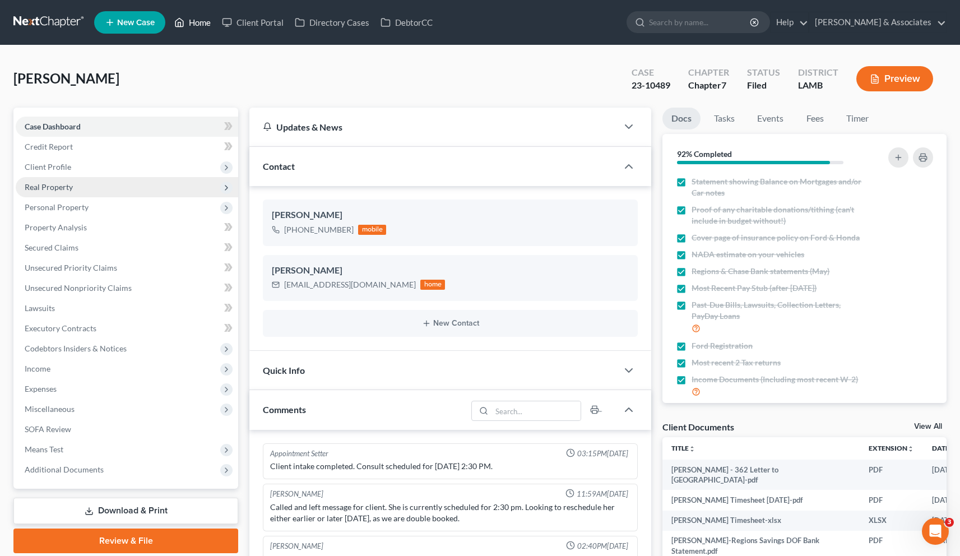
click at [203, 23] on link "Home" at bounding box center [193, 22] width 48 height 20
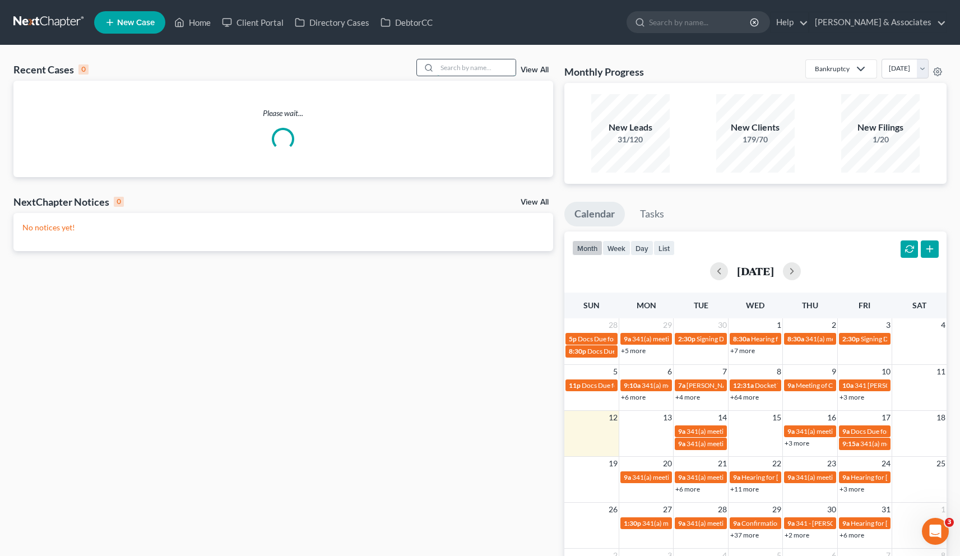
click at [483, 68] on input "search" at bounding box center [476, 67] width 78 height 16
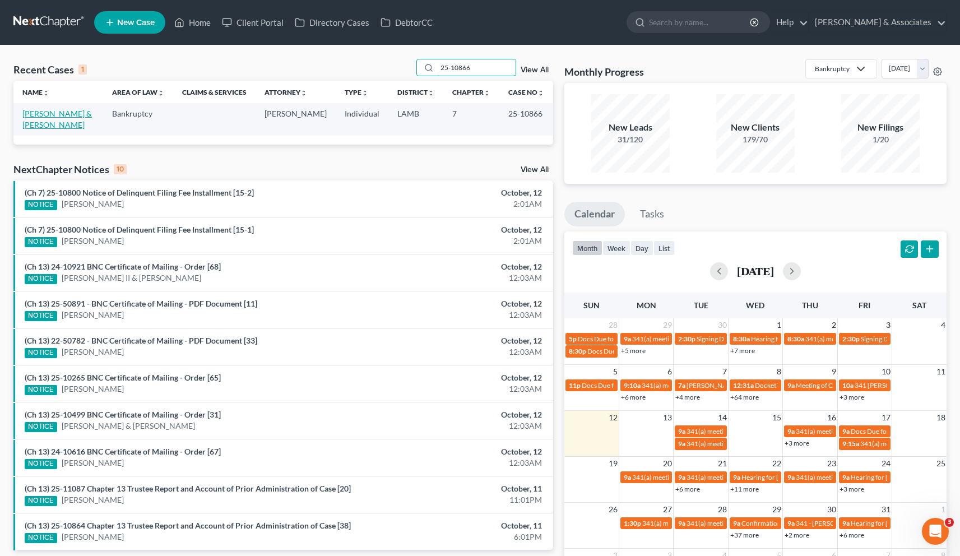
type input "25-10866"
click at [57, 113] on link "[PERSON_NAME] & [PERSON_NAME]" at bounding box center [56, 119] width 69 height 21
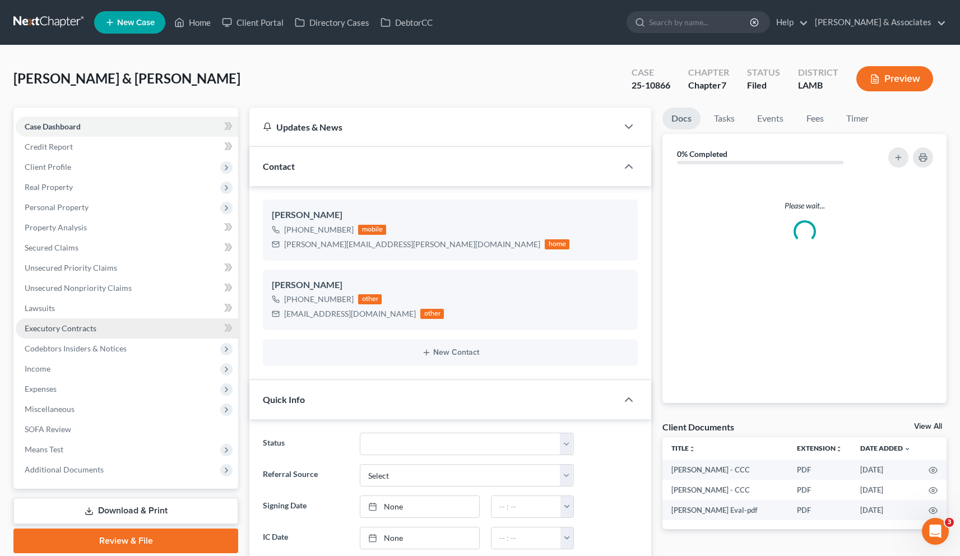
scroll to position [3238, 0]
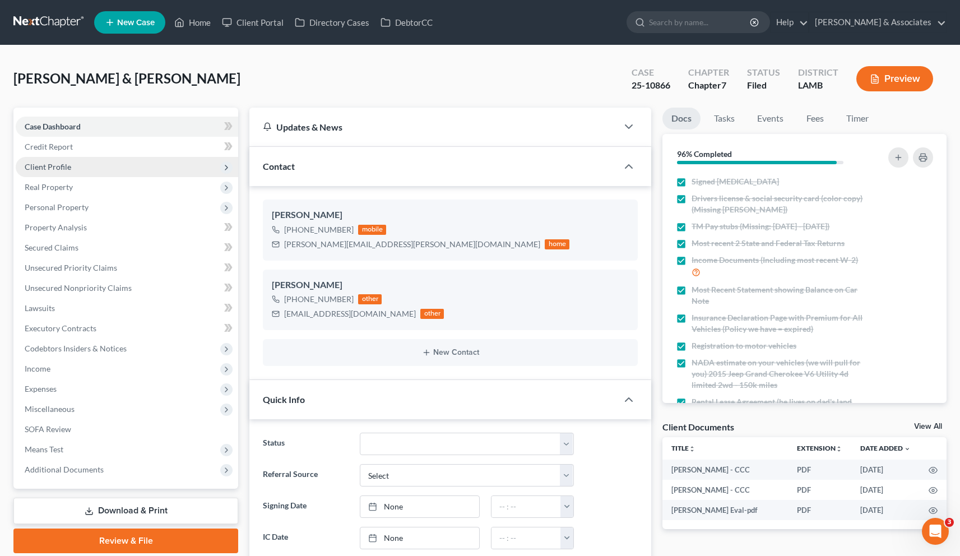
click at [55, 165] on span "Client Profile" at bounding box center [48, 167] width 46 height 10
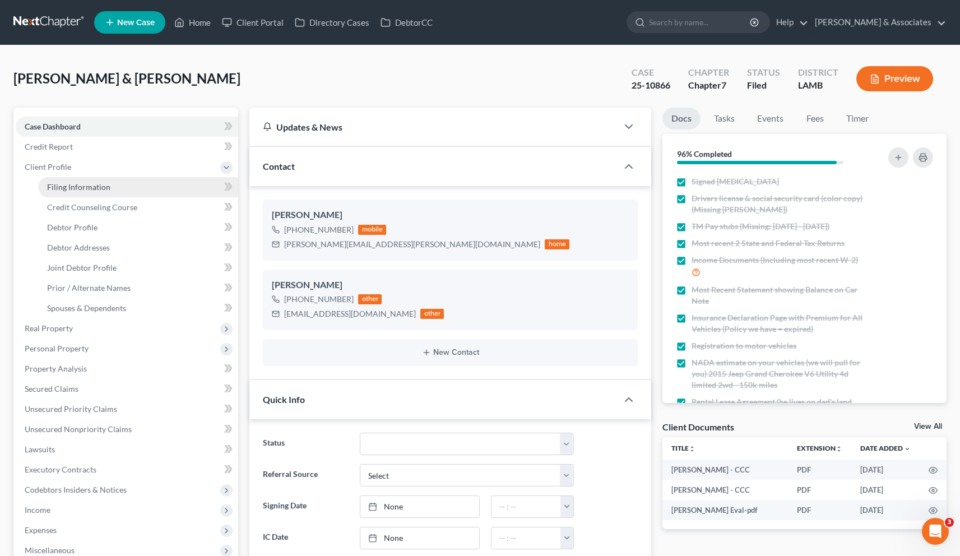
click at [66, 185] on span "Filing Information" at bounding box center [78, 187] width 63 height 10
select select "1"
select select "0"
select select "19"
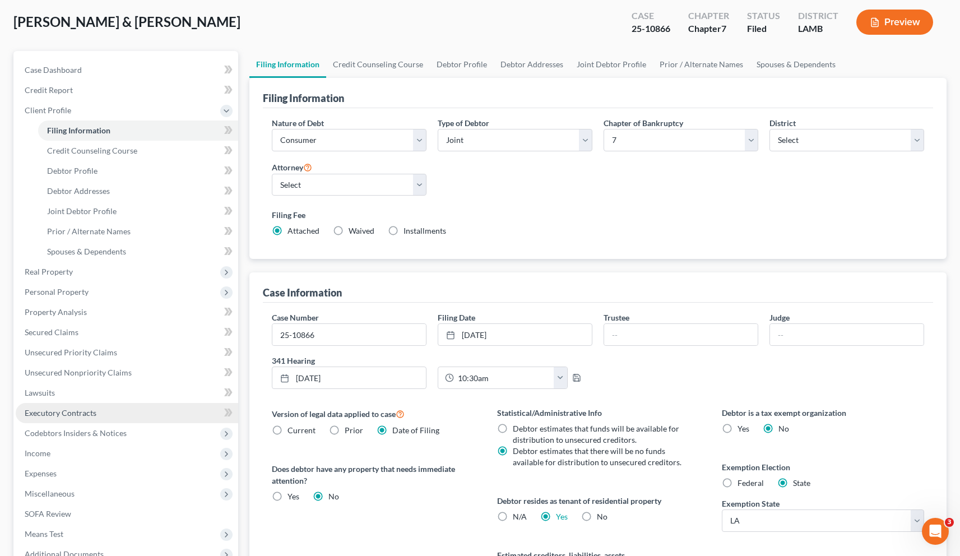
scroll to position [146, 0]
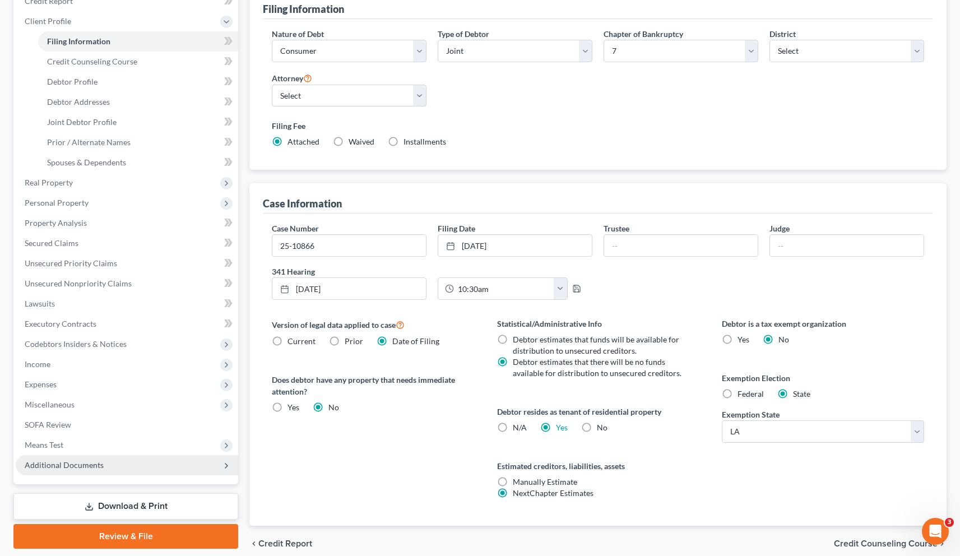
click at [59, 466] on span "Additional Documents" at bounding box center [64, 465] width 79 height 10
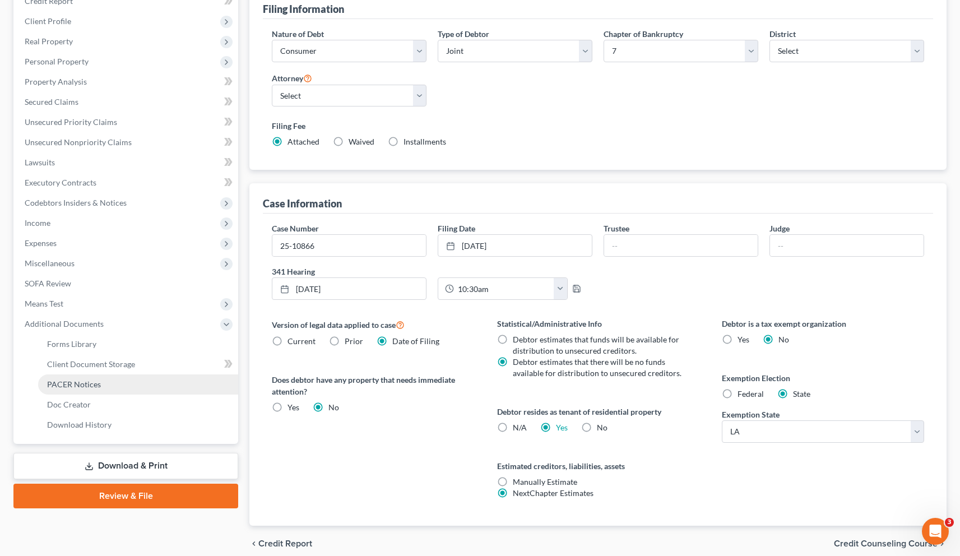
click at [96, 384] on span "PACER Notices" at bounding box center [74, 384] width 54 height 10
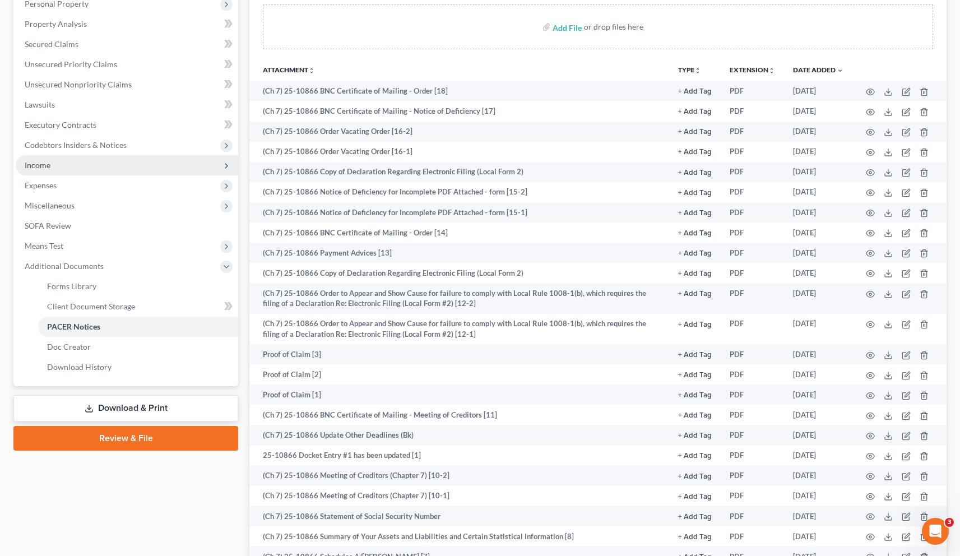
scroll to position [203, 0]
click at [45, 164] on span "Income" at bounding box center [38, 166] width 26 height 10
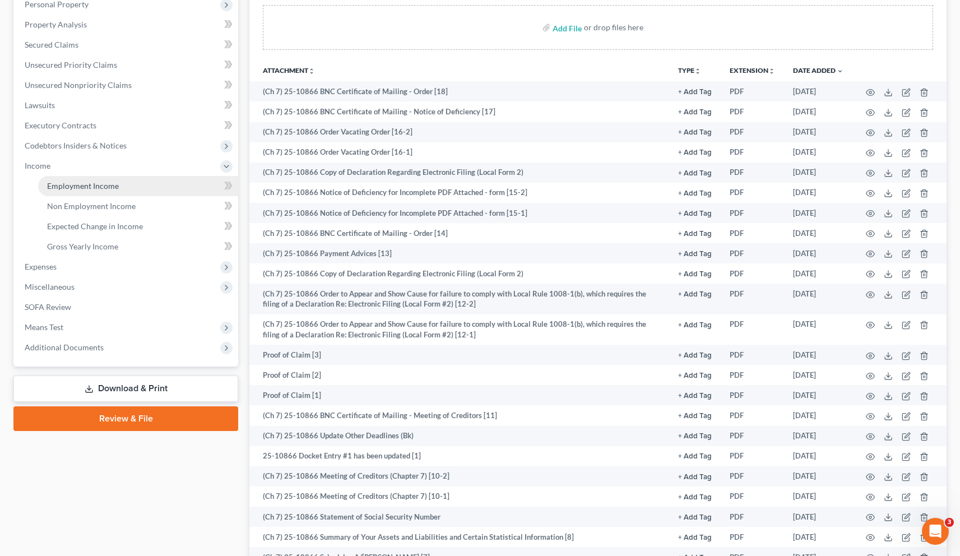
click at [62, 189] on span "Employment Income" at bounding box center [83, 186] width 72 height 10
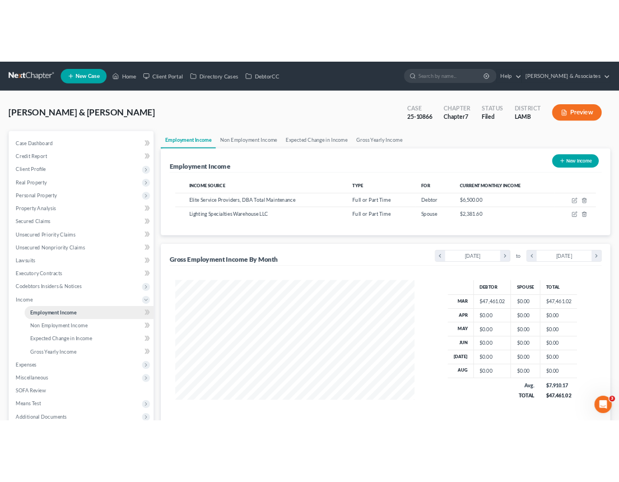
scroll to position [201, 393]
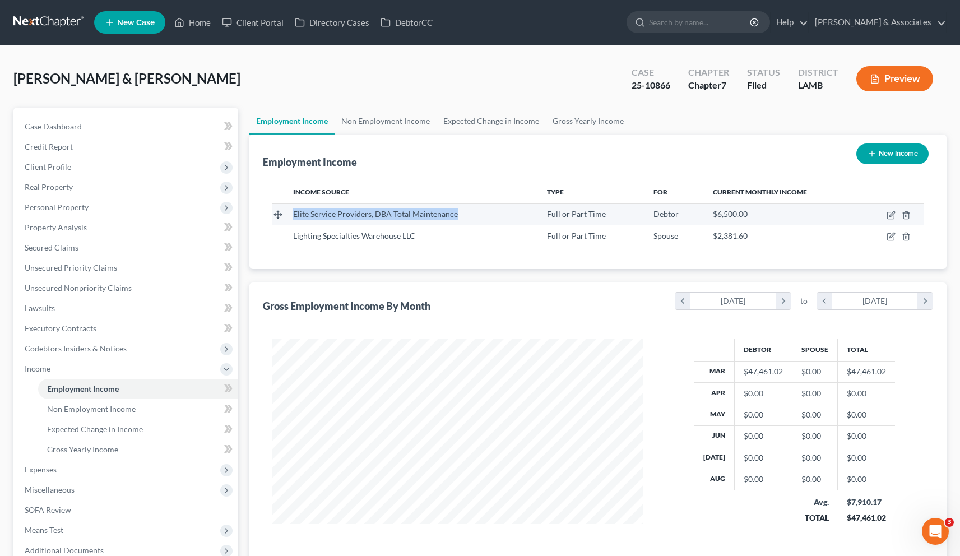
drag, startPoint x: 458, startPoint y: 214, endPoint x: 295, endPoint y: 215, distance: 163.0
click at [295, 215] on div "Elite Service Providers, DBA Total Maintenance" at bounding box center [410, 213] width 235 height 11
copy span "Elite Service Providers, DBA Total Maintenance"
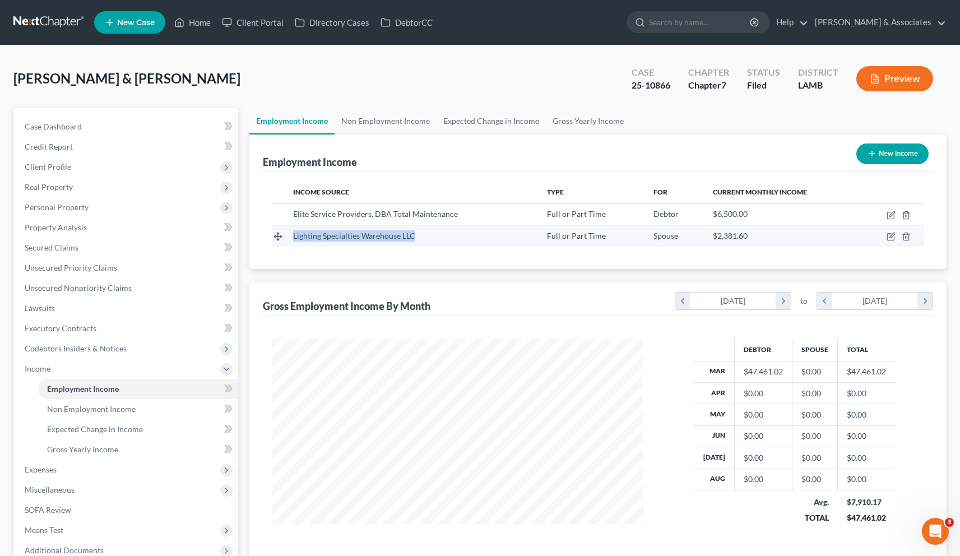
drag, startPoint x: 415, startPoint y: 237, endPoint x: 292, endPoint y: 233, distance: 122.2
click at [292, 233] on td "Lighting Specialties Warehouse LLC" at bounding box center [410, 235] width 253 height 21
copy span "Lighting Specialties Warehouse LLC"
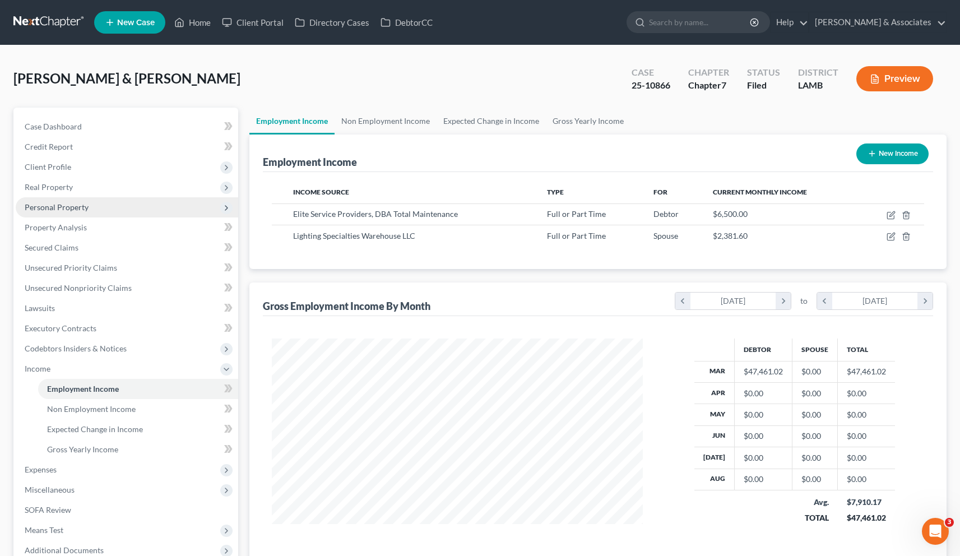
click at [55, 207] on span "Personal Property" at bounding box center [57, 207] width 64 height 10
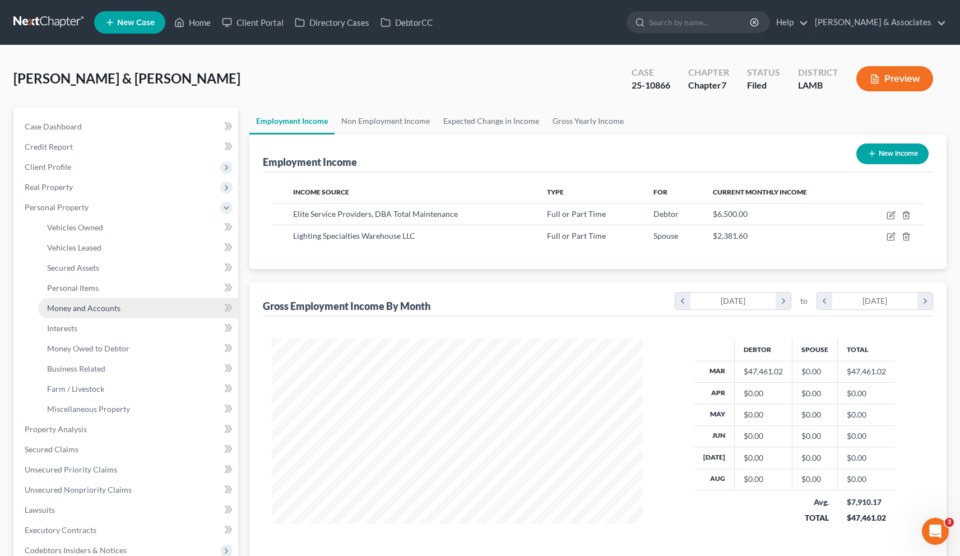
click at [72, 309] on span "Money and Accounts" at bounding box center [83, 308] width 73 height 10
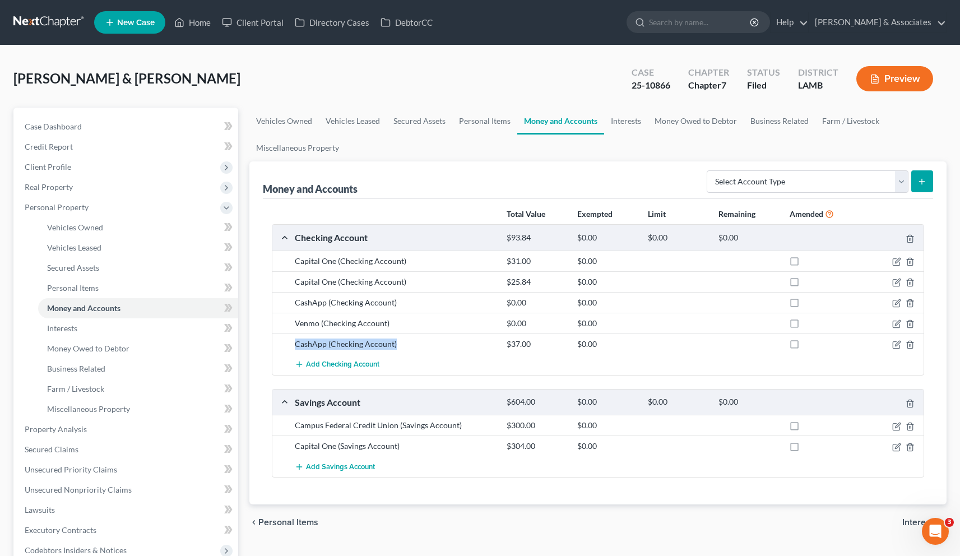
drag, startPoint x: 395, startPoint y: 343, endPoint x: 292, endPoint y: 343, distance: 103.6
click at [292, 343] on div "CashApp (Checking Account)" at bounding box center [395, 343] width 212 height 11
copy div "CashApp (Checking Account)"
drag, startPoint x: 461, startPoint y: 425, endPoint x: 296, endPoint y: 425, distance: 165.3
click at [296, 425] on div "Campus Federal Credit Union (Savings Account)" at bounding box center [395, 425] width 212 height 11
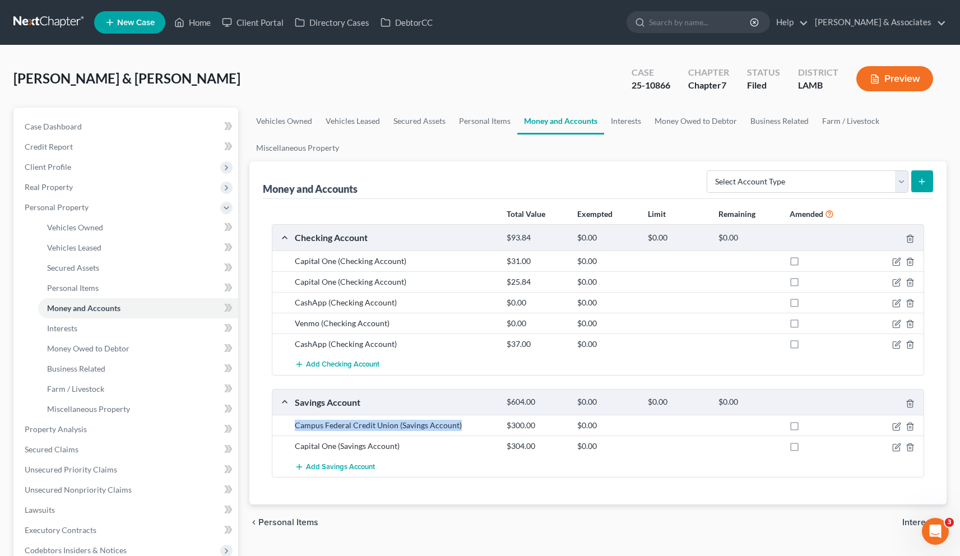
copy div "Campus Federal Credit Union (Savings Account)"
click at [416, 264] on div "Capital One (Checking Account)" at bounding box center [395, 260] width 212 height 11
drag, startPoint x: 391, startPoint y: 323, endPoint x: 296, endPoint y: 323, distance: 94.7
click at [296, 323] on div "Venmo (Checking Account)" at bounding box center [395, 323] width 212 height 11
copy div "Venmo (Checking Account)"
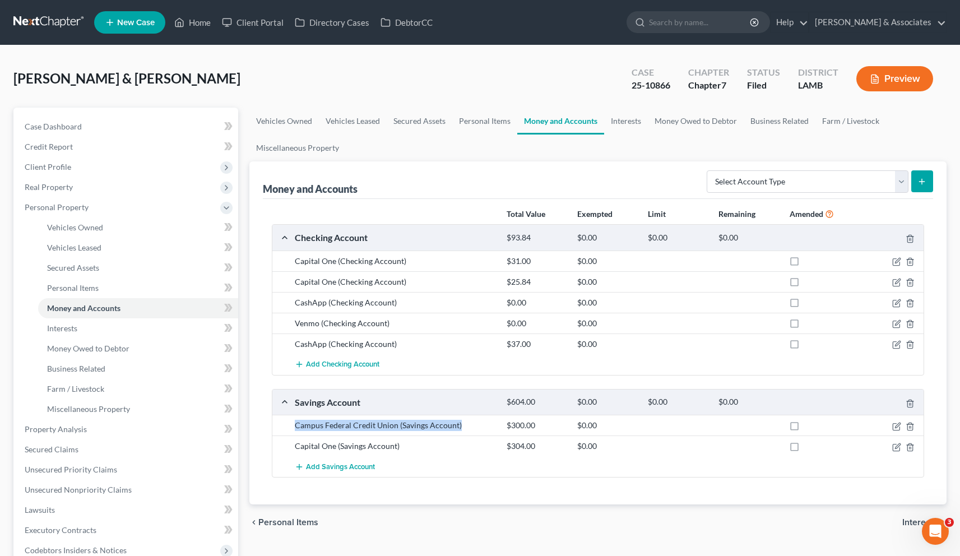
drag, startPoint x: 461, startPoint y: 426, endPoint x: 295, endPoint y: 420, distance: 165.9
click at [295, 420] on div "Campus Federal Credit Union (Savings Account)" at bounding box center [395, 425] width 212 height 11
copy div "Campus Federal Credit Union (Savings Account)"
drag, startPoint x: 408, startPoint y: 263, endPoint x: 295, endPoint y: 261, distance: 113.7
click at [295, 261] on div "Capital One (Checking Account)" at bounding box center [395, 260] width 212 height 11
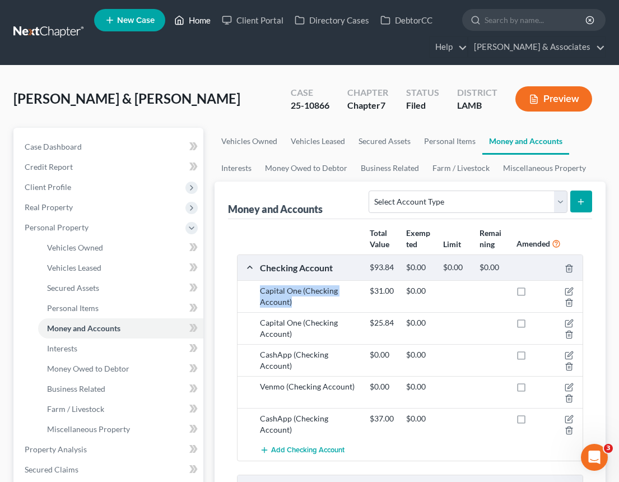
click at [199, 20] on link "Home" at bounding box center [193, 20] width 48 height 20
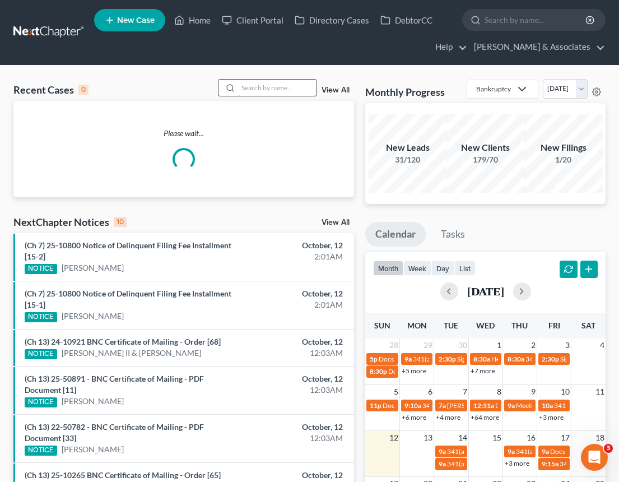
click at [269, 89] on input "search" at bounding box center [277, 88] width 78 height 16
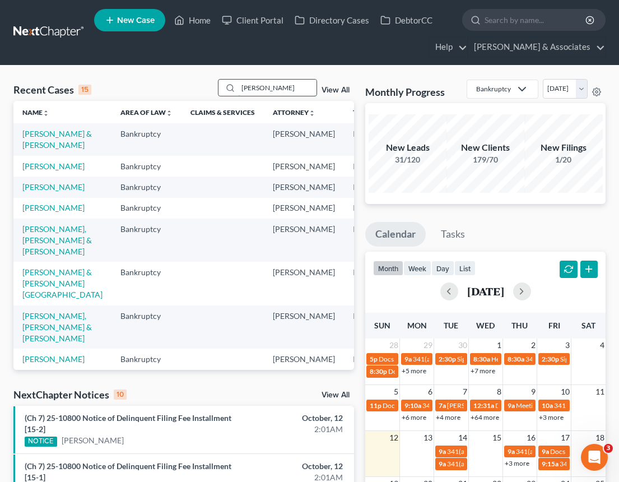
drag, startPoint x: 282, startPoint y: 87, endPoint x: 226, endPoint y: 83, distance: 56.7
click at [226, 83] on div "[PERSON_NAME]" at bounding box center [268, 87] width 100 height 17
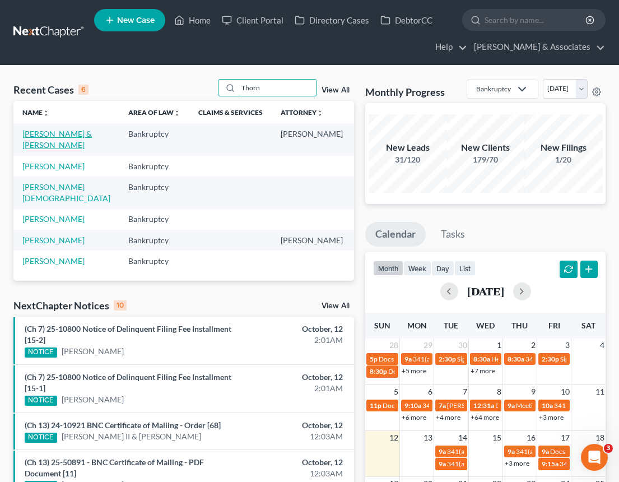
type input "Thorn"
click at [31, 137] on link "[PERSON_NAME] & [PERSON_NAME]" at bounding box center [56, 139] width 69 height 21
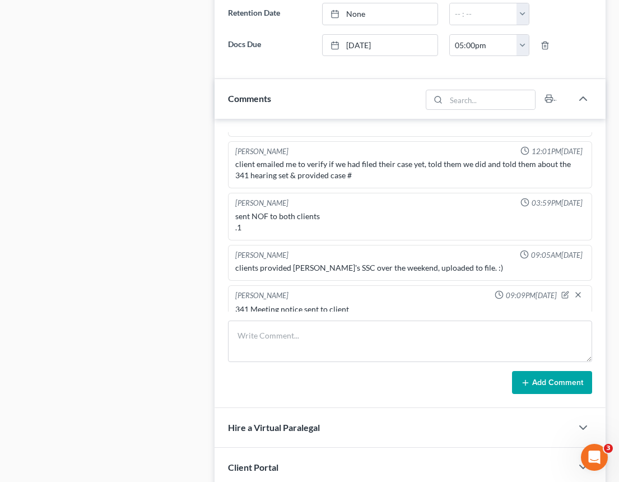
scroll to position [231, 0]
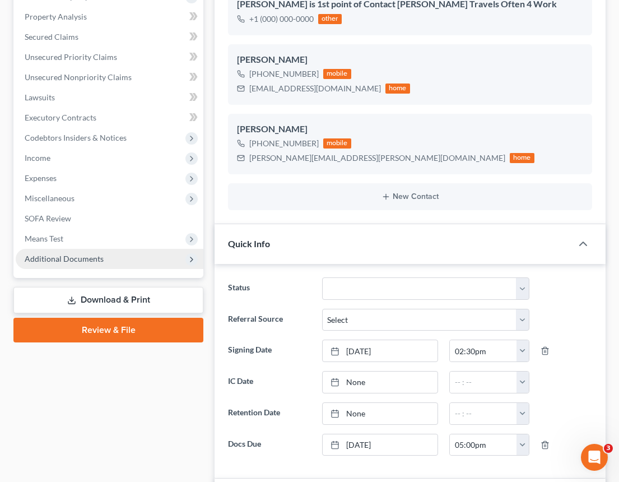
click at [68, 261] on span "Additional Documents" at bounding box center [64, 259] width 79 height 10
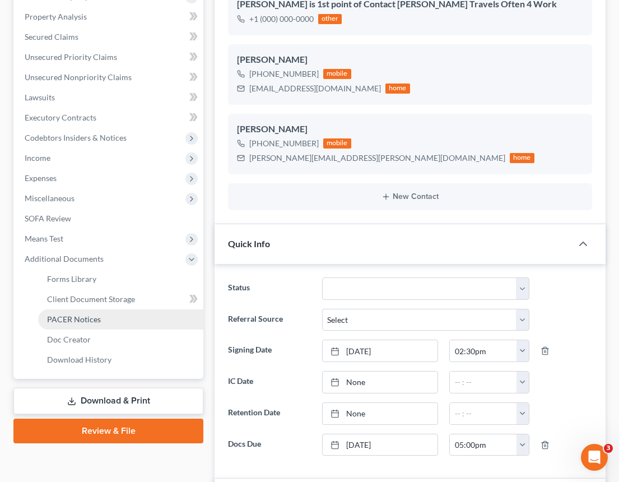
click at [80, 317] on span "PACER Notices" at bounding box center [74, 319] width 54 height 10
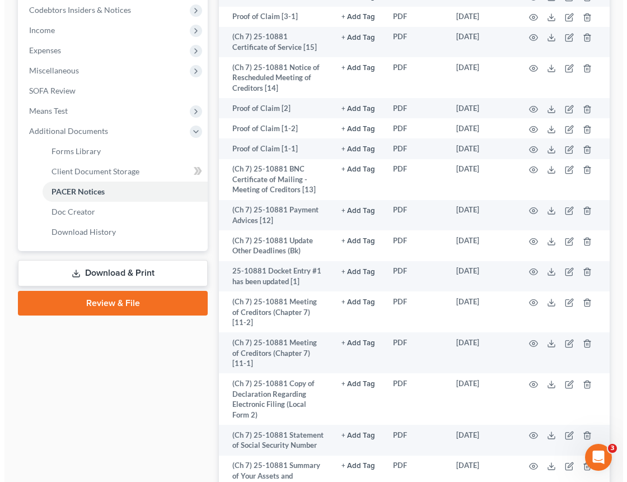
scroll to position [357, 0]
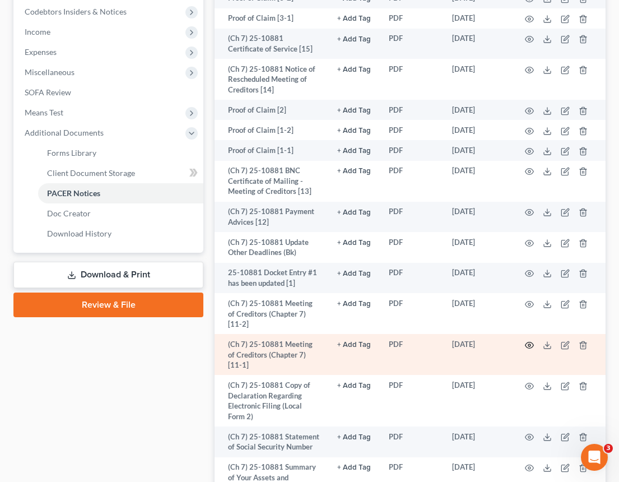
click at [530, 344] on circle "button" at bounding box center [529, 345] width 2 height 2
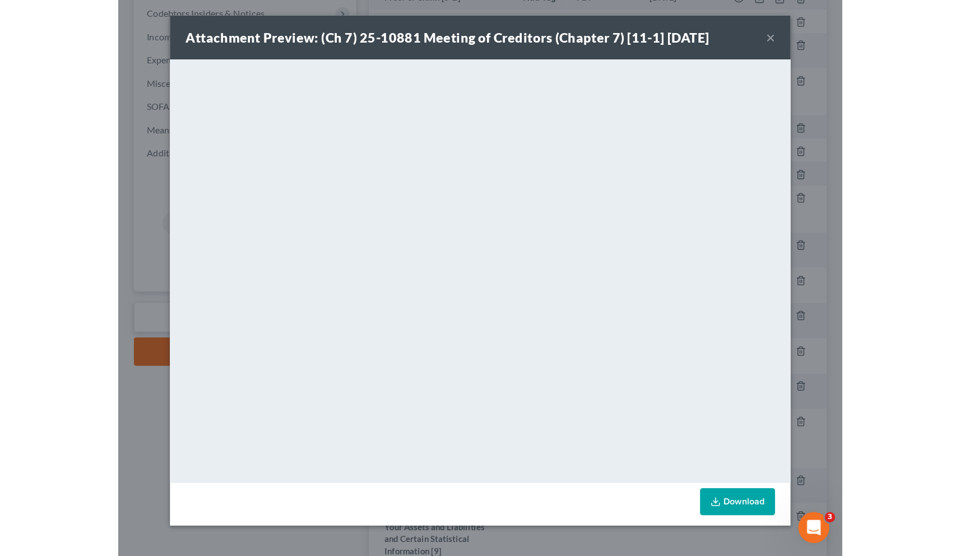
scroll to position [351, 0]
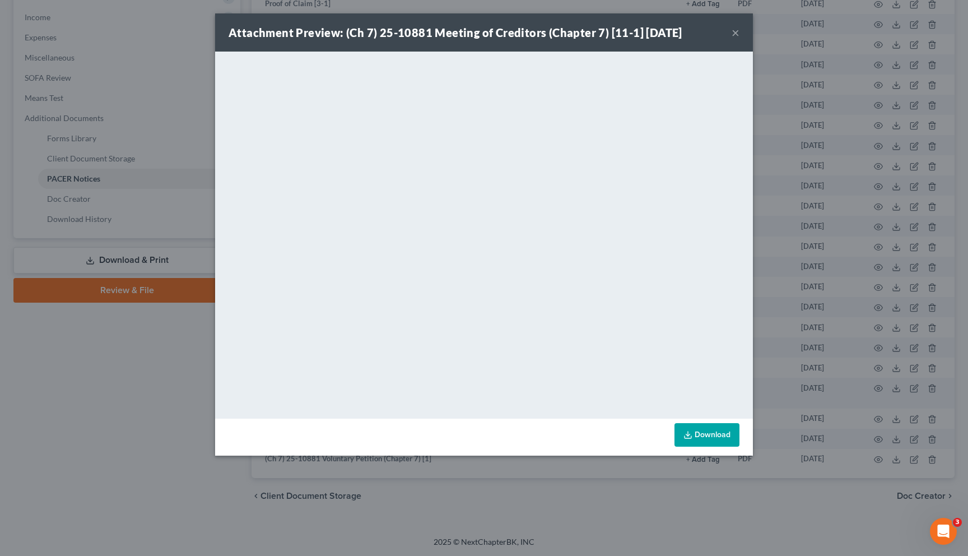
click at [737, 33] on button "×" at bounding box center [736, 32] width 8 height 13
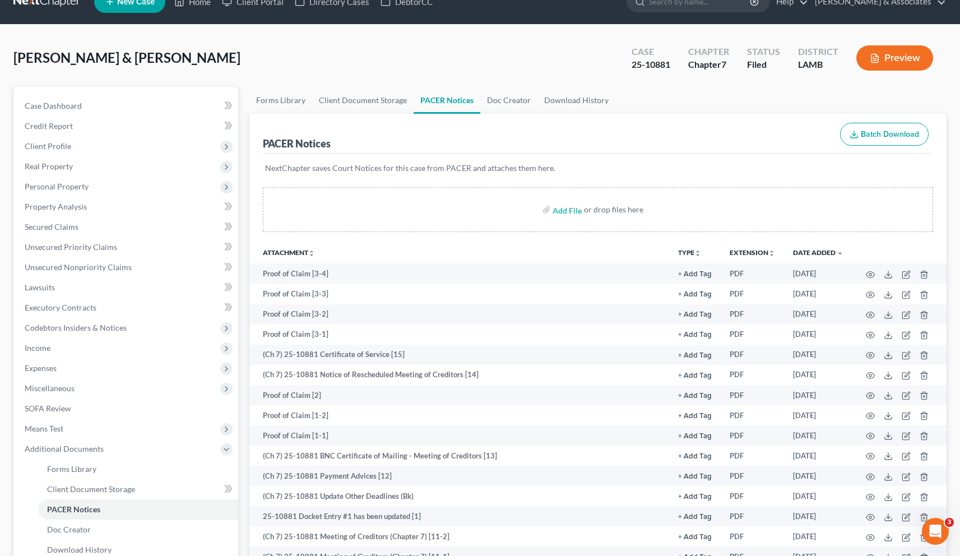
scroll to position [0, 0]
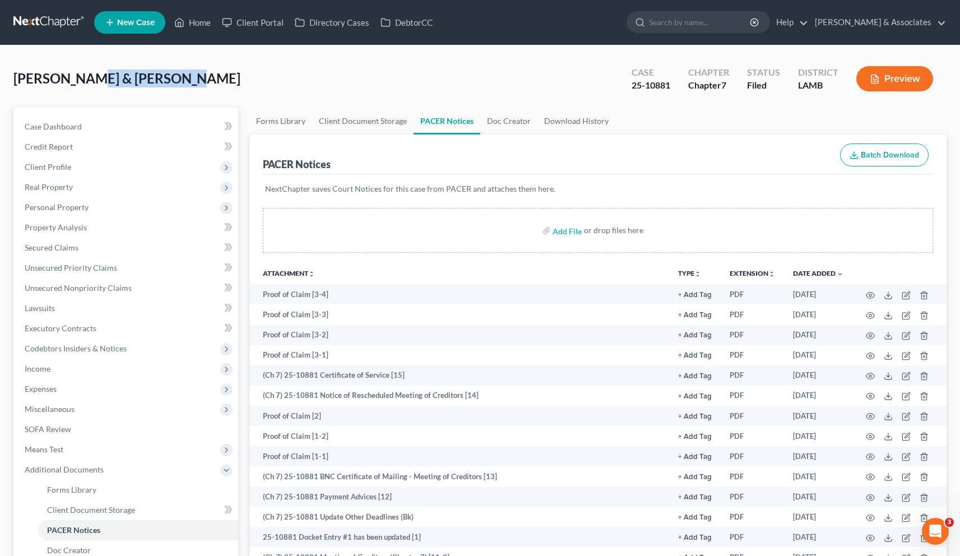
drag, startPoint x: 168, startPoint y: 80, endPoint x: 77, endPoint y: 72, distance: 91.1
click at [77, 72] on div "[PERSON_NAME] & [PERSON_NAME] Upgraded Case 25-10881 Chapter Chapter 7 Status F…" at bounding box center [479, 83] width 933 height 49
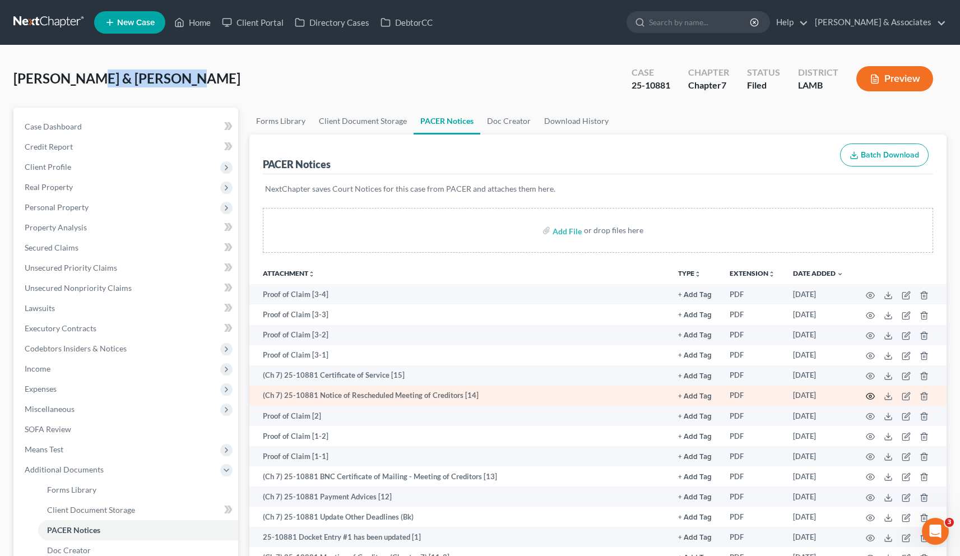
click at [870, 397] on icon "button" at bounding box center [869, 396] width 9 height 9
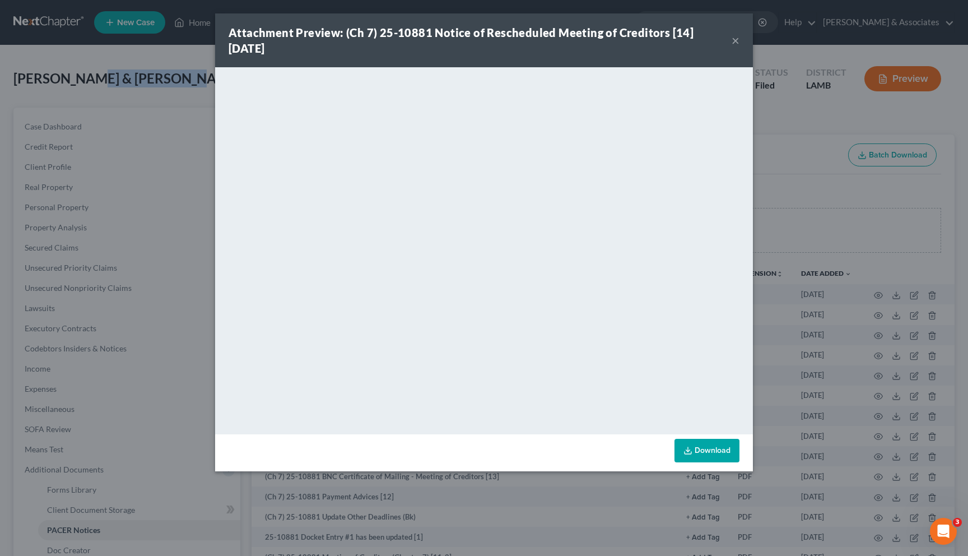
click at [735, 43] on button "×" at bounding box center [736, 40] width 8 height 13
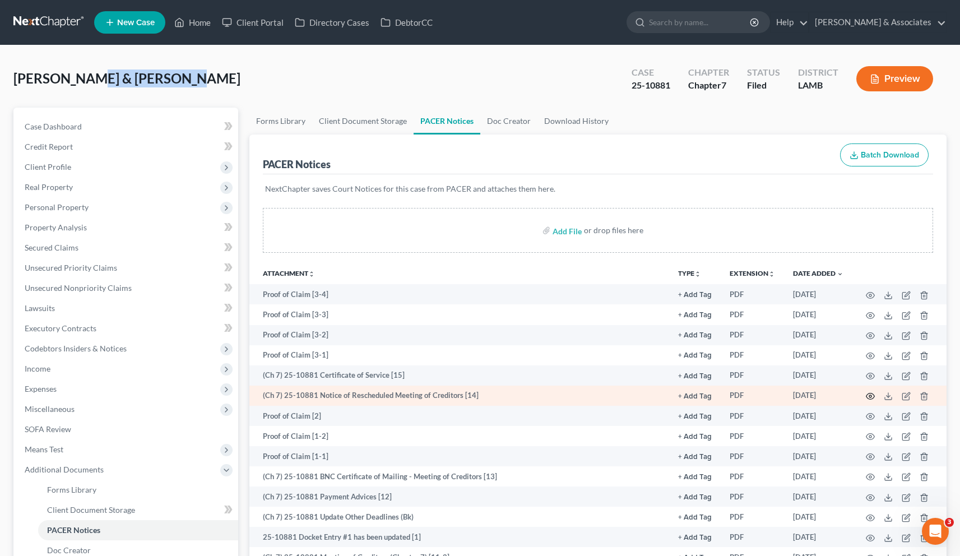
click at [872, 397] on icon "button" at bounding box center [869, 396] width 9 height 9
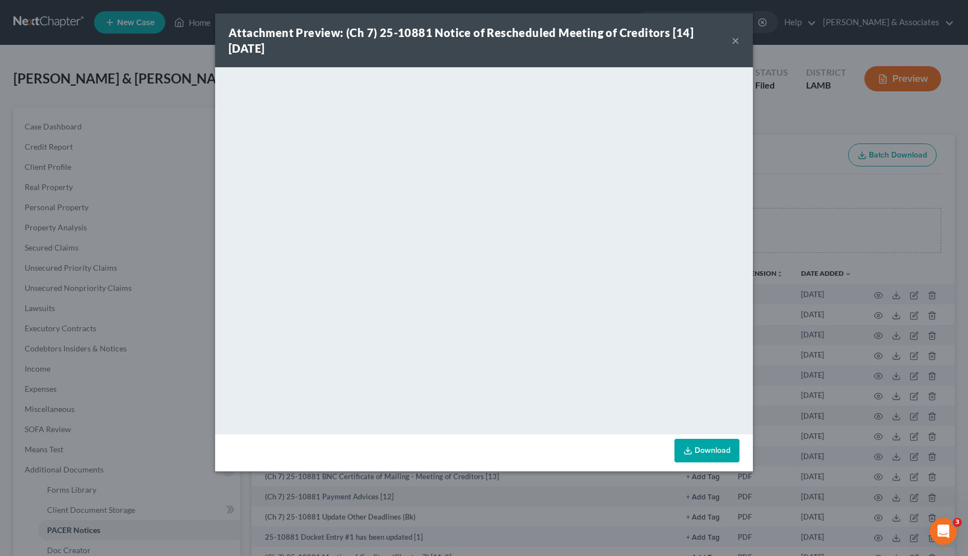
click at [739, 43] on div "Attachment Preview: (Ch 7) 25-10881 Notice of Rescheduled Meeting of Creditors …" at bounding box center [484, 40] width 538 height 54
click at [735, 42] on button "×" at bounding box center [736, 40] width 8 height 13
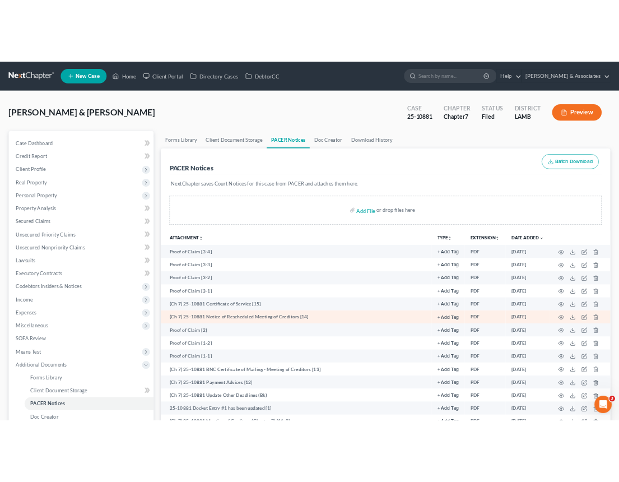
scroll to position [2, 0]
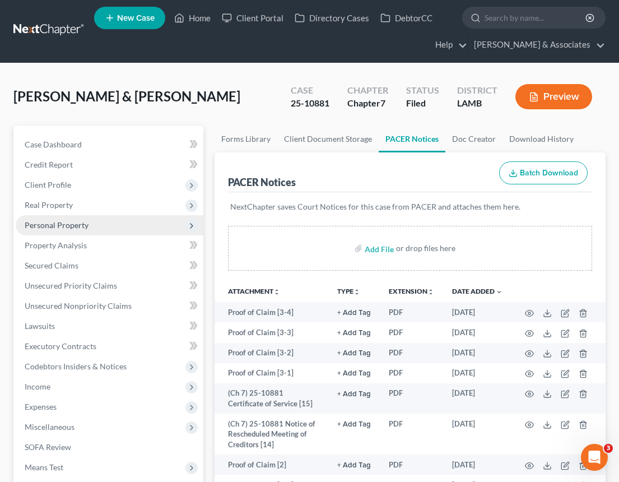
click at [68, 224] on span "Personal Property" at bounding box center [57, 225] width 64 height 10
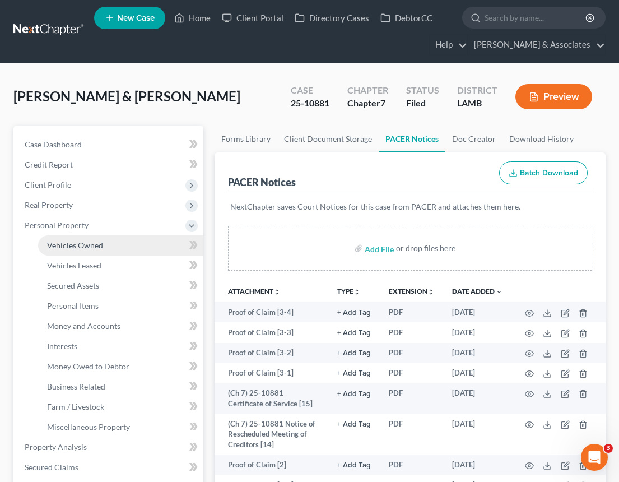
click at [76, 247] on span "Vehicles Owned" at bounding box center [75, 245] width 56 height 10
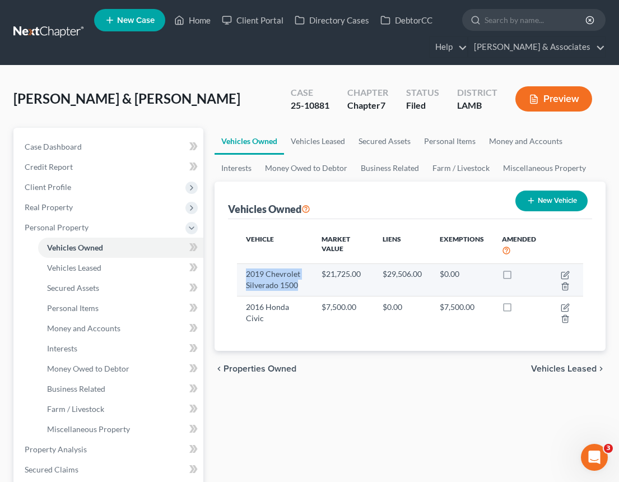
drag, startPoint x: 297, startPoint y: 287, endPoint x: 248, endPoint y: 276, distance: 50.6
click at [248, 276] on td "2019 Chevrolet Silverado 1500" at bounding box center [275, 279] width 76 height 32
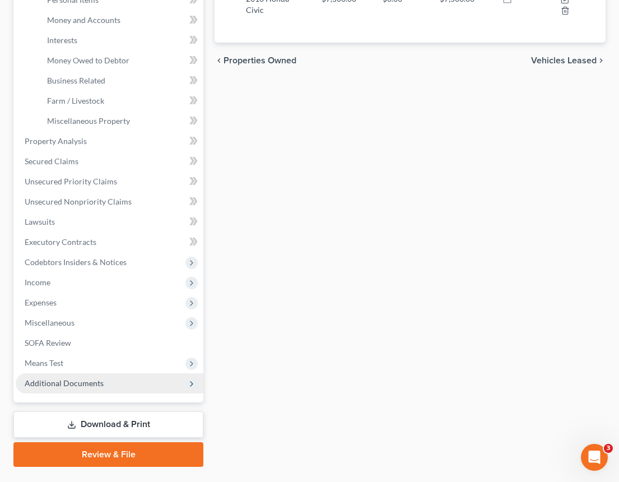
scroll to position [334, 0]
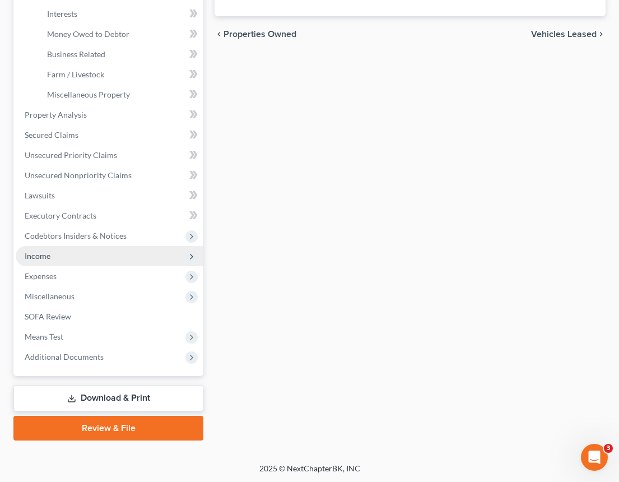
click at [41, 254] on span "Income" at bounding box center [38, 256] width 26 height 10
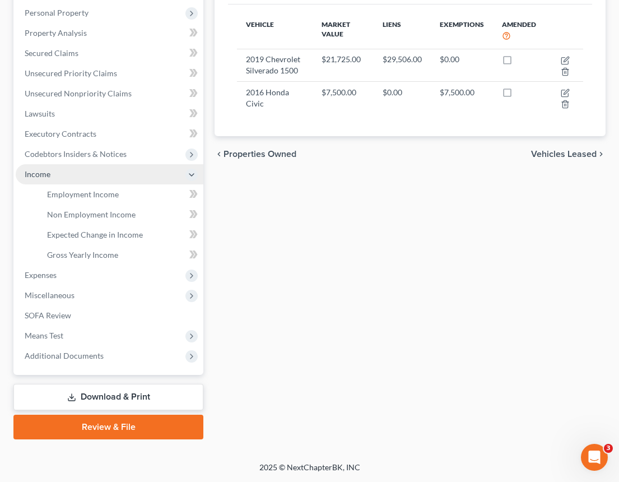
scroll to position [213, 0]
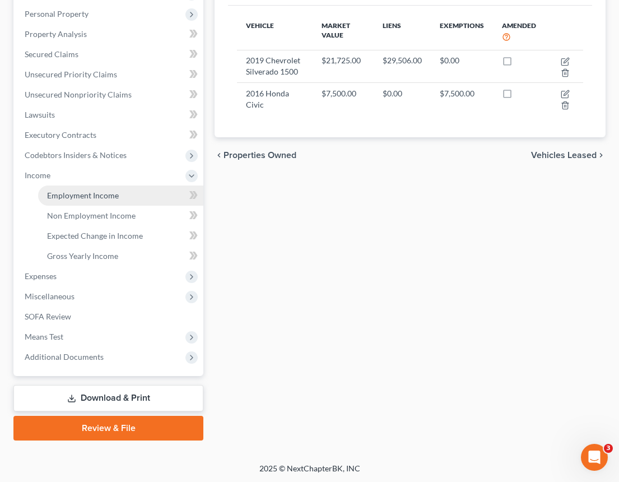
click at [73, 194] on span "Employment Income" at bounding box center [83, 195] width 72 height 10
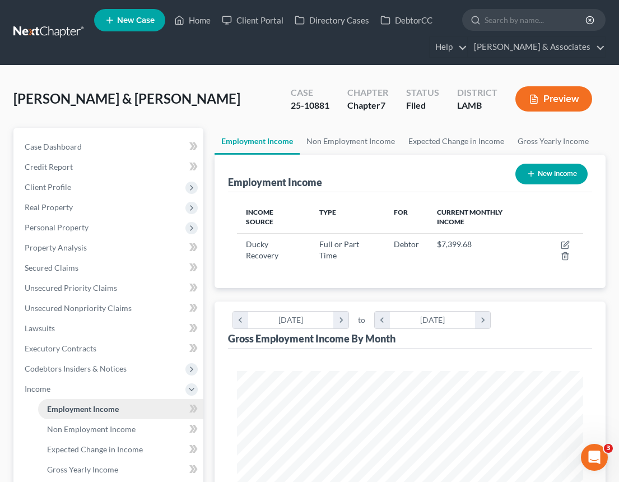
scroll to position [173, 369]
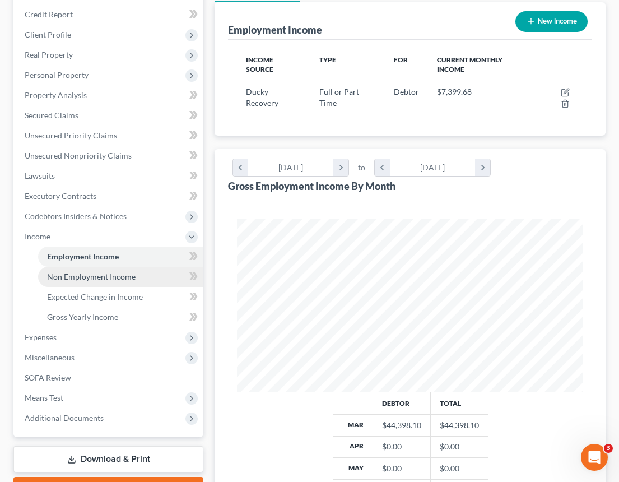
click at [91, 268] on link "Non Employment Income" at bounding box center [120, 277] width 165 height 20
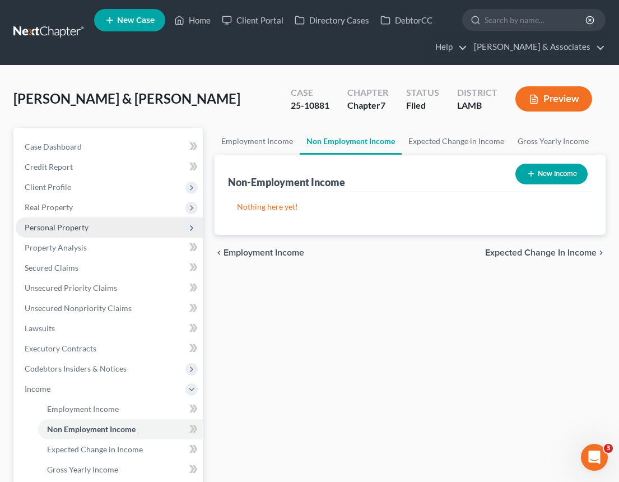
click at [50, 226] on span "Personal Property" at bounding box center [57, 227] width 64 height 10
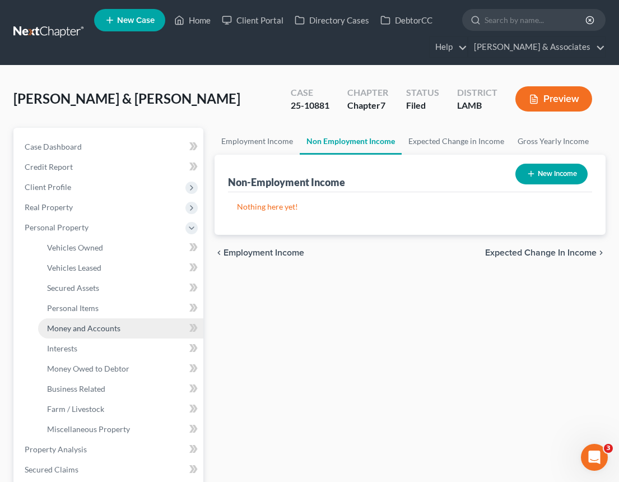
click at [76, 329] on span "Money and Accounts" at bounding box center [83, 328] width 73 height 10
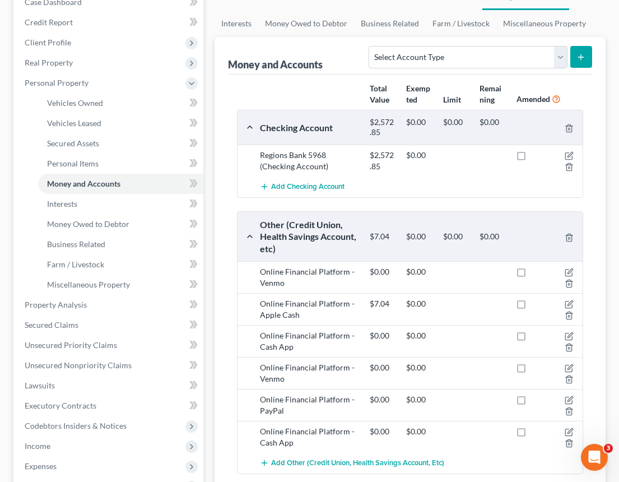
scroll to position [137, 0]
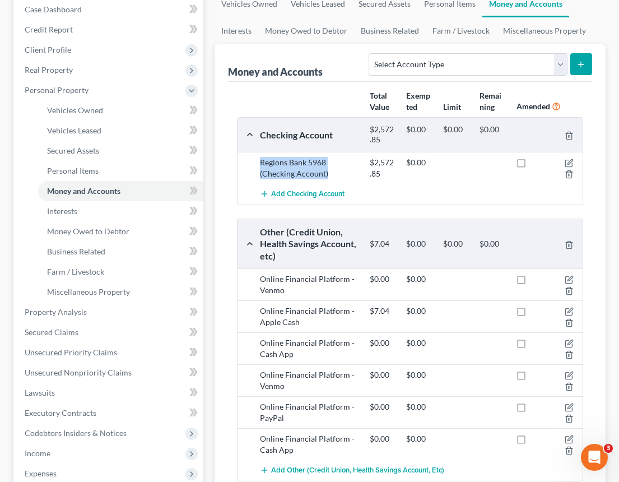
drag, startPoint x: 328, startPoint y: 176, endPoint x: 255, endPoint y: 164, distance: 73.8
click at [255, 164] on div "Regions Bank 5968 (Checking Account)" at bounding box center [309, 168] width 110 height 22
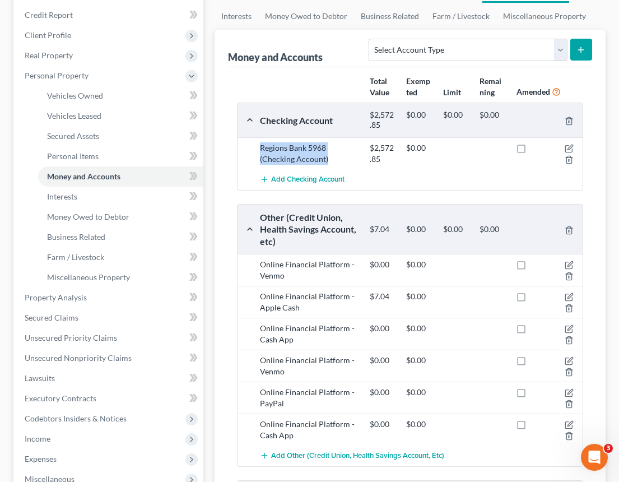
scroll to position [186, 0]
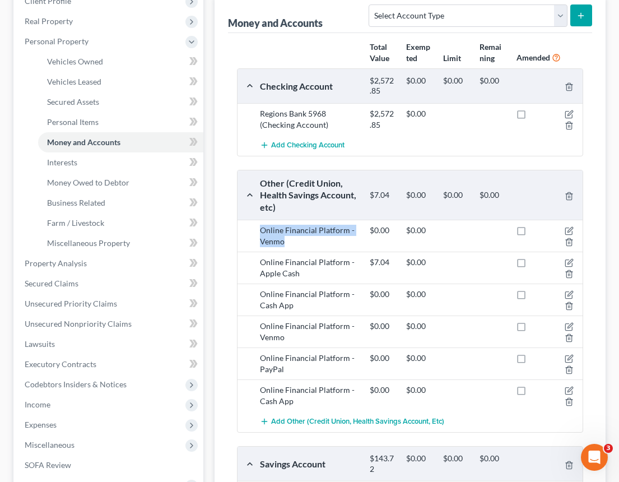
drag, startPoint x: 287, startPoint y: 241, endPoint x: 259, endPoint y: 235, distance: 28.8
click at [259, 235] on div "Online Financial Platform - Venmo" at bounding box center [309, 236] width 110 height 22
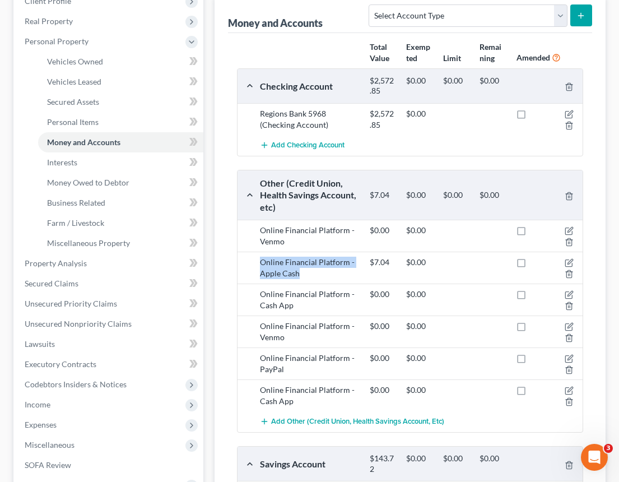
drag, startPoint x: 299, startPoint y: 274, endPoint x: 260, endPoint y: 263, distance: 40.1
click at [260, 263] on div "Online Financial Platform - Apple Cash" at bounding box center [309, 268] width 110 height 22
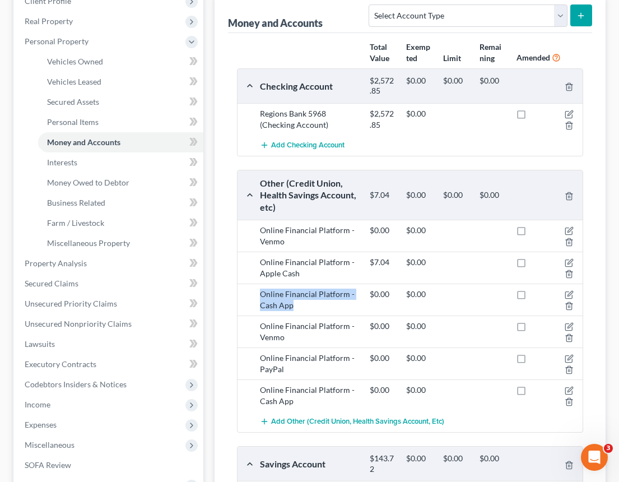
drag, startPoint x: 300, startPoint y: 306, endPoint x: 259, endPoint y: 295, distance: 42.3
click at [259, 295] on div "Online Financial Platform - Cash App" at bounding box center [309, 299] width 110 height 22
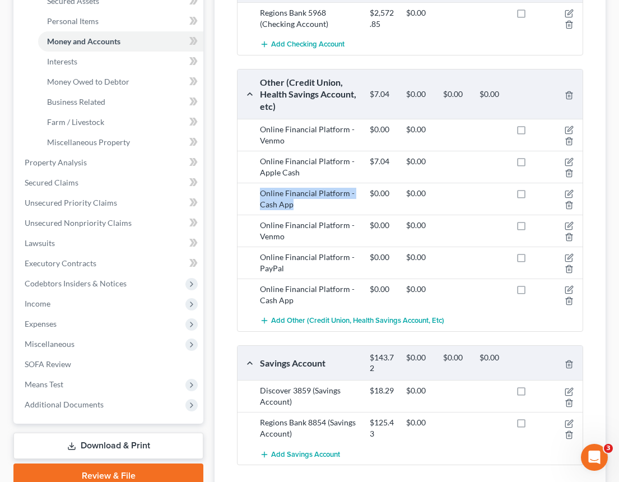
scroll to position [375, 0]
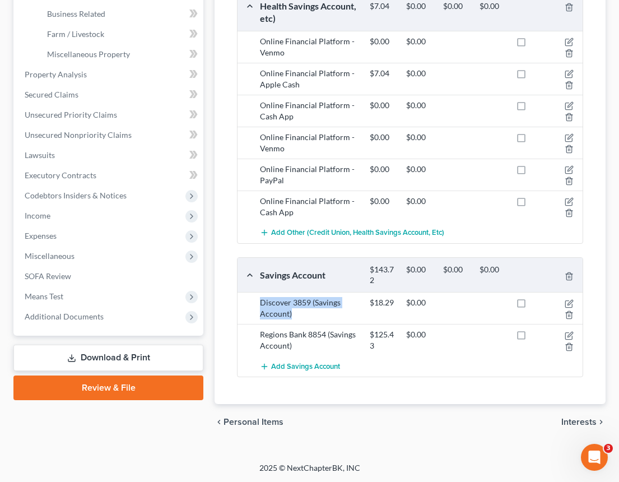
drag, startPoint x: 293, startPoint y: 314, endPoint x: 262, endPoint y: 301, distance: 33.2
click at [262, 301] on div "Discover 3859 (Savings Account)" at bounding box center [309, 308] width 110 height 22
drag, startPoint x: 302, startPoint y: 347, endPoint x: 250, endPoint y: 336, distance: 54.0
click at [250, 336] on div "Regions Bank 8854 (Savings Account) $125.43 $0.00" at bounding box center [410, 340] width 345 height 32
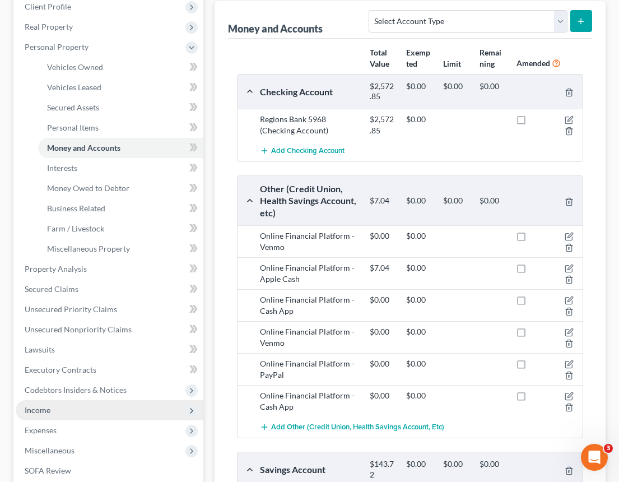
scroll to position [183, 0]
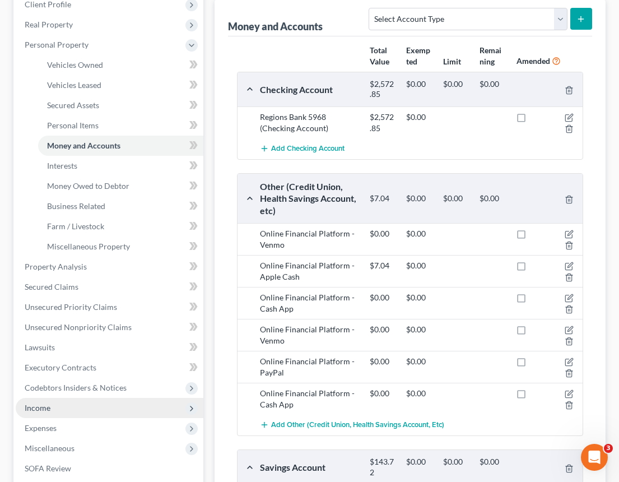
click at [48, 409] on span "Income" at bounding box center [38, 408] width 26 height 10
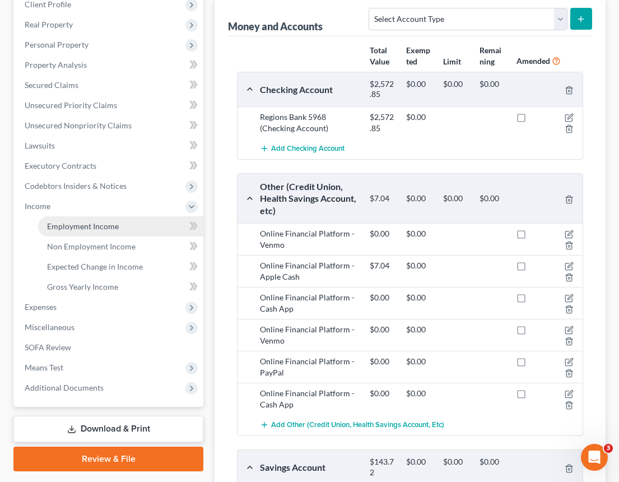
click at [63, 225] on span "Employment Income" at bounding box center [83, 226] width 72 height 10
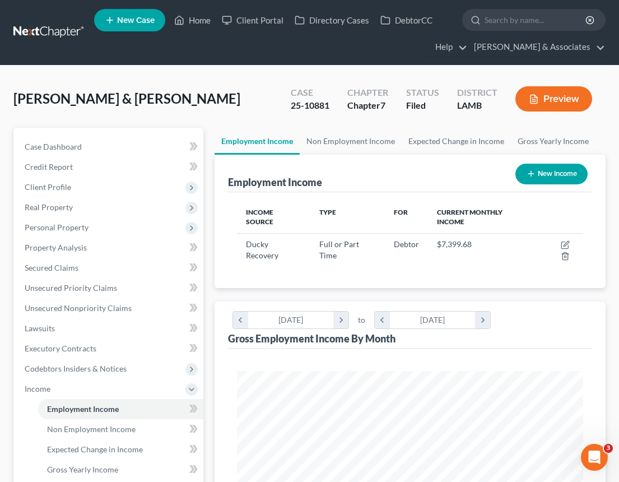
scroll to position [173, 369]
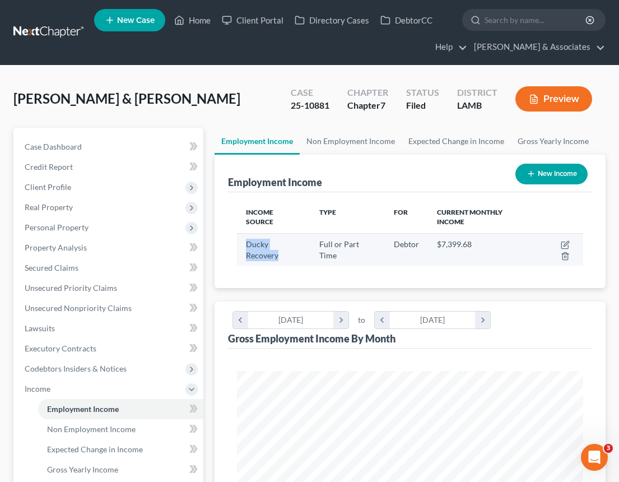
drag, startPoint x: 278, startPoint y: 257, endPoint x: 247, endPoint y: 245, distance: 33.0
click at [247, 245] on span "Ducky Recovery" at bounding box center [262, 249] width 32 height 21
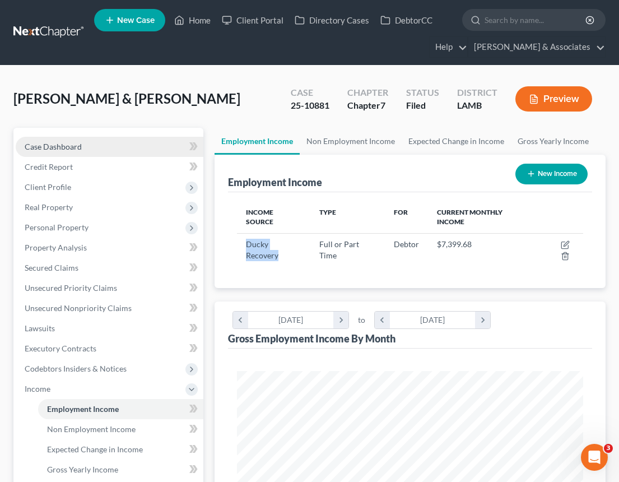
click at [61, 149] on span "Case Dashboard" at bounding box center [53, 147] width 57 height 10
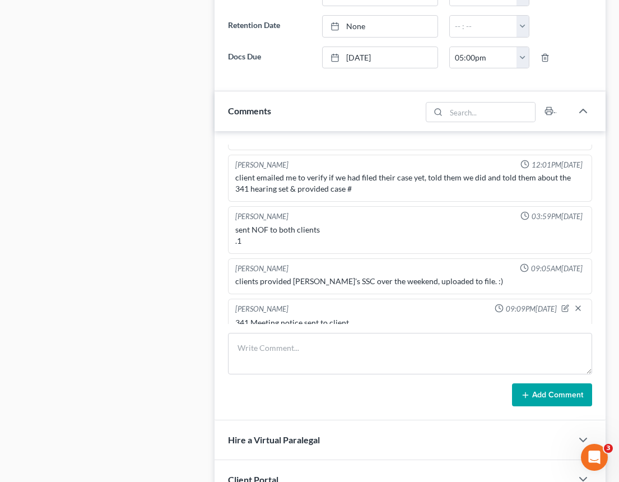
scroll to position [1212, 0]
